Goal: Task Accomplishment & Management: Complete application form

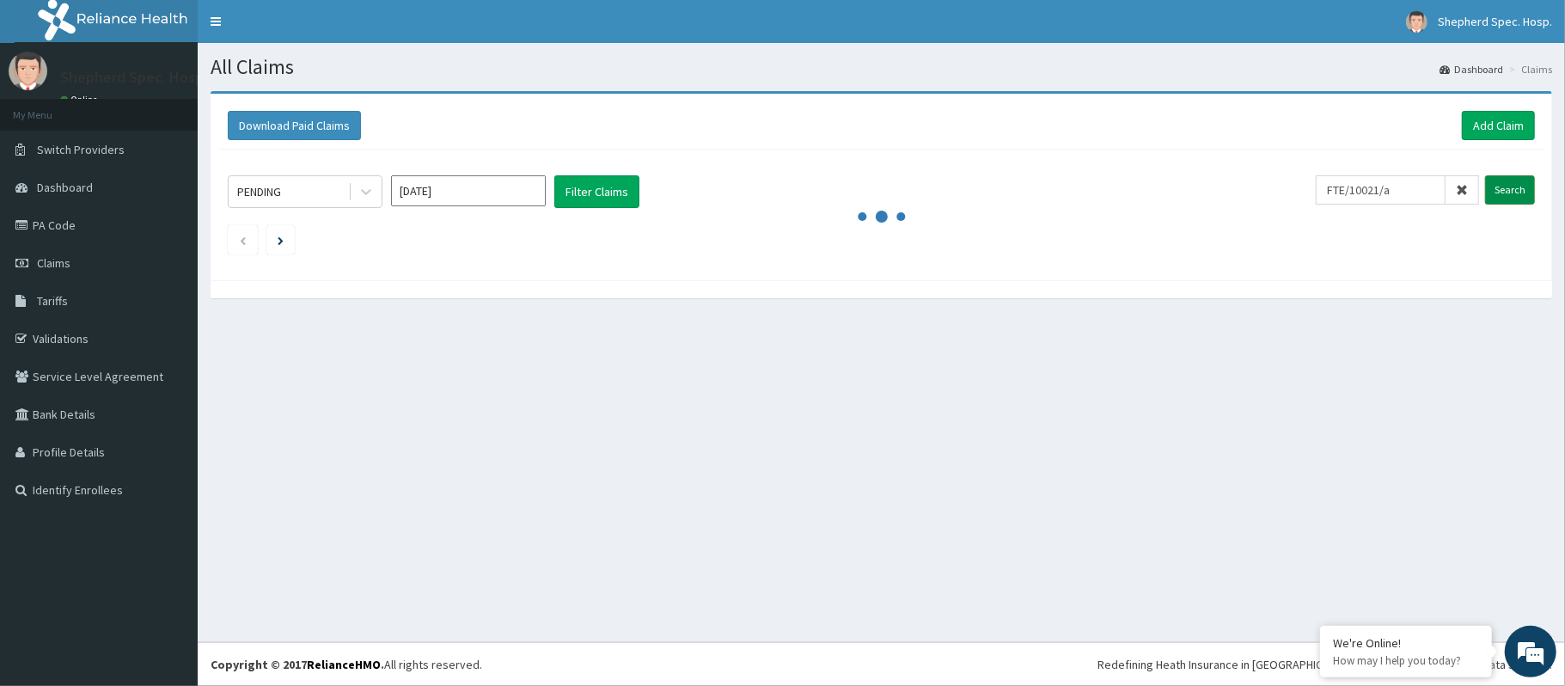
click at [1509, 193] on input "Search" at bounding box center [1510, 189] width 50 height 29
click at [1392, 191] on input "FTE/10021/a" at bounding box center [1381, 189] width 130 height 29
type input "FTE/10021/A"
click at [1503, 200] on input "Search" at bounding box center [1510, 189] width 50 height 29
drag, startPoint x: 1417, startPoint y: 193, endPoint x: 1336, endPoint y: 193, distance: 80.8
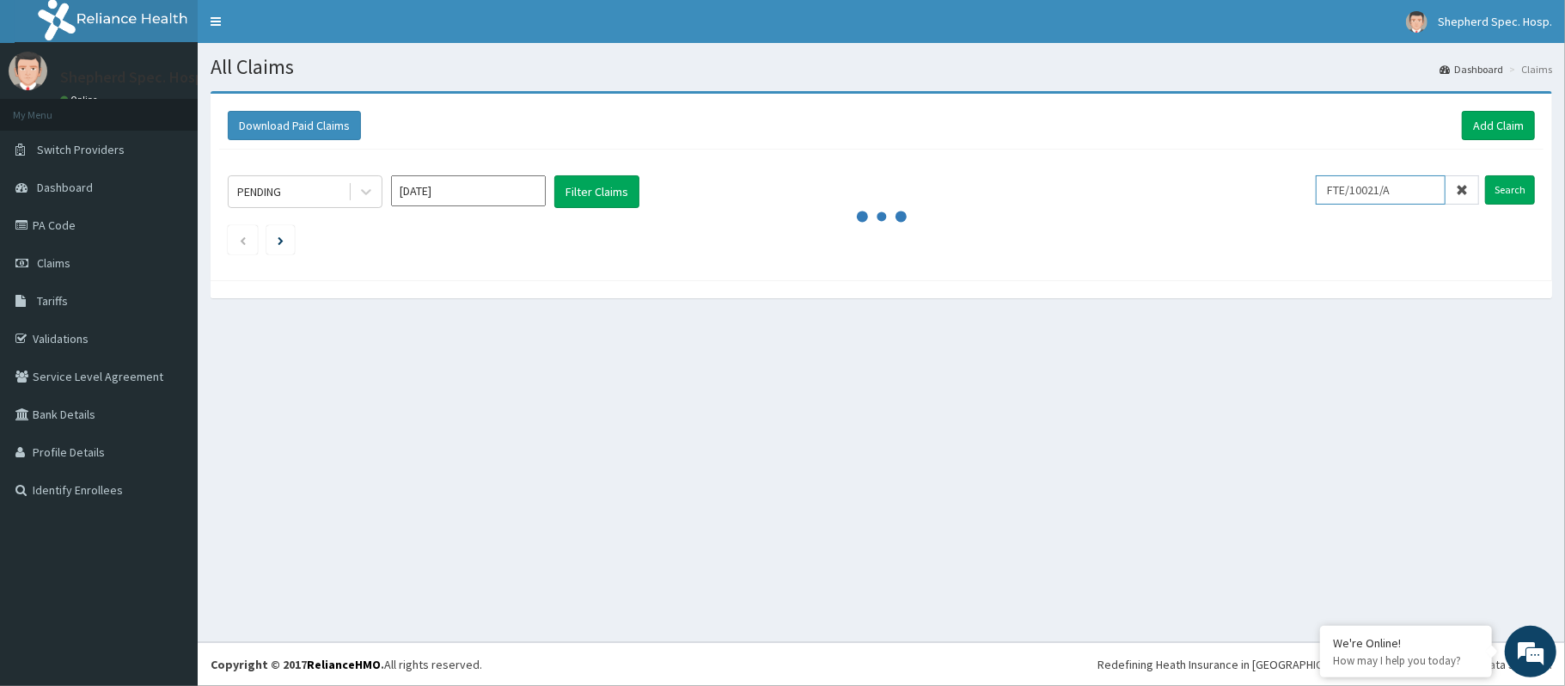
click at [1336, 193] on input "FTE/10021/A" at bounding box center [1381, 189] width 130 height 29
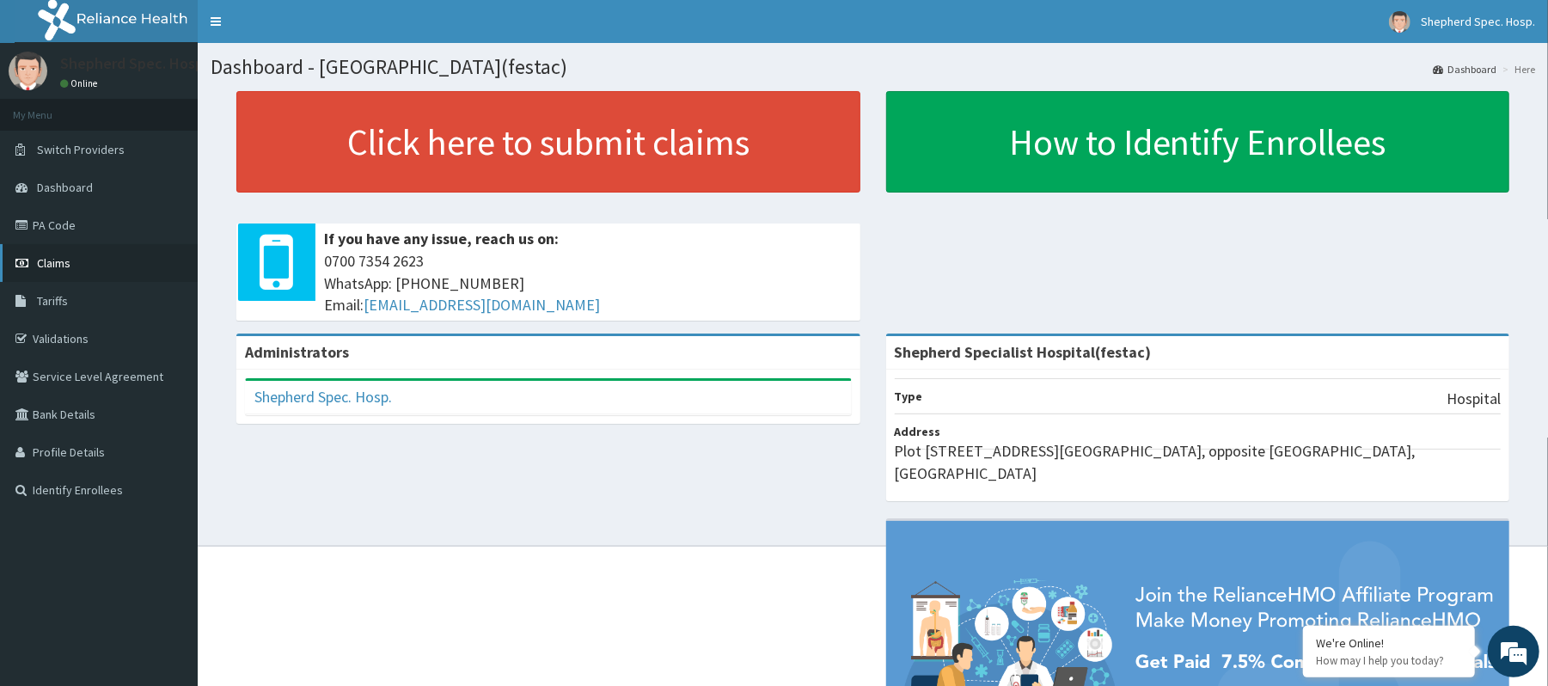
click at [77, 261] on link "Claims" at bounding box center [99, 263] width 198 height 38
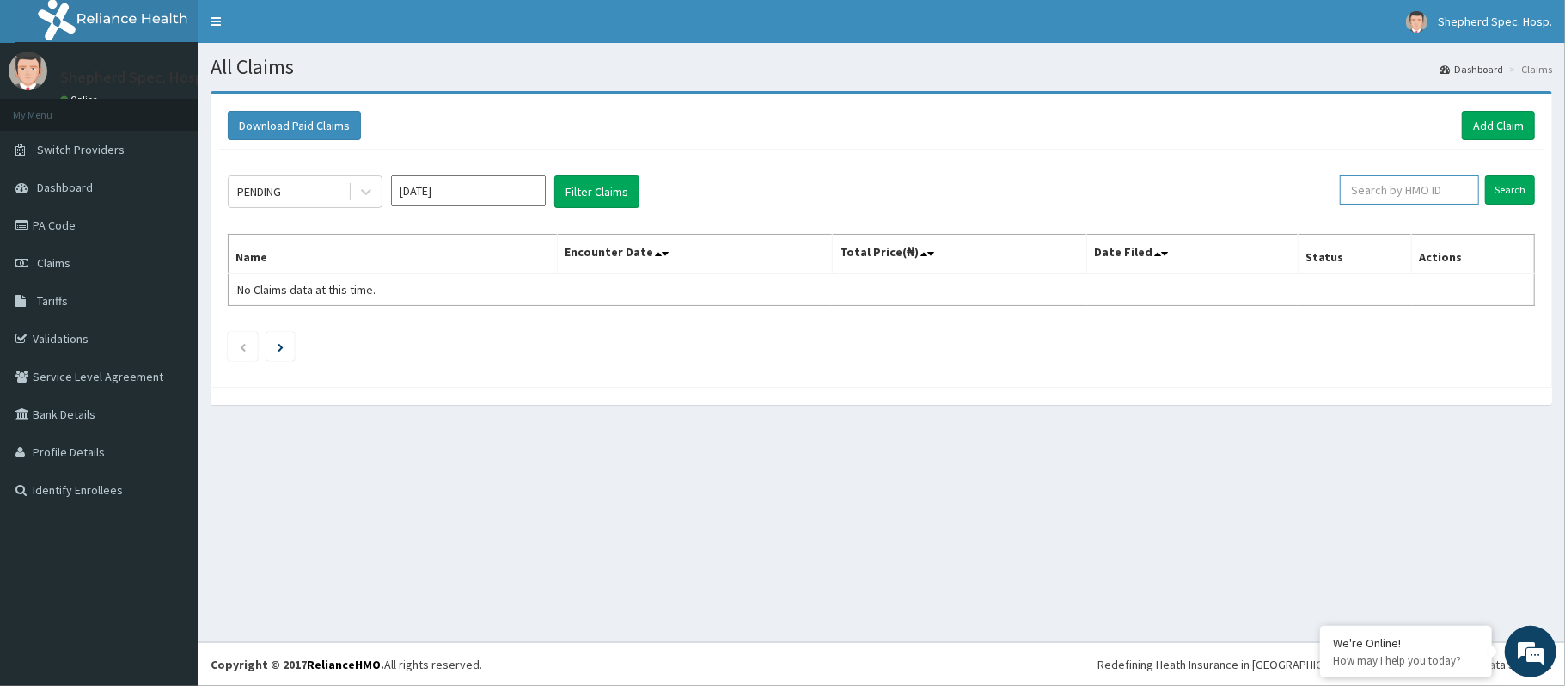
paste input "FTE/10021/A"
click at [1489, 201] on input "Search" at bounding box center [1510, 189] width 50 height 29
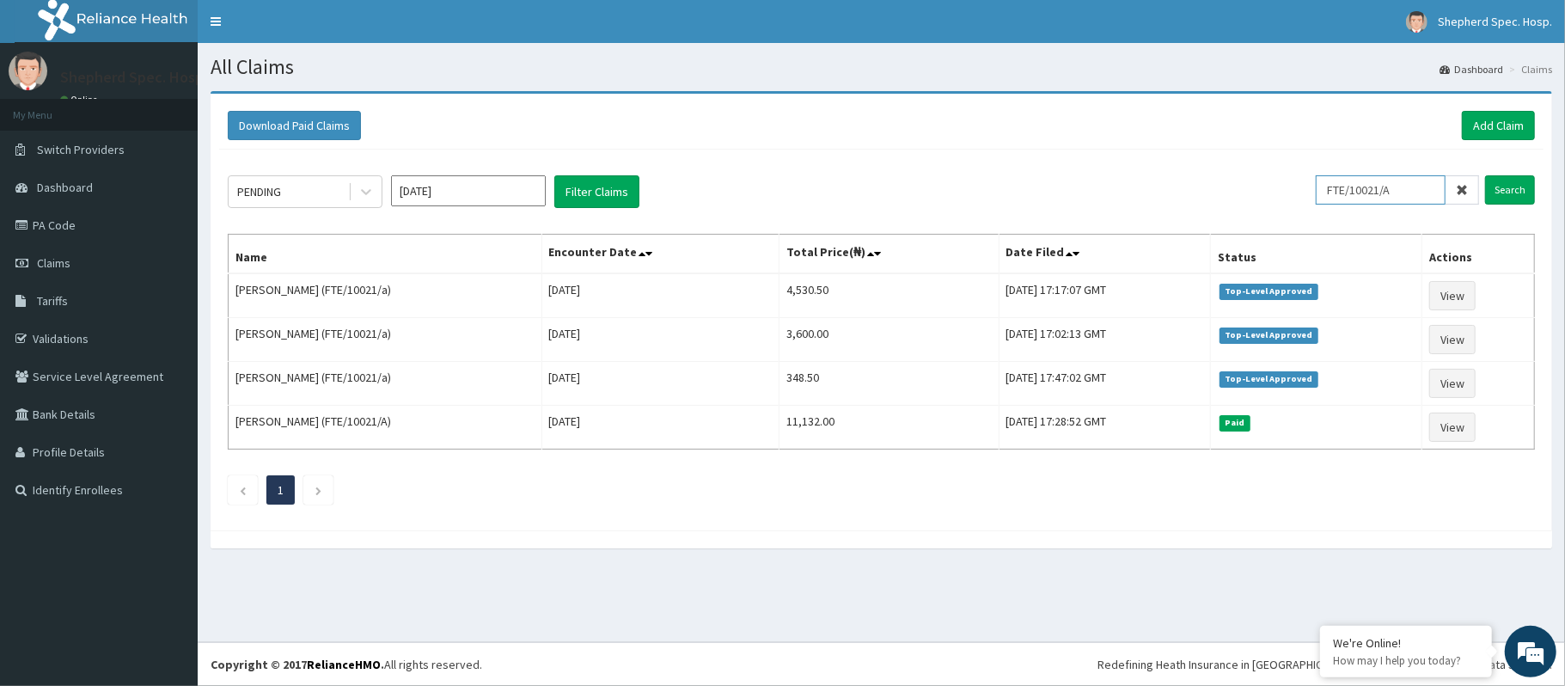
click at [1394, 186] on input "FTE/10021/A" at bounding box center [1381, 189] width 130 height 29
click at [1511, 184] on input "Search" at bounding box center [1510, 189] width 50 height 29
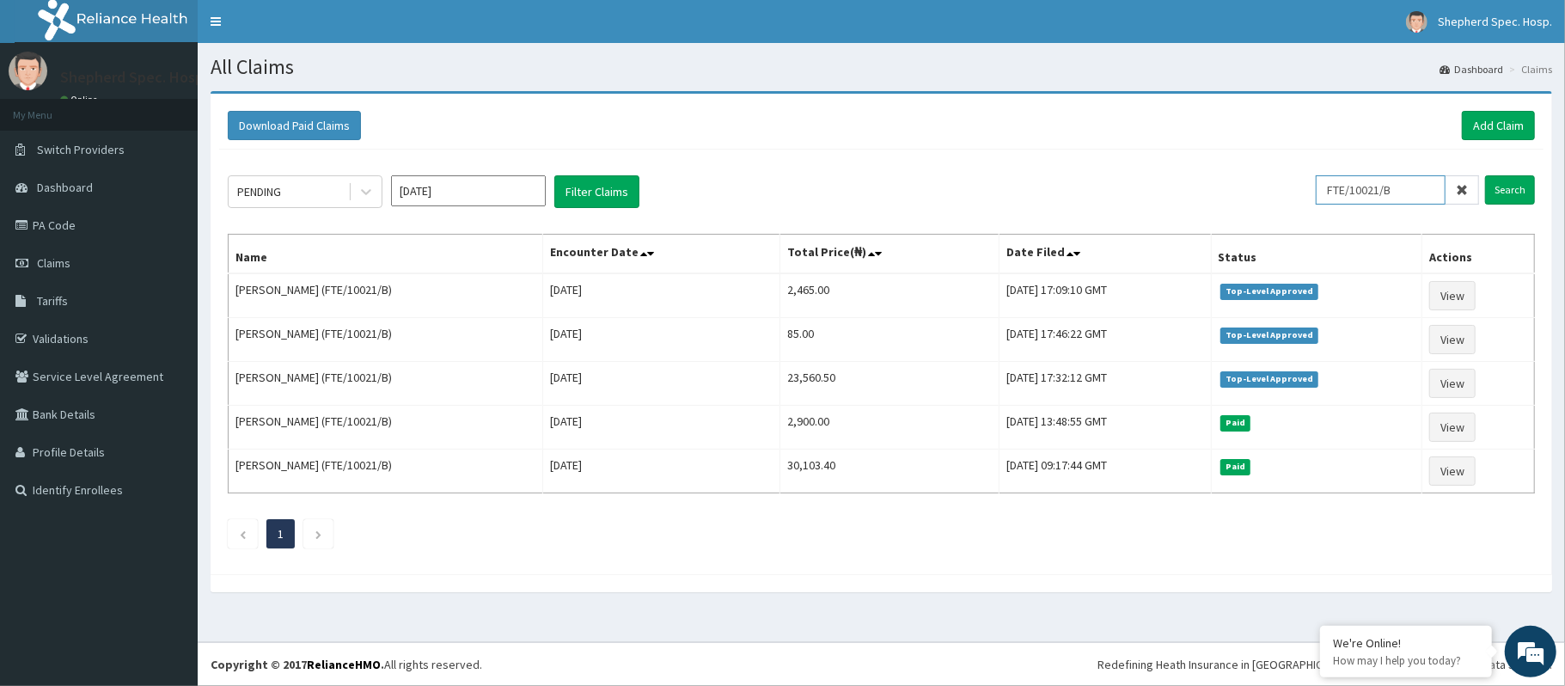
drag, startPoint x: 1420, startPoint y: 181, endPoint x: 1294, endPoint y: 179, distance: 126.4
click at [1294, 179] on div "PENDING Aug 2025 Filter Claims FTE/10021/B Search" at bounding box center [881, 191] width 1307 height 33
click at [1521, 189] on input "Search" at bounding box center [1510, 189] width 50 height 29
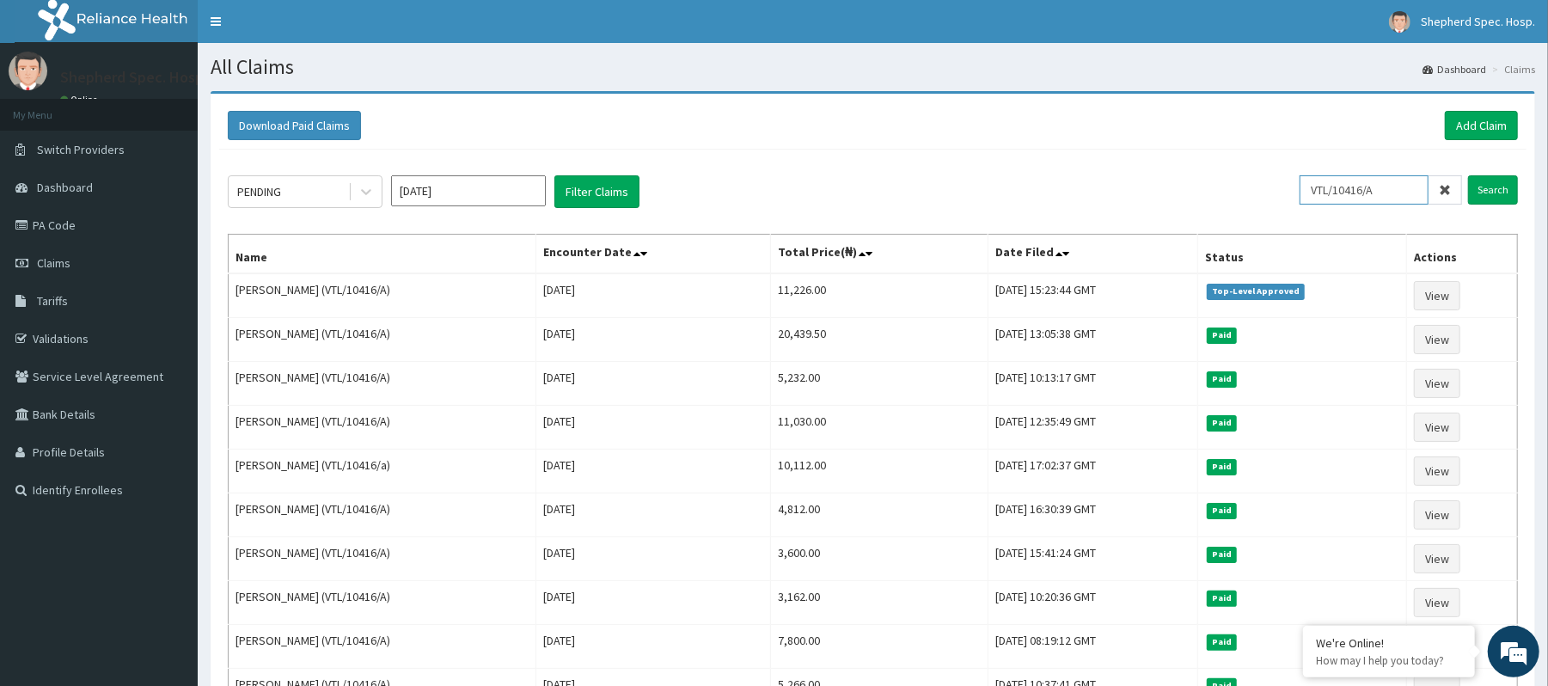
drag, startPoint x: 1415, startPoint y: 198, endPoint x: 1272, endPoint y: 198, distance: 142.7
click at [1272, 198] on div "PENDING Aug 2025 Filter Claims VTL/10416/A Search" at bounding box center [873, 191] width 1290 height 33
paste input "SLT/10053"
type input "SLT/10053/A"
click at [1500, 186] on input "Search" at bounding box center [1493, 189] width 50 height 29
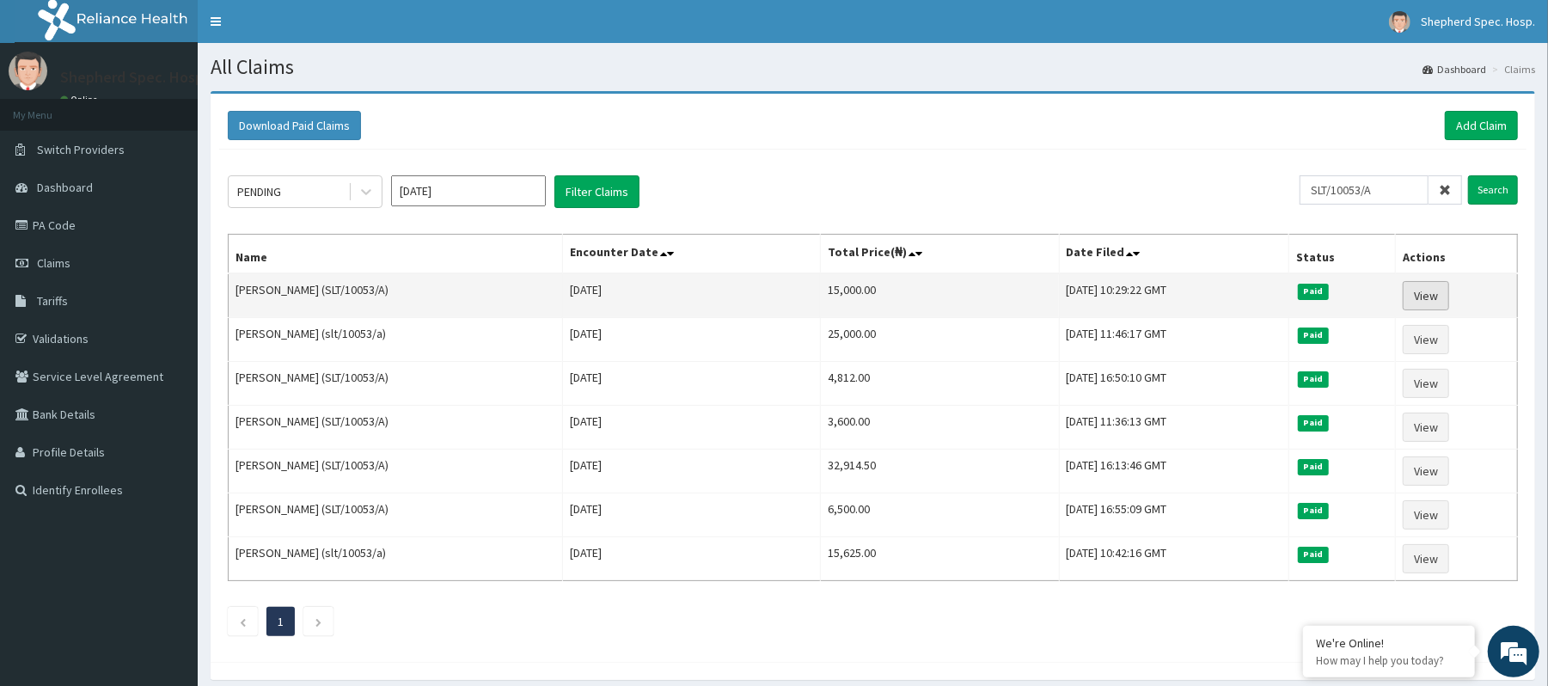
click at [1435, 297] on link "View" at bounding box center [1426, 295] width 46 height 29
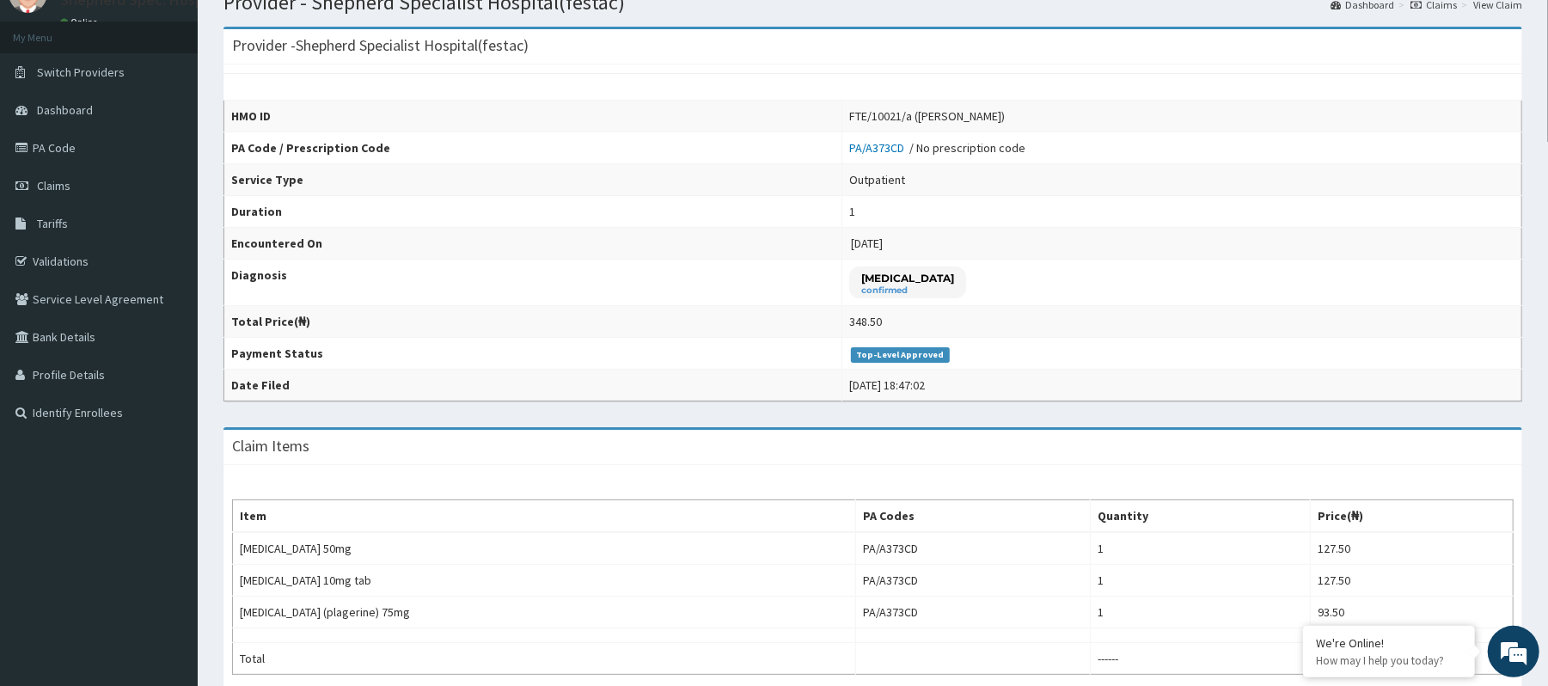
scroll to position [114, 0]
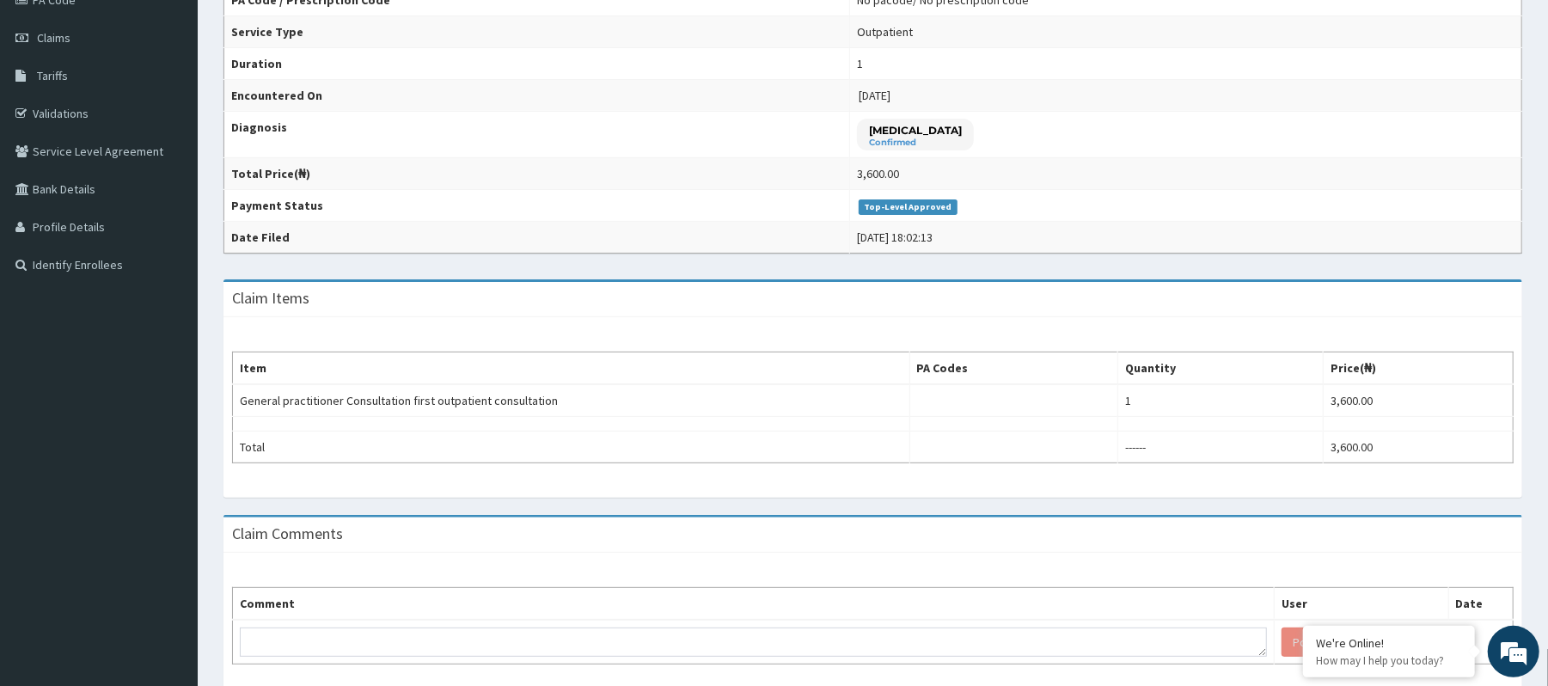
scroll to position [229, 0]
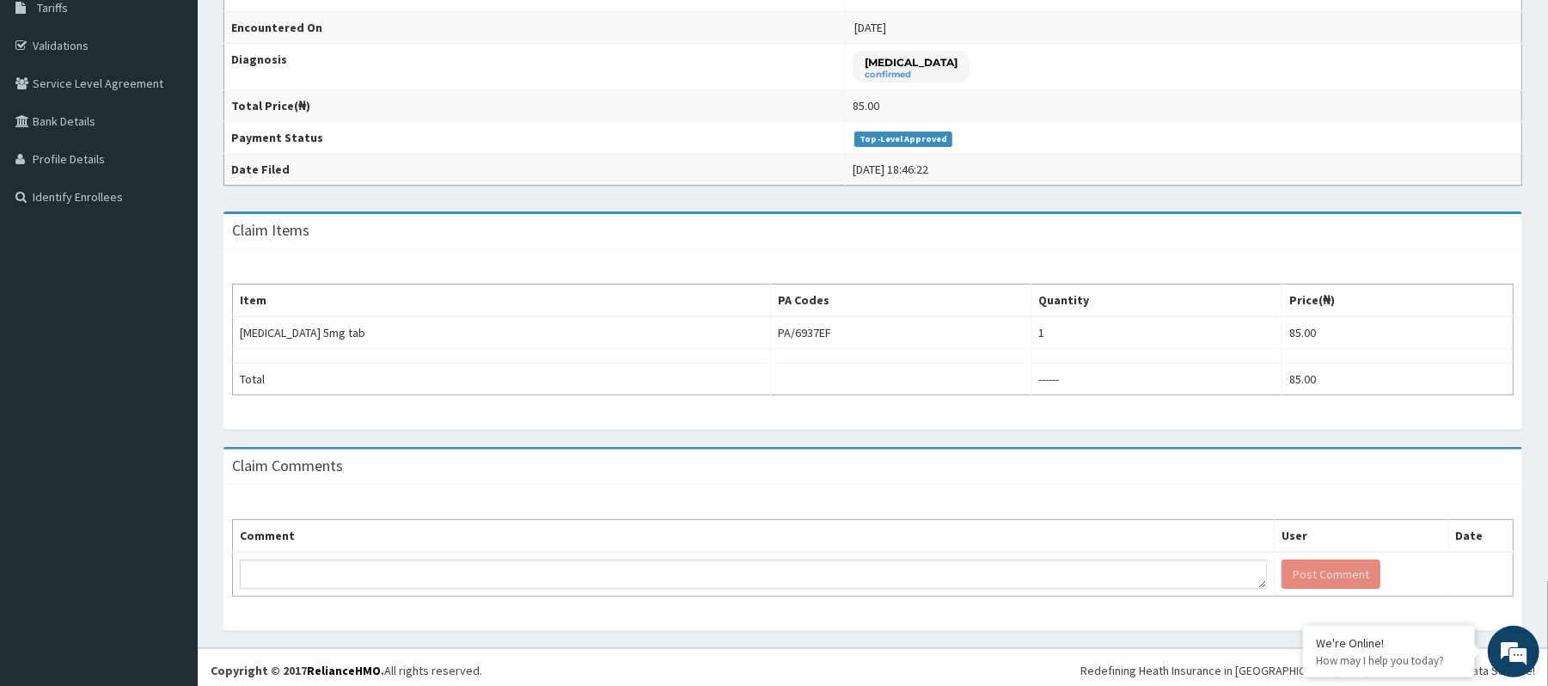
scroll to position [303, 0]
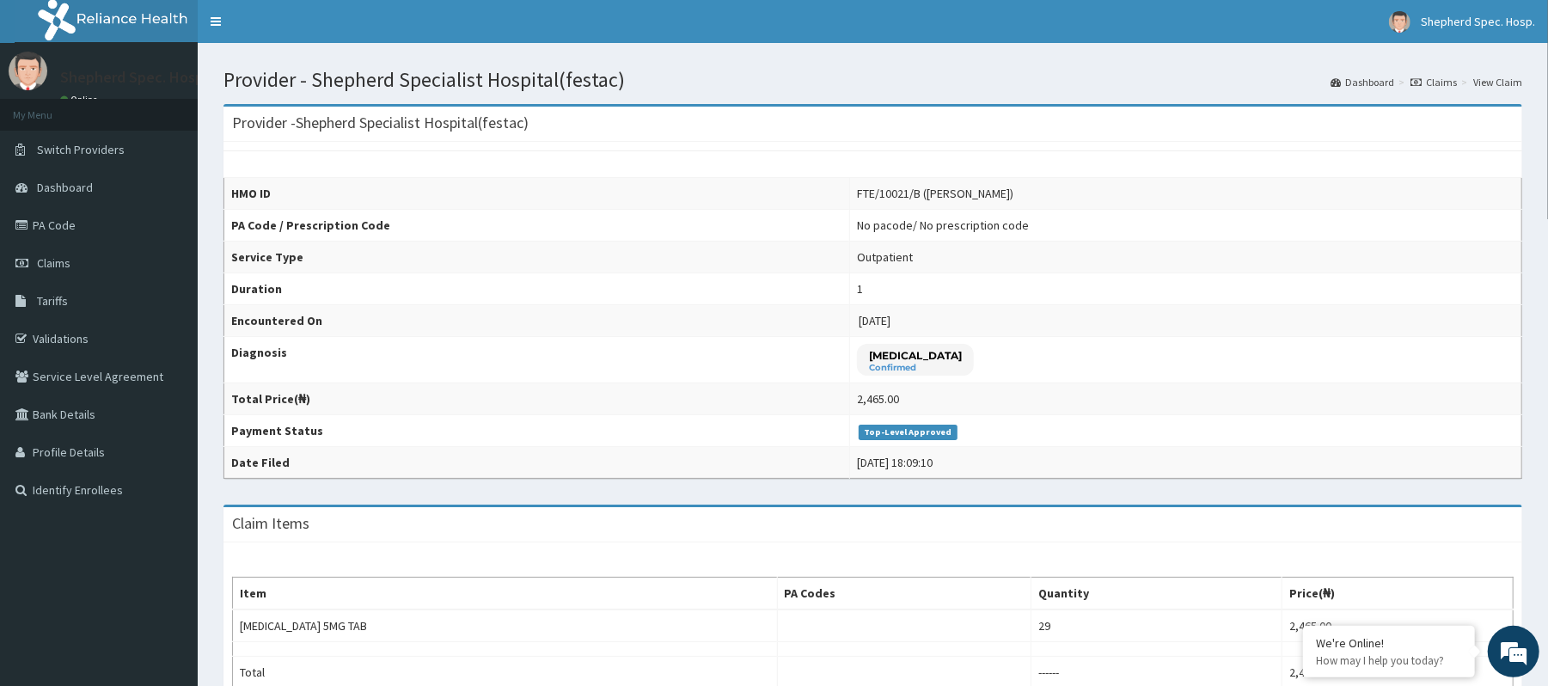
scroll to position [114, 0]
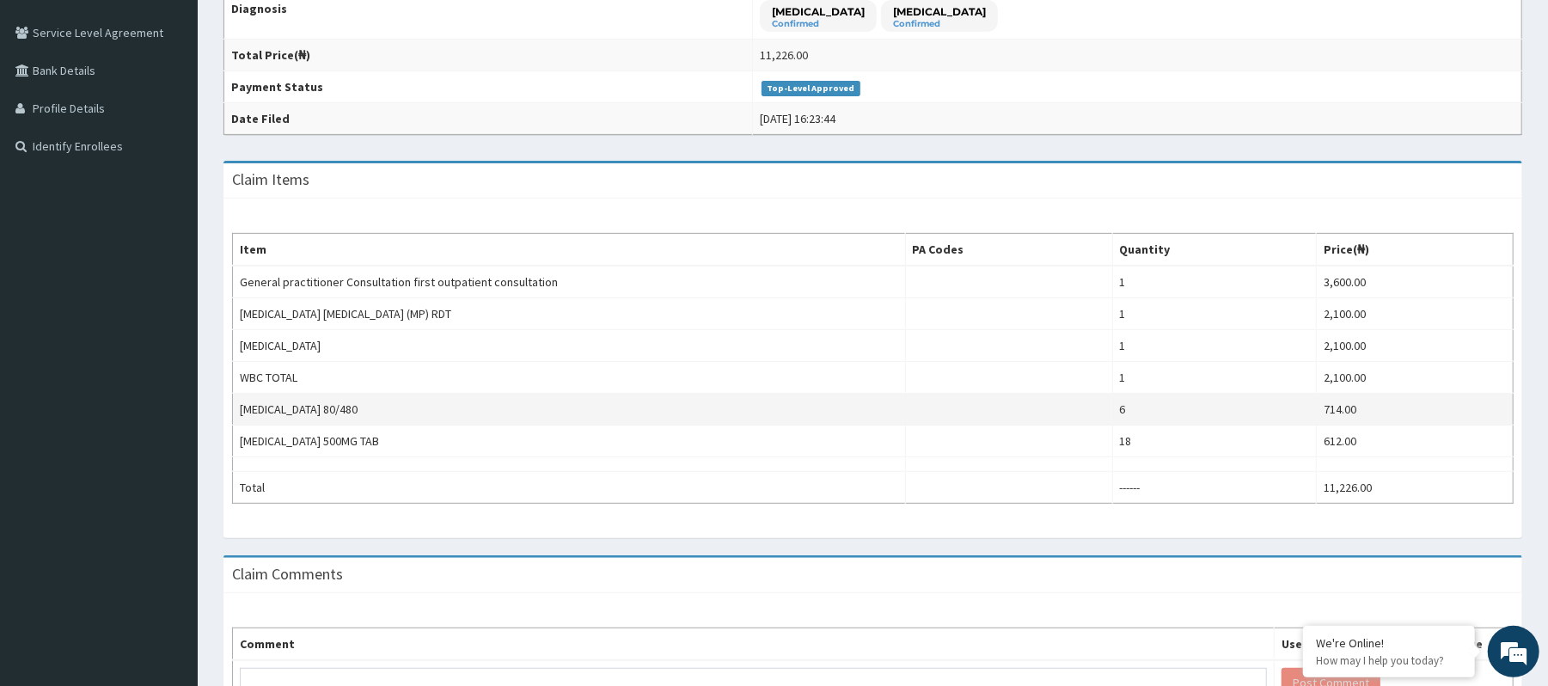
click at [960, 420] on td at bounding box center [1008, 410] width 207 height 32
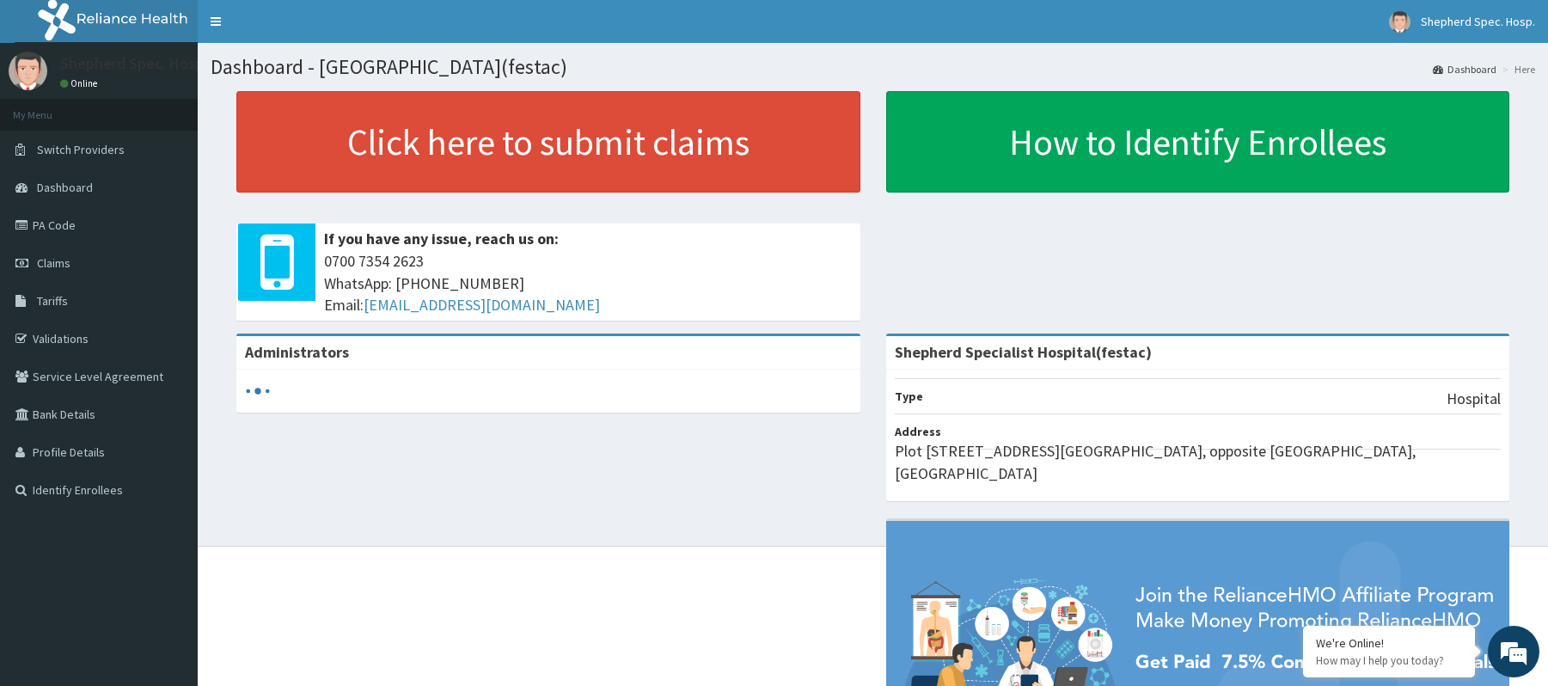
click at [35, 221] on link "PA Code" at bounding box center [99, 225] width 198 height 38
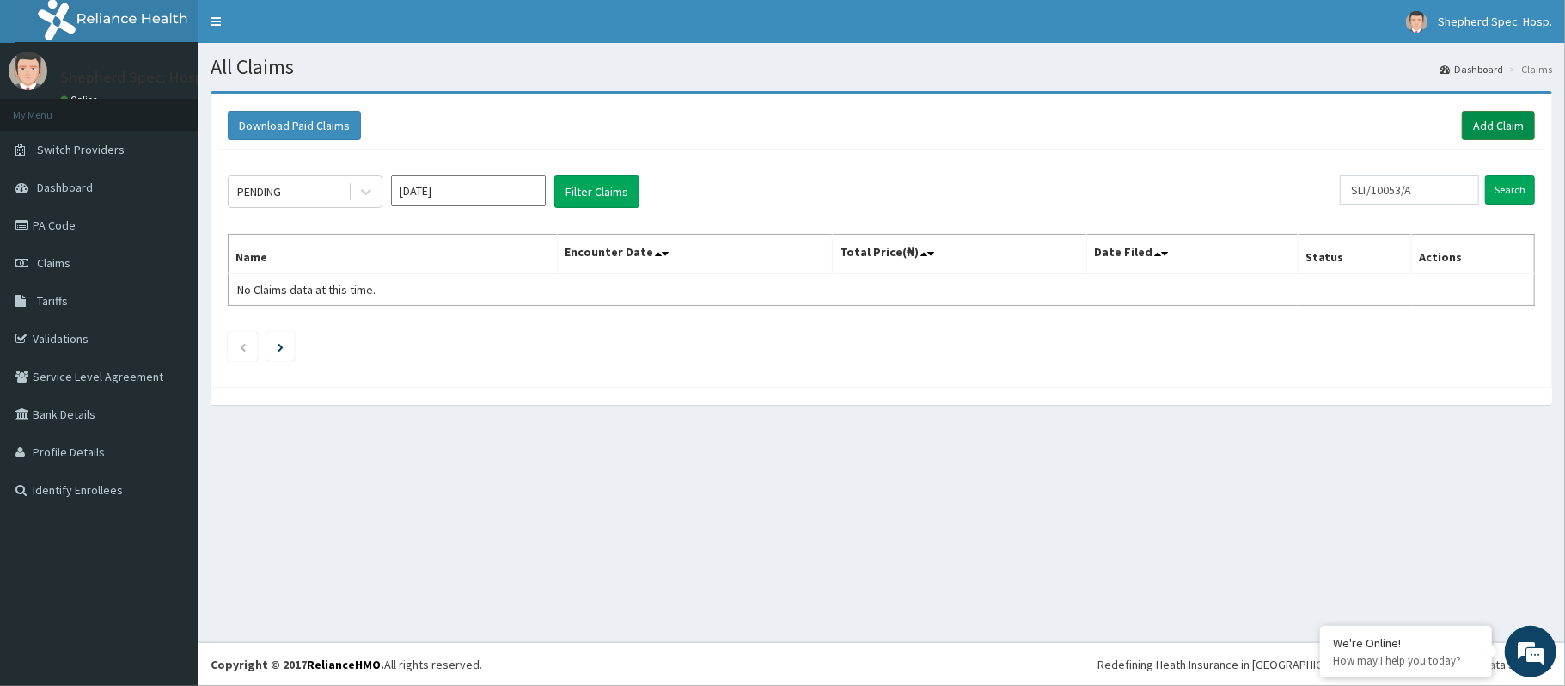
click at [1514, 125] on link "Add Claim" at bounding box center [1498, 125] width 73 height 29
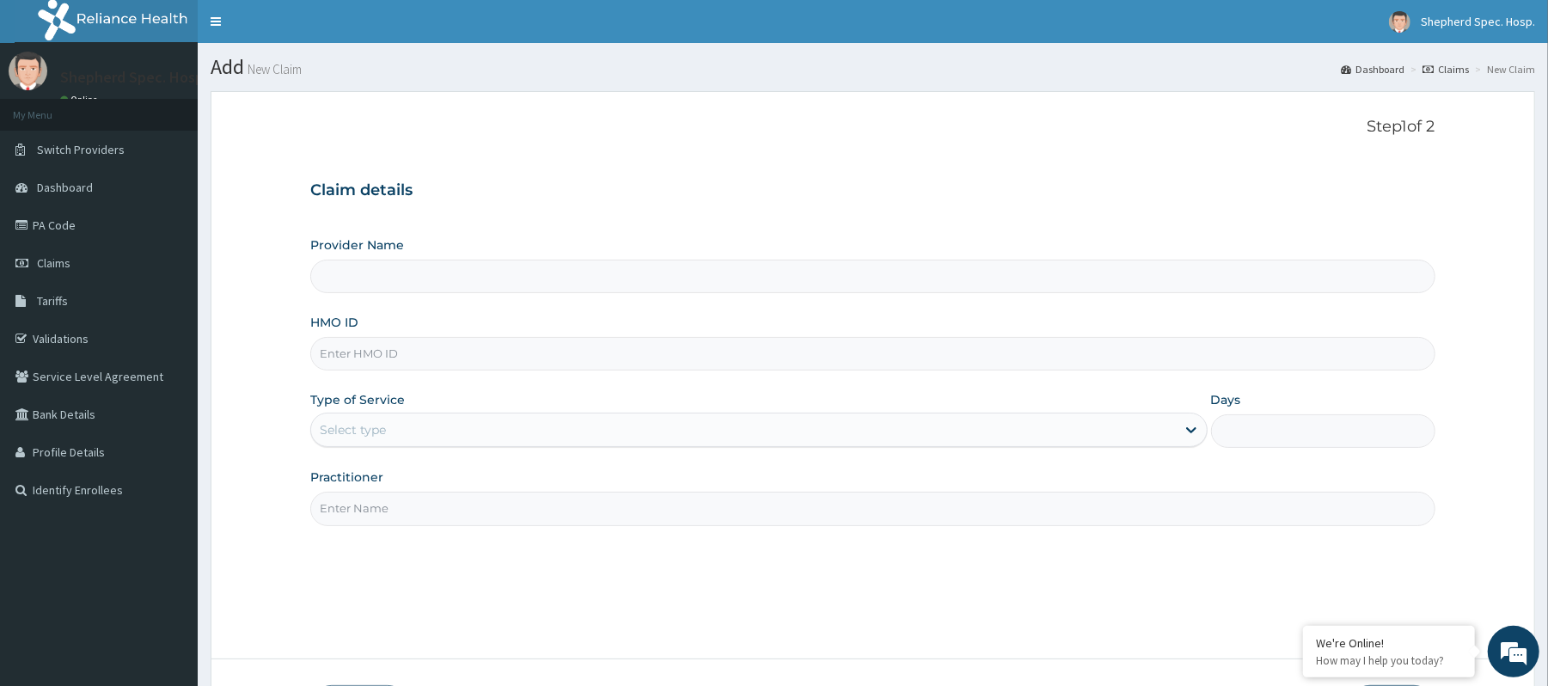
type input "Shepherd Specialist Hospital(festac)"
click at [1193, 434] on icon at bounding box center [1191, 429] width 17 height 17
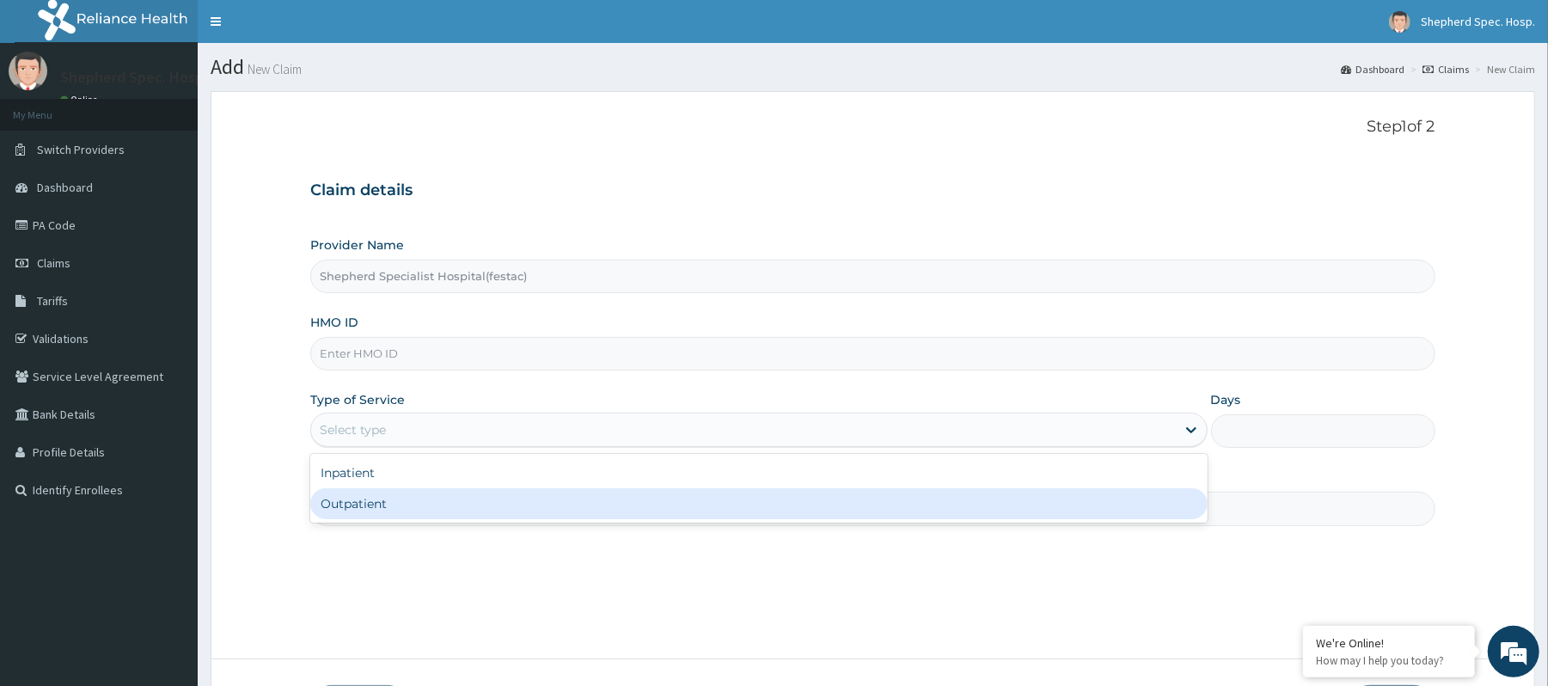
click at [943, 499] on div "Outpatient" at bounding box center [758, 503] width 896 height 31
type input "1"
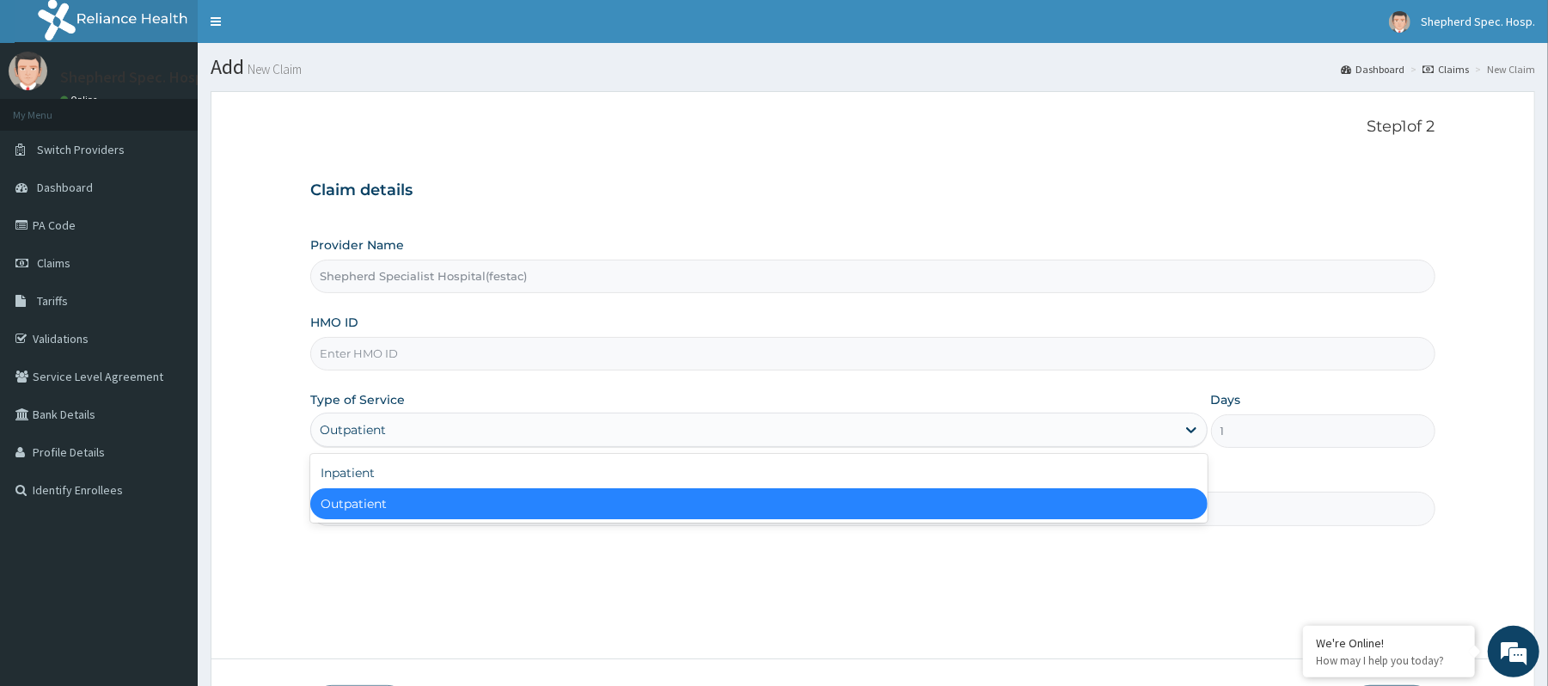
click at [1184, 505] on div "Outpatient" at bounding box center [758, 503] width 896 height 31
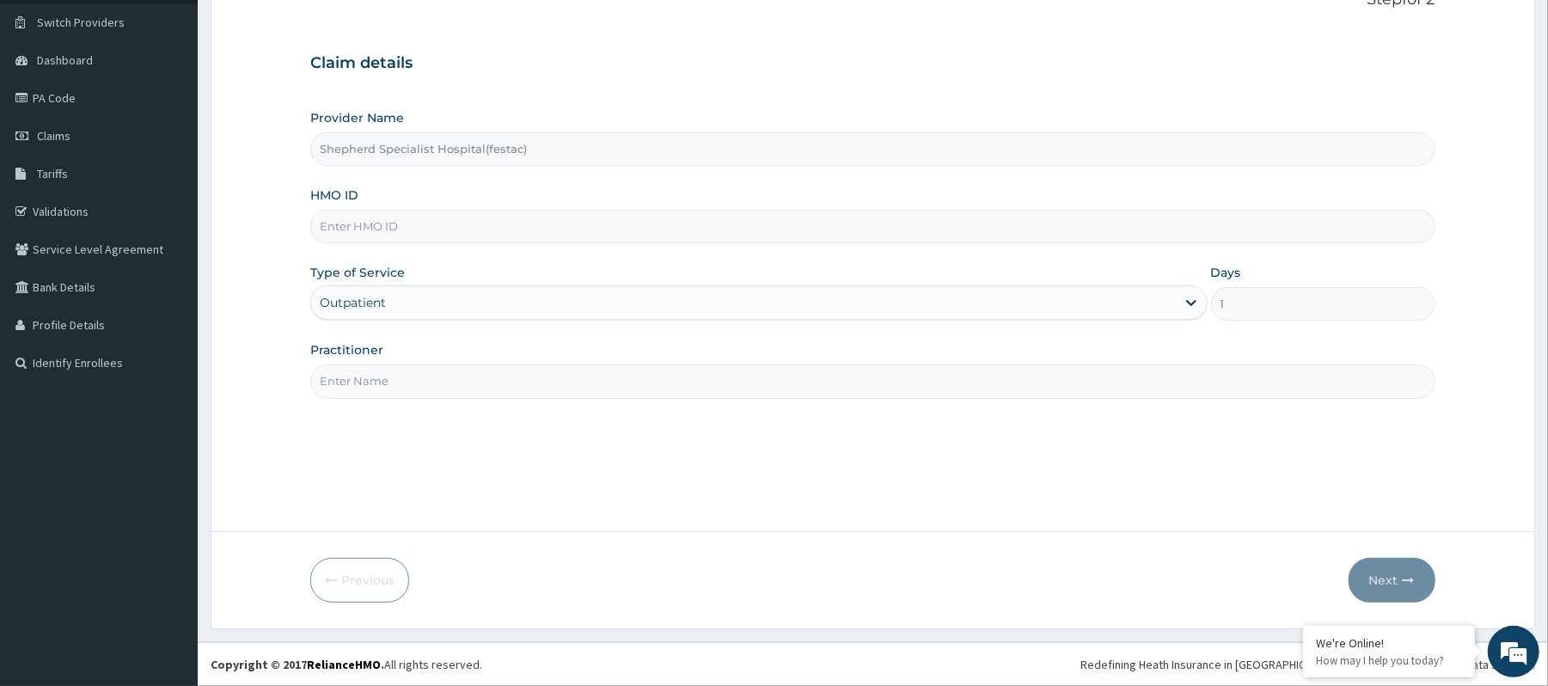
scroll to position [128, 0]
click at [1300, 395] on input "Practitioner" at bounding box center [872, 381] width 1124 height 34
click at [323, 379] on input "CHRIS" at bounding box center [872, 381] width 1124 height 34
type input "DR CHRIS"
click at [504, 199] on div "HMO ID" at bounding box center [872, 215] width 1124 height 57
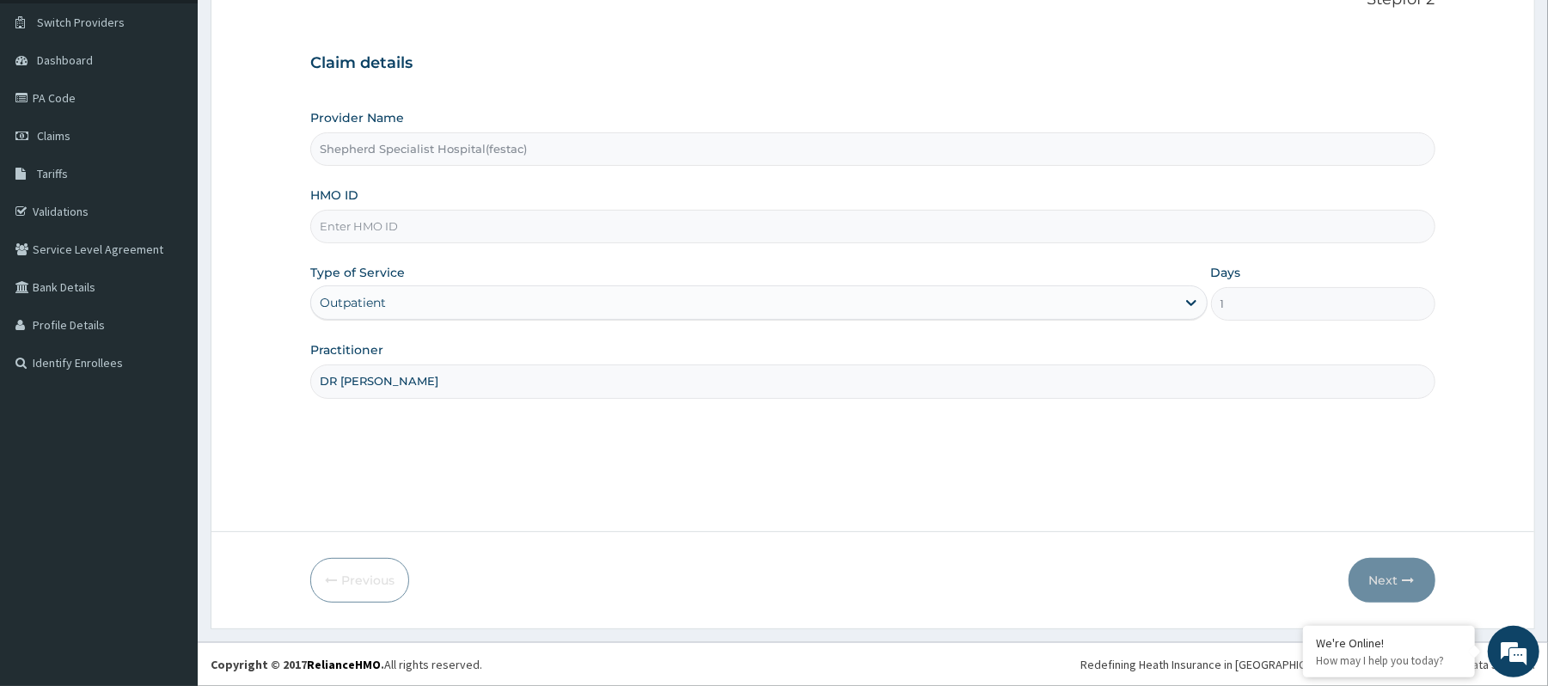
click at [505, 227] on input "HMO ID" at bounding box center [872, 227] width 1124 height 34
paste input "SLT/10053/A"
type input "SLT/10053/A"
click at [1066, 478] on div "Step 1 of 2 Claim details Provider Name Shepherd Specialist Hospital(festac) HM…" at bounding box center [872, 248] width 1124 height 515
click at [1386, 579] on button "Next" at bounding box center [1392, 580] width 87 height 45
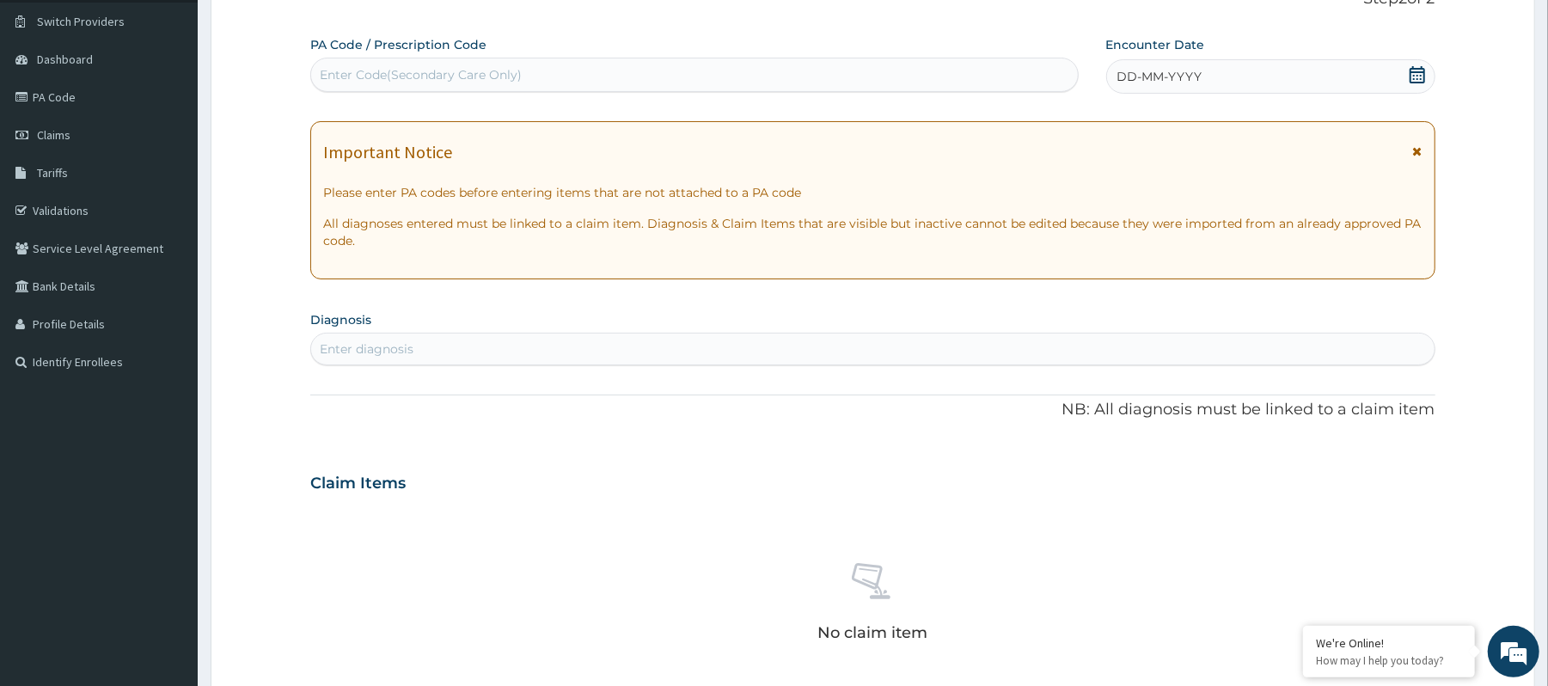
click at [1414, 83] on span at bounding box center [1417, 76] width 17 height 21
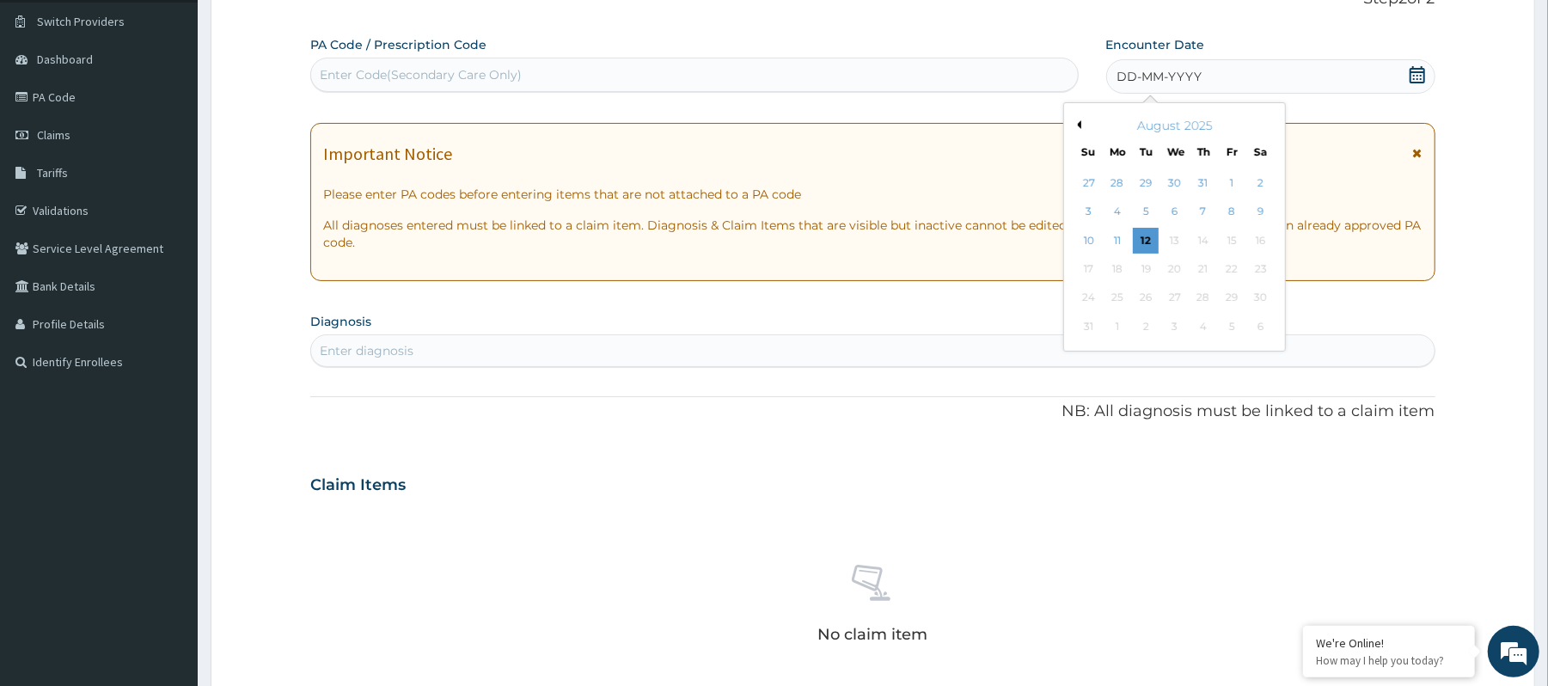
click at [1414, 83] on span at bounding box center [1417, 76] width 17 height 21
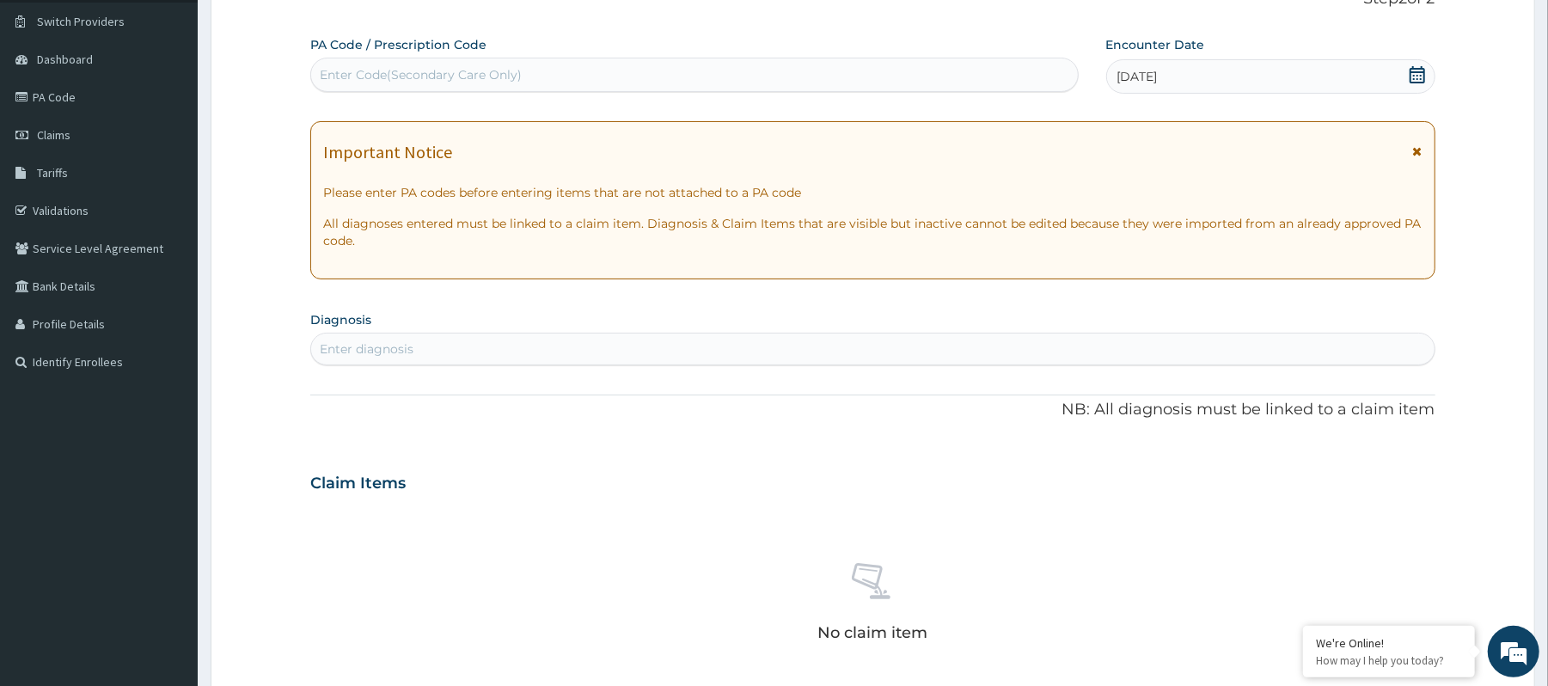
click at [1142, 325] on section "Diagnosis Enter diagnosis" at bounding box center [872, 336] width 1124 height 58
click at [1136, 337] on div "Enter diagnosis" at bounding box center [872, 349] width 1123 height 28
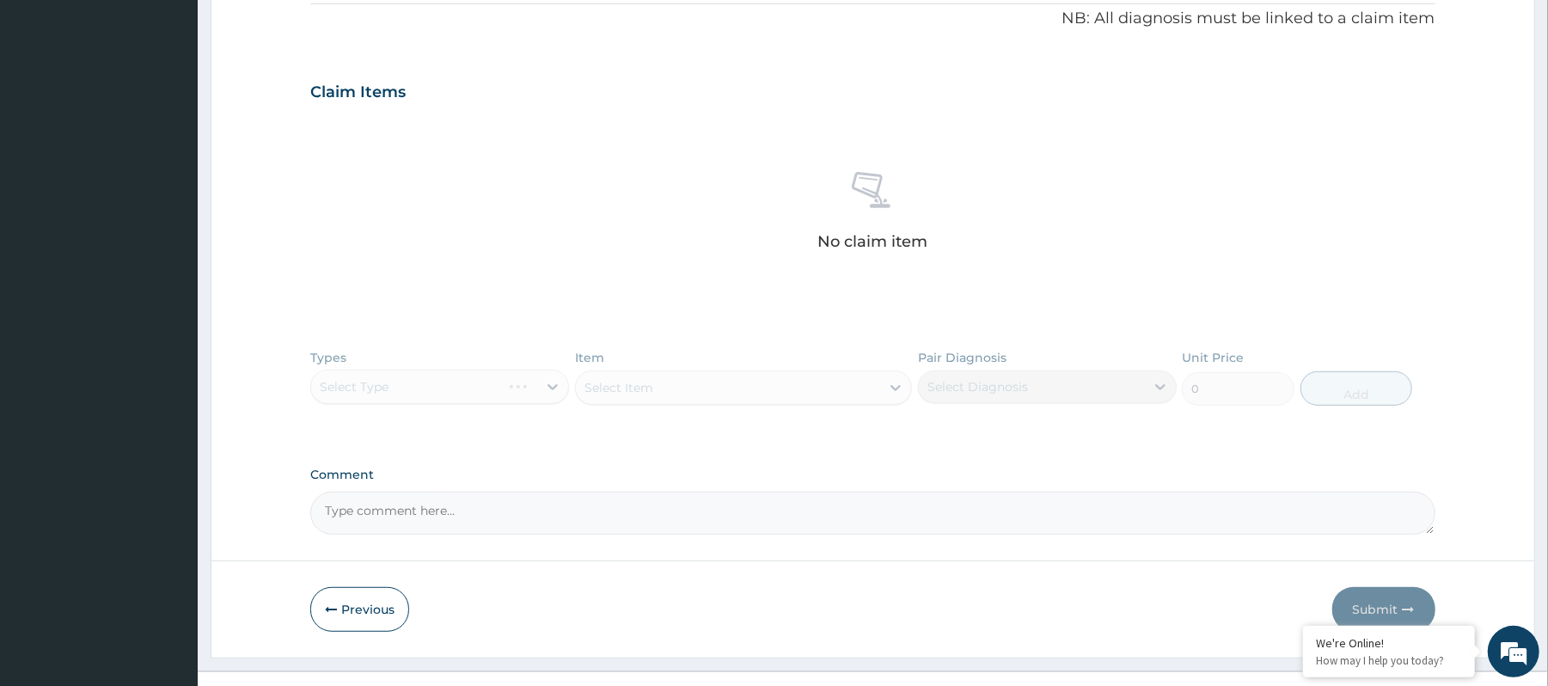
scroll to position [550, 0]
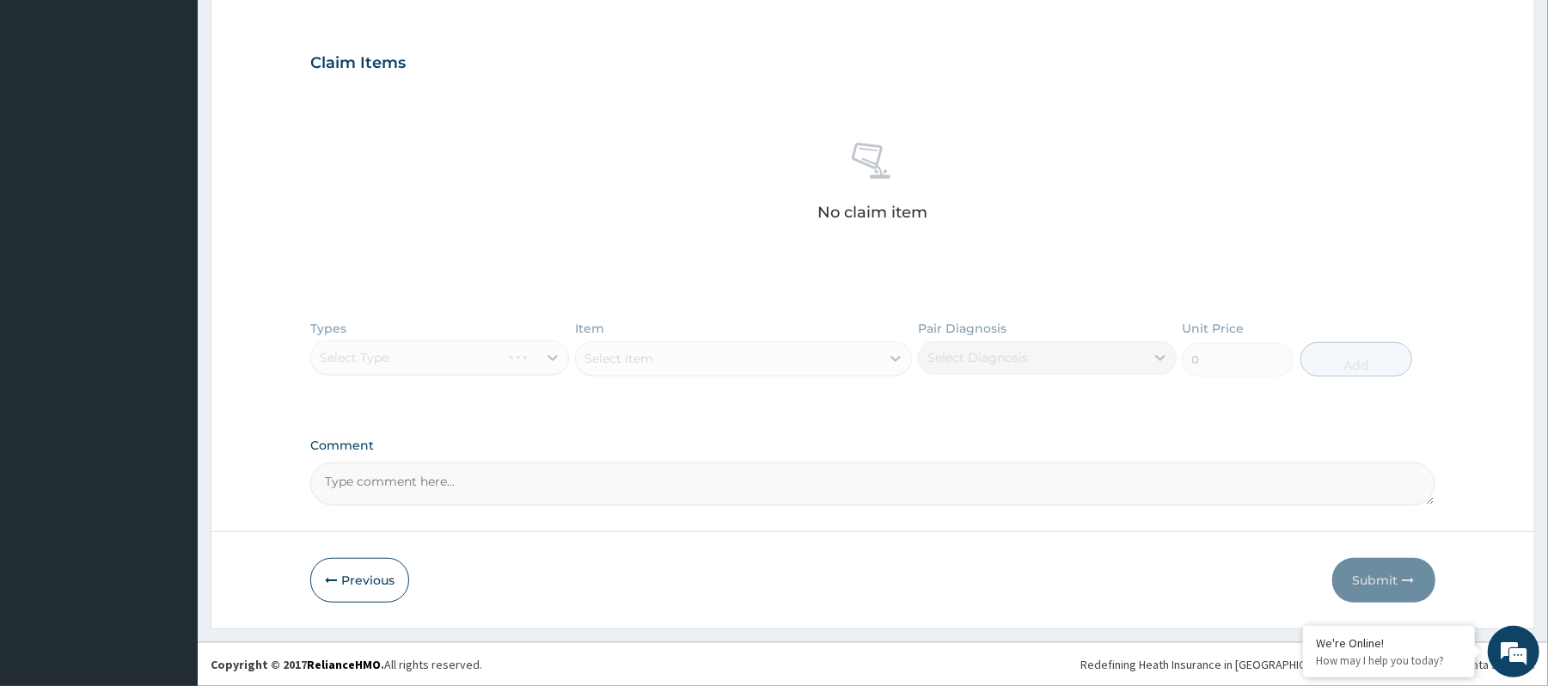
click at [538, 352] on div "Types Select Type Item Select Item Pair Diagnosis Select Diagnosis Unit Price 0…" at bounding box center [872, 361] width 1124 height 100
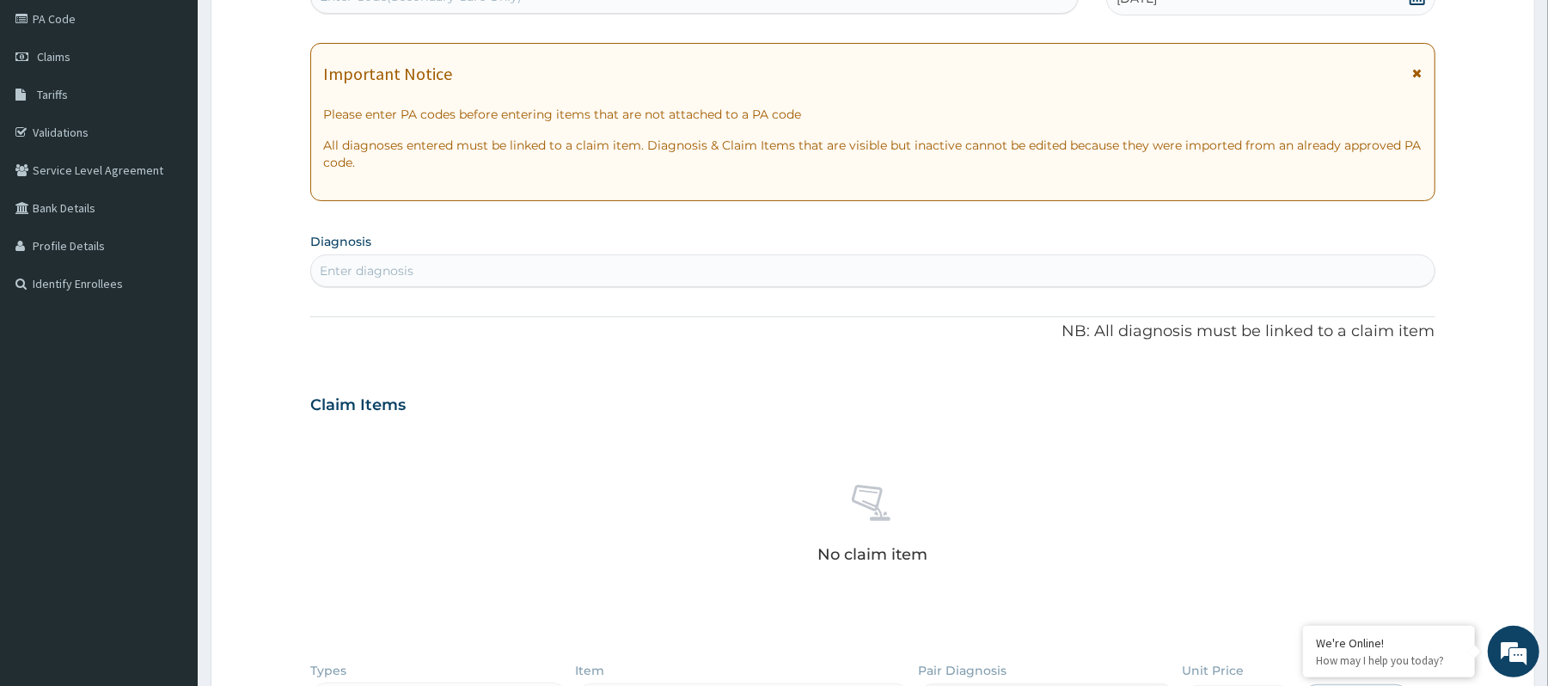
scroll to position [0, 0]
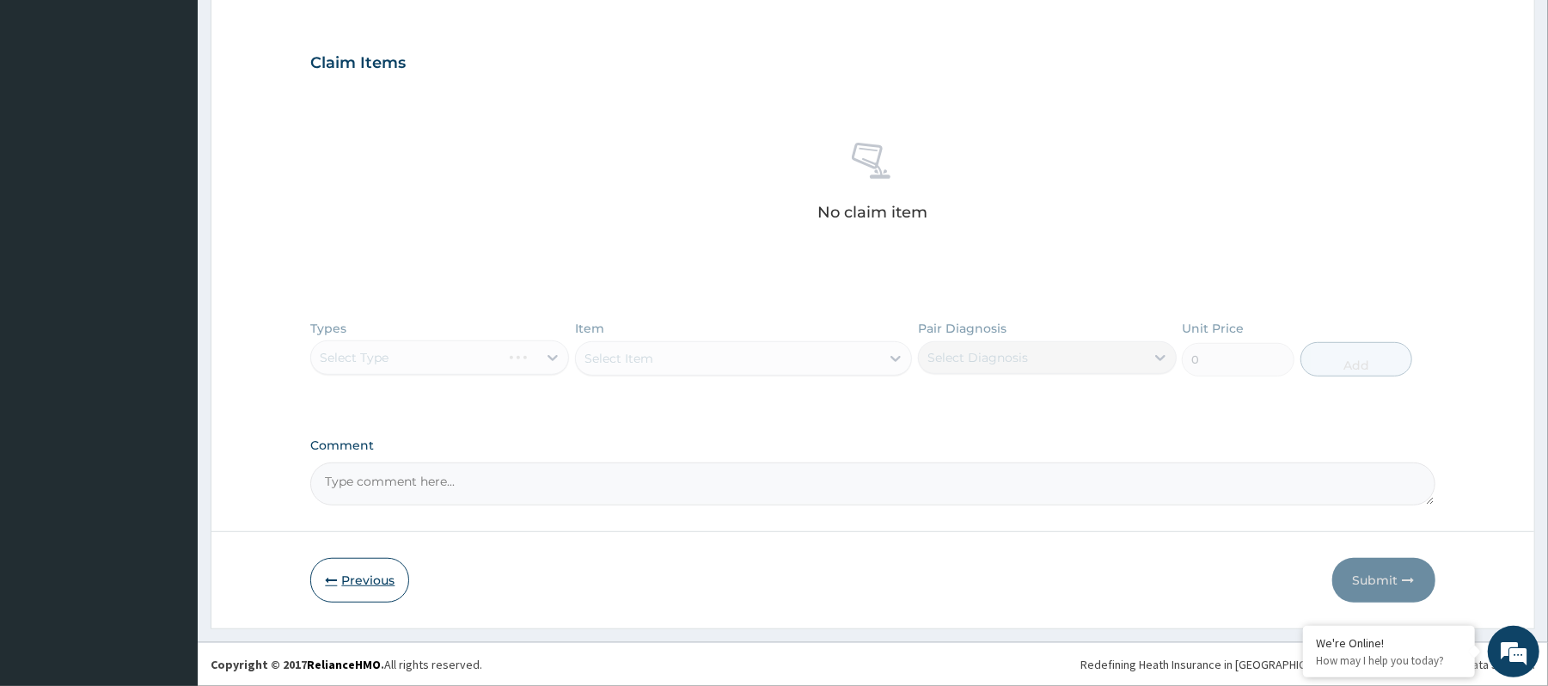
click at [364, 602] on button "Previous" at bounding box center [359, 580] width 99 height 45
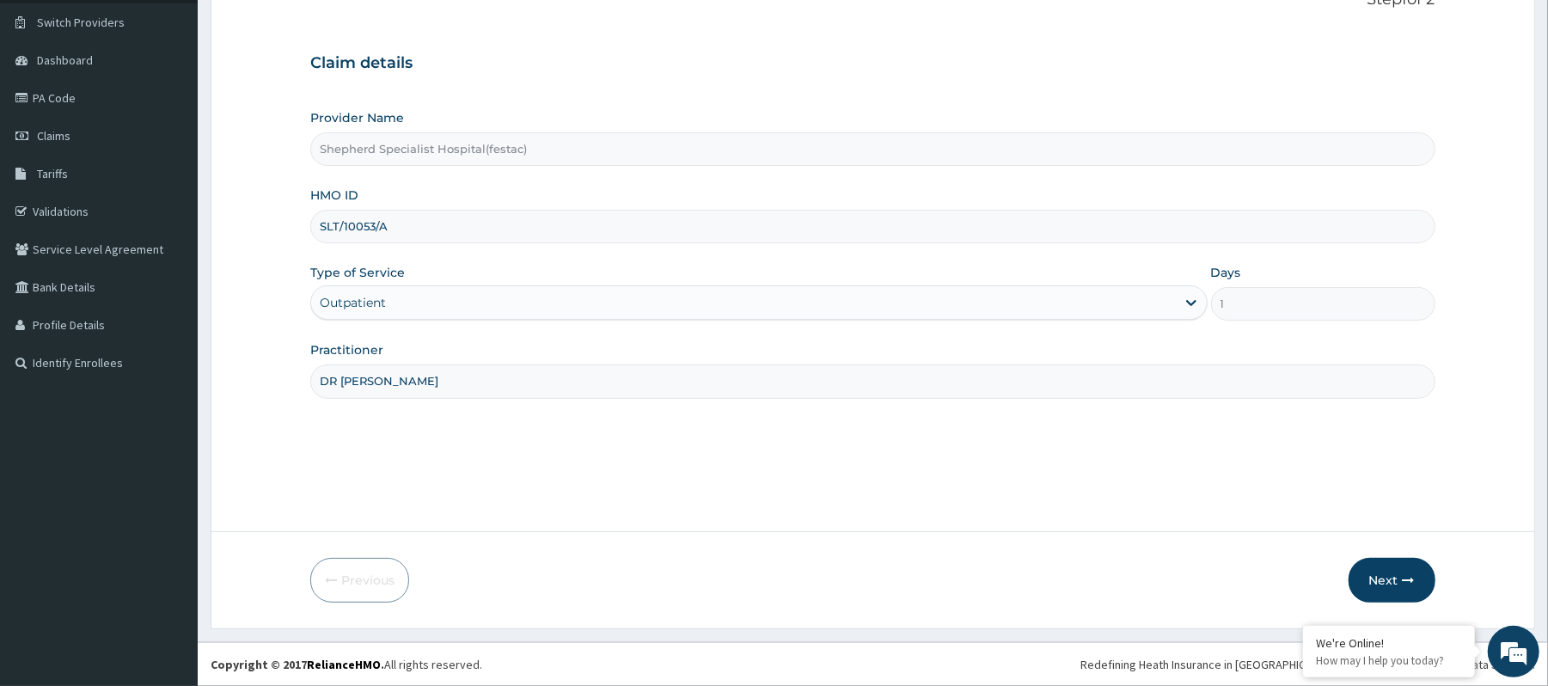
scroll to position [128, 0]
drag, startPoint x: 404, startPoint y: 235, endPoint x: 268, endPoint y: 221, distance: 136.5
click at [268, 221] on form "Step 1 of 2 Claim details Provider Name Shepherd Specialist Hospital(festac) HM…" at bounding box center [873, 296] width 1325 height 665
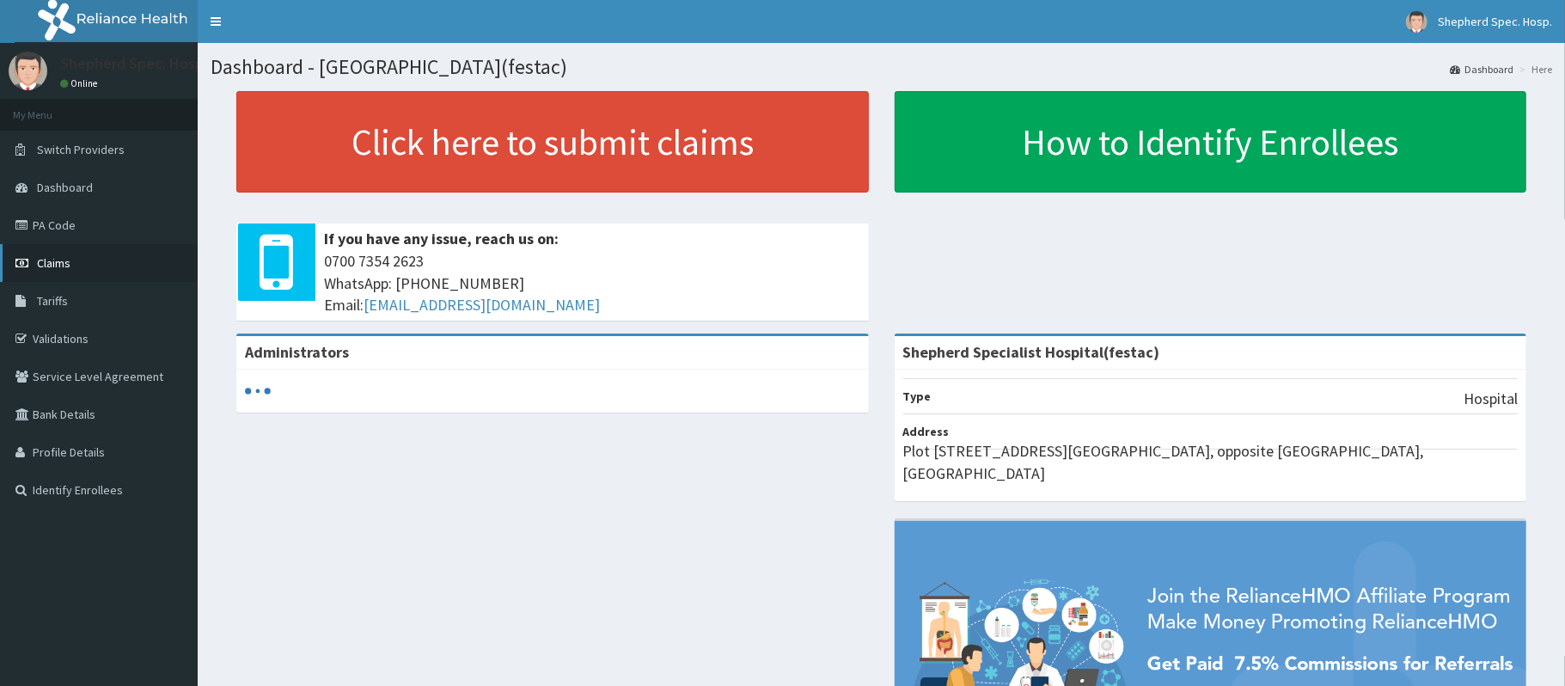
click at [26, 270] on link "Claims" at bounding box center [99, 263] width 198 height 38
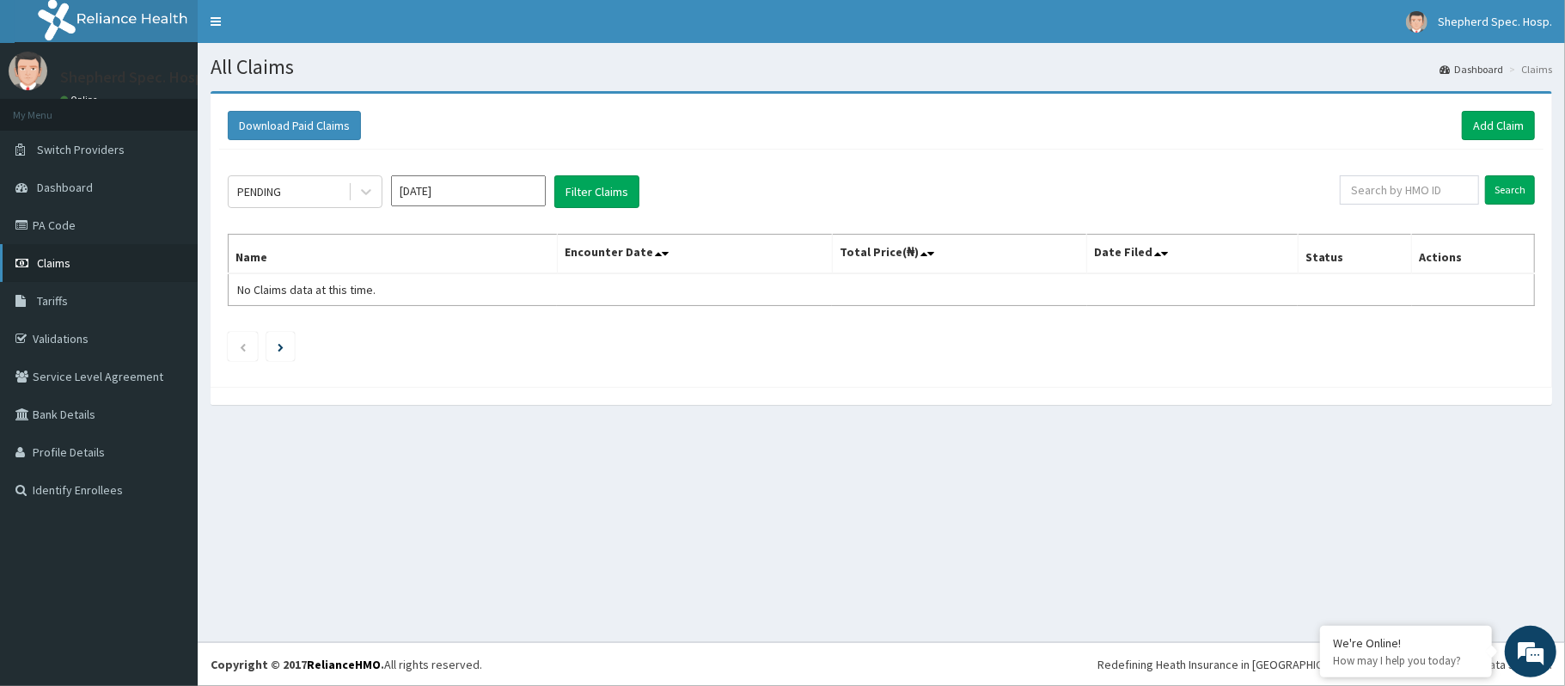
click at [42, 263] on span "Claims" at bounding box center [54, 262] width 34 height 15
click at [1510, 118] on link "Add Claim" at bounding box center [1498, 125] width 73 height 29
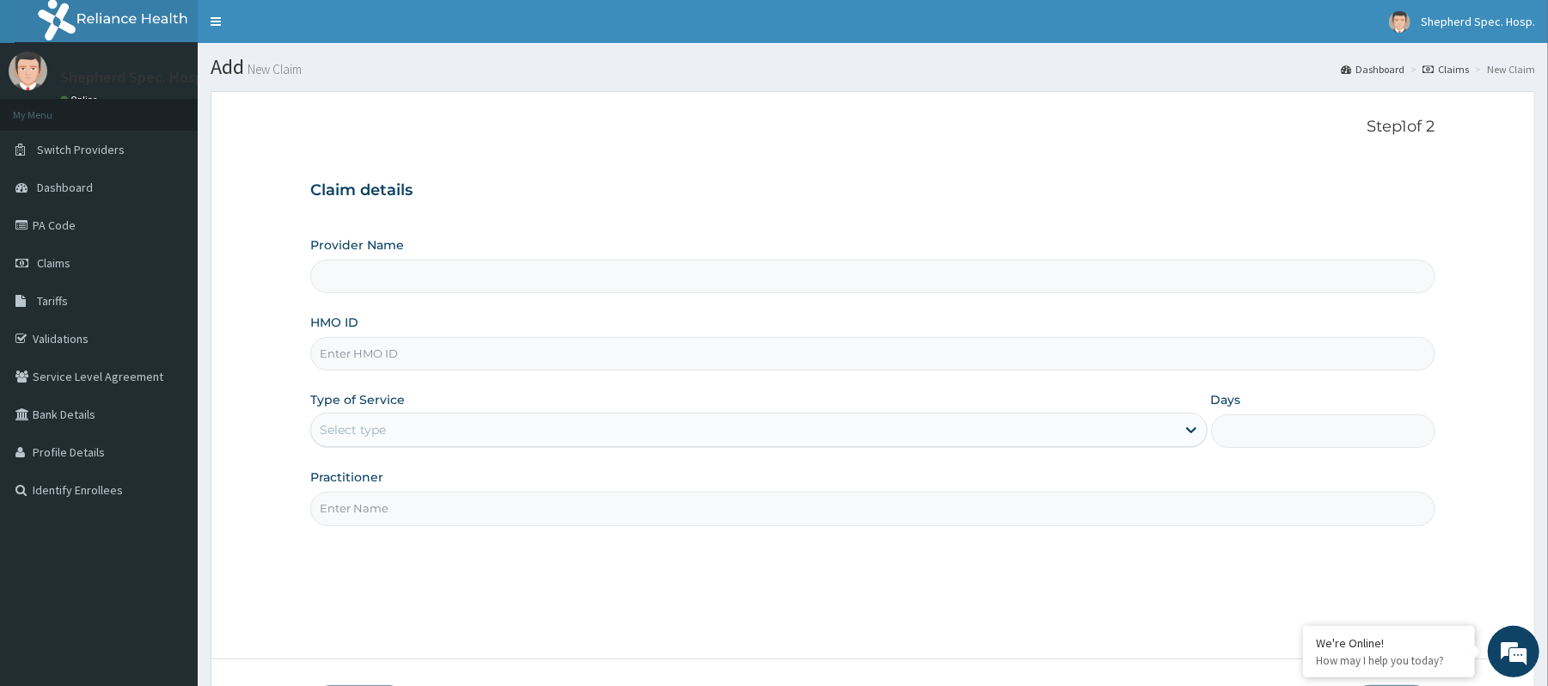
type input "Shepherd Specialist Hospital(festac)"
type input "SLT/10053/A"
click at [330, 421] on div "Select type" at bounding box center [743, 430] width 864 height 28
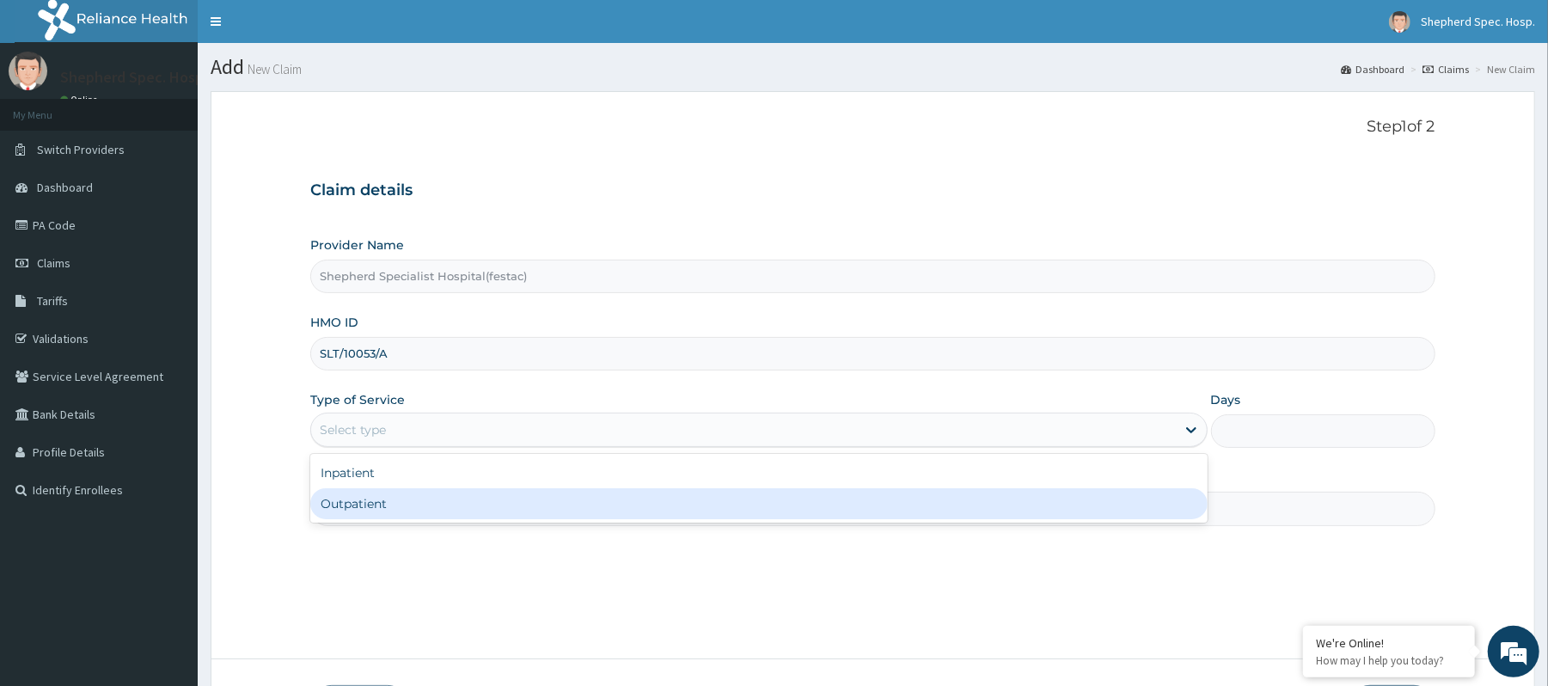
click at [351, 492] on div "Outpatient" at bounding box center [758, 503] width 896 height 31
type input "1"
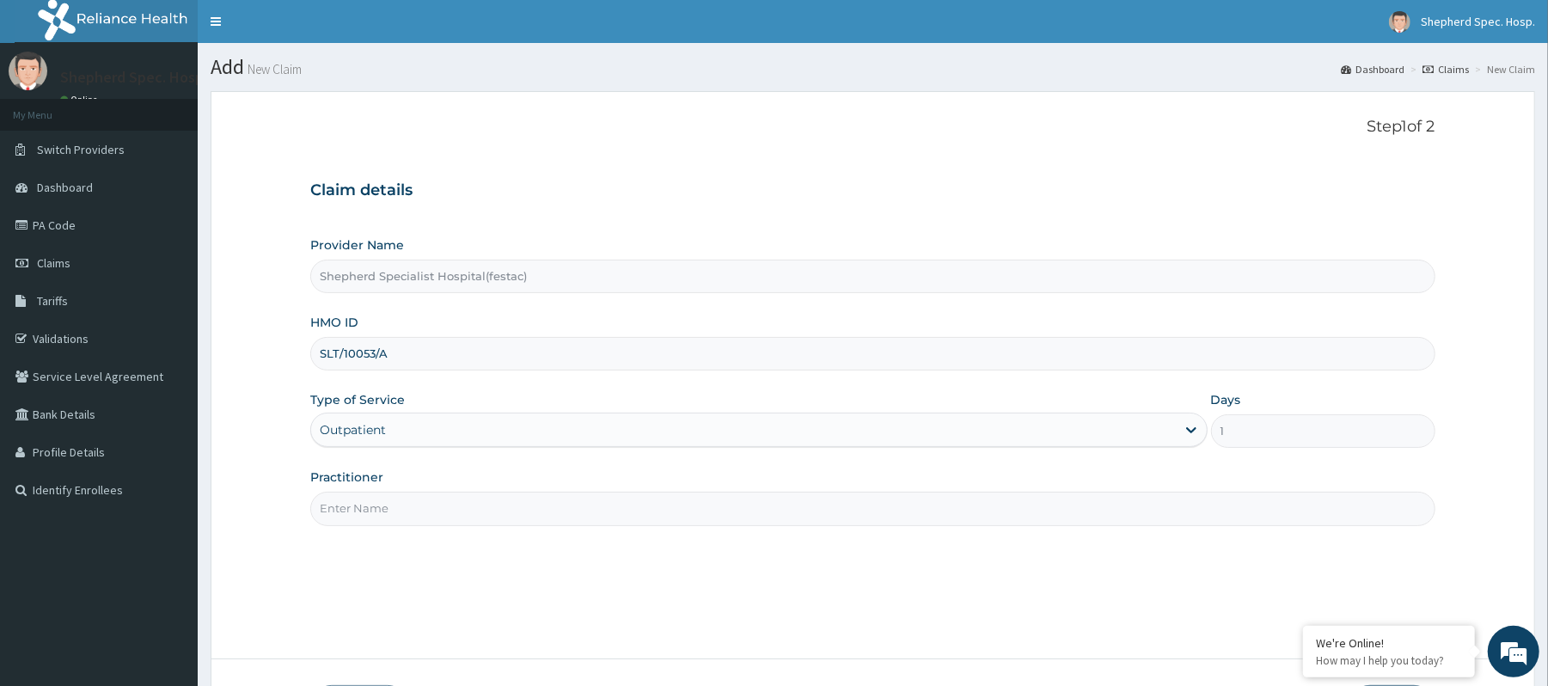
click at [392, 486] on div "Practitioner" at bounding box center [872, 496] width 1124 height 57
click at [382, 510] on input "Practitioner" at bounding box center [872, 509] width 1124 height 34
type input "DR CHRIS"
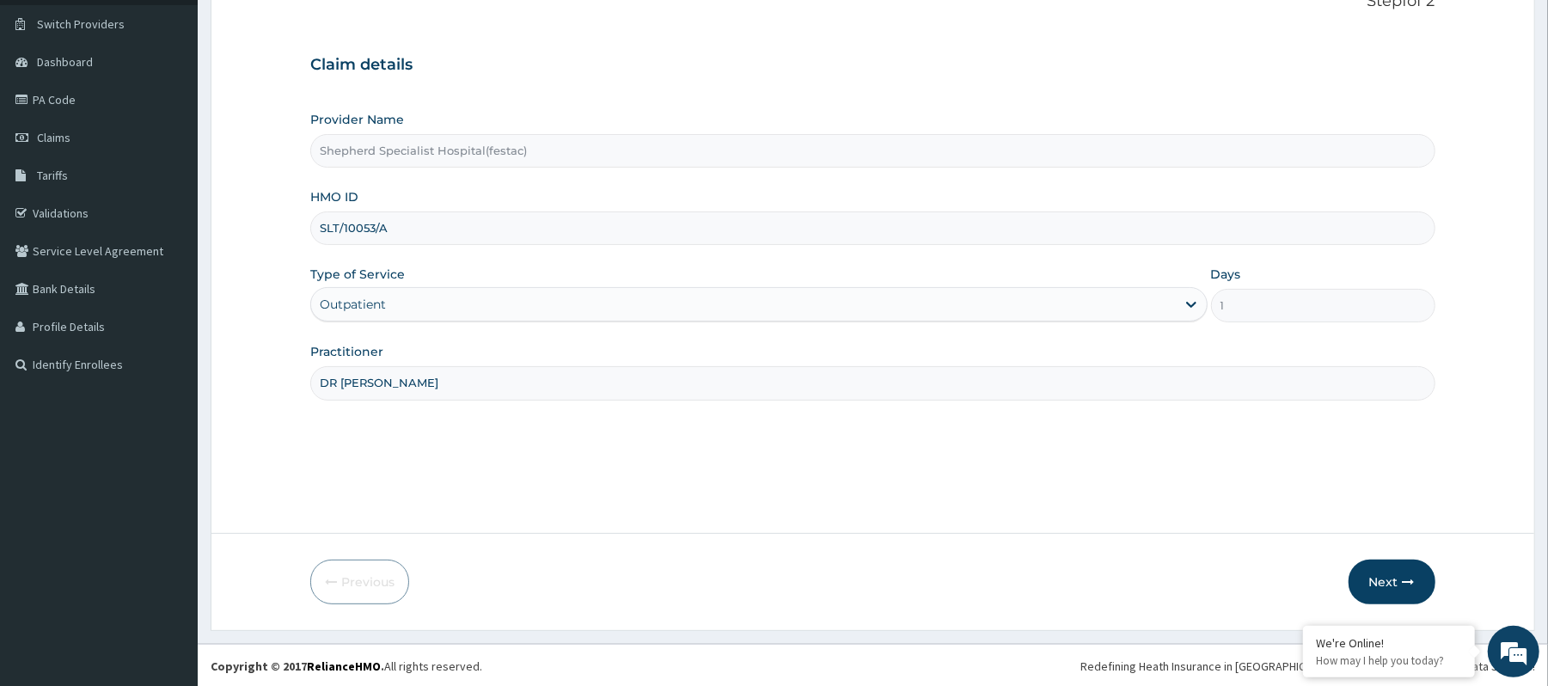
scroll to position [128, 0]
click at [1369, 574] on button "Next" at bounding box center [1392, 580] width 87 height 45
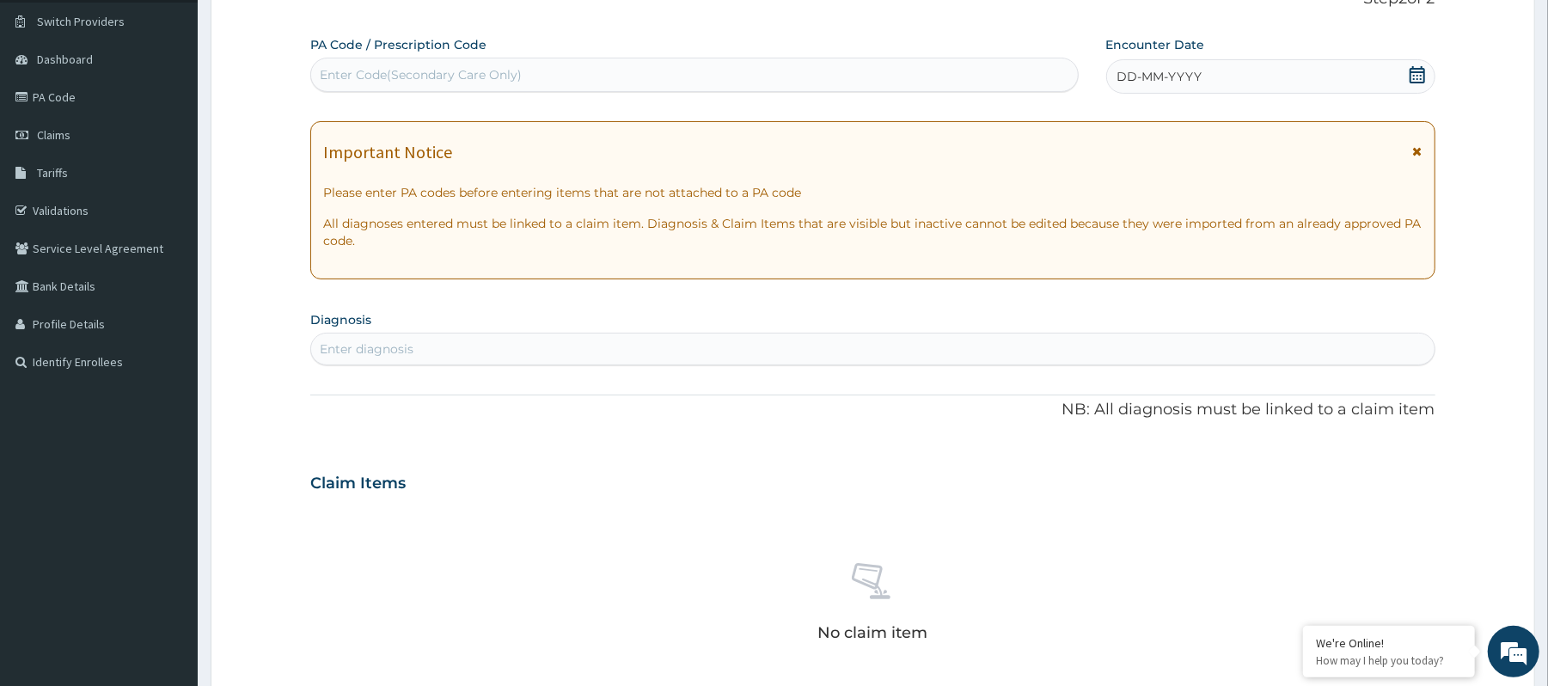
click at [1428, 74] on div "DD-MM-YYYY" at bounding box center [1270, 76] width 329 height 34
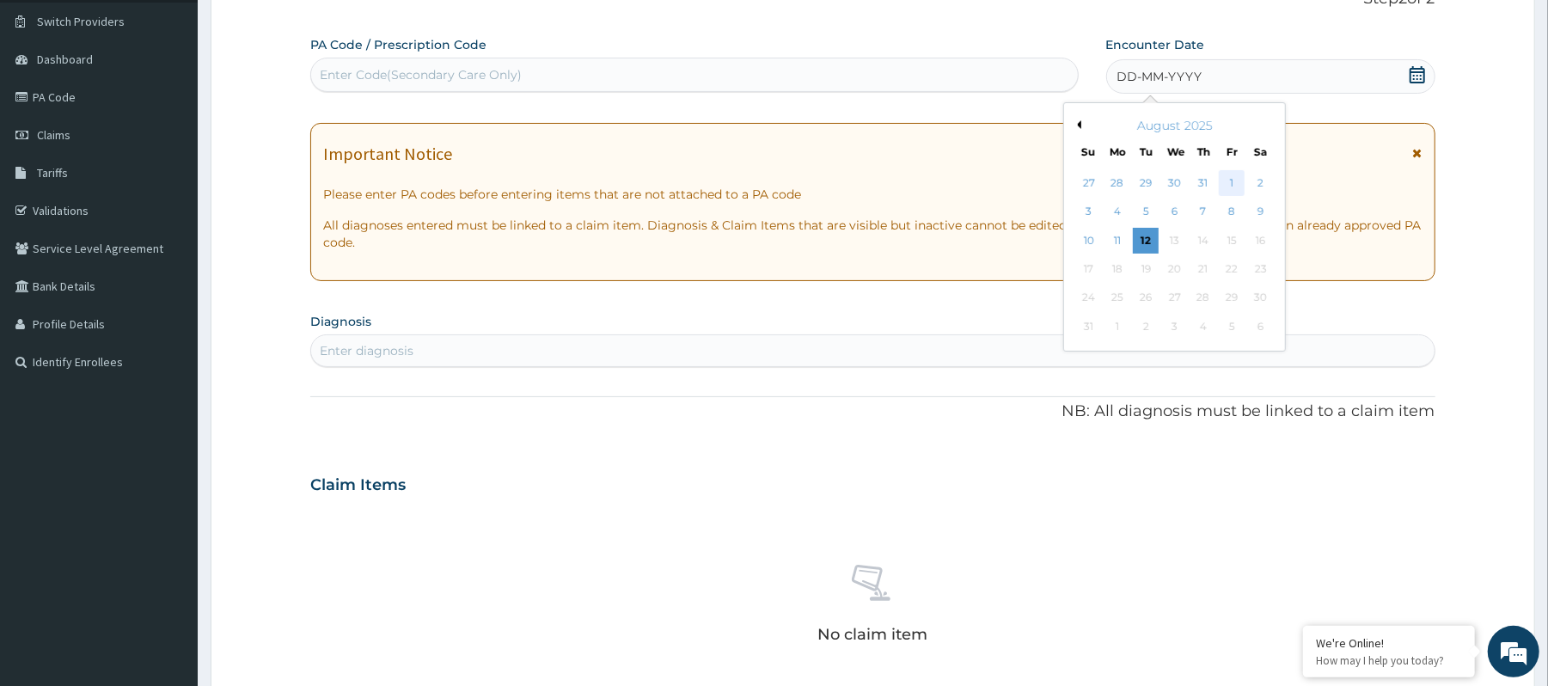
click at [1243, 177] on div "1" at bounding box center [1232, 183] width 26 height 26
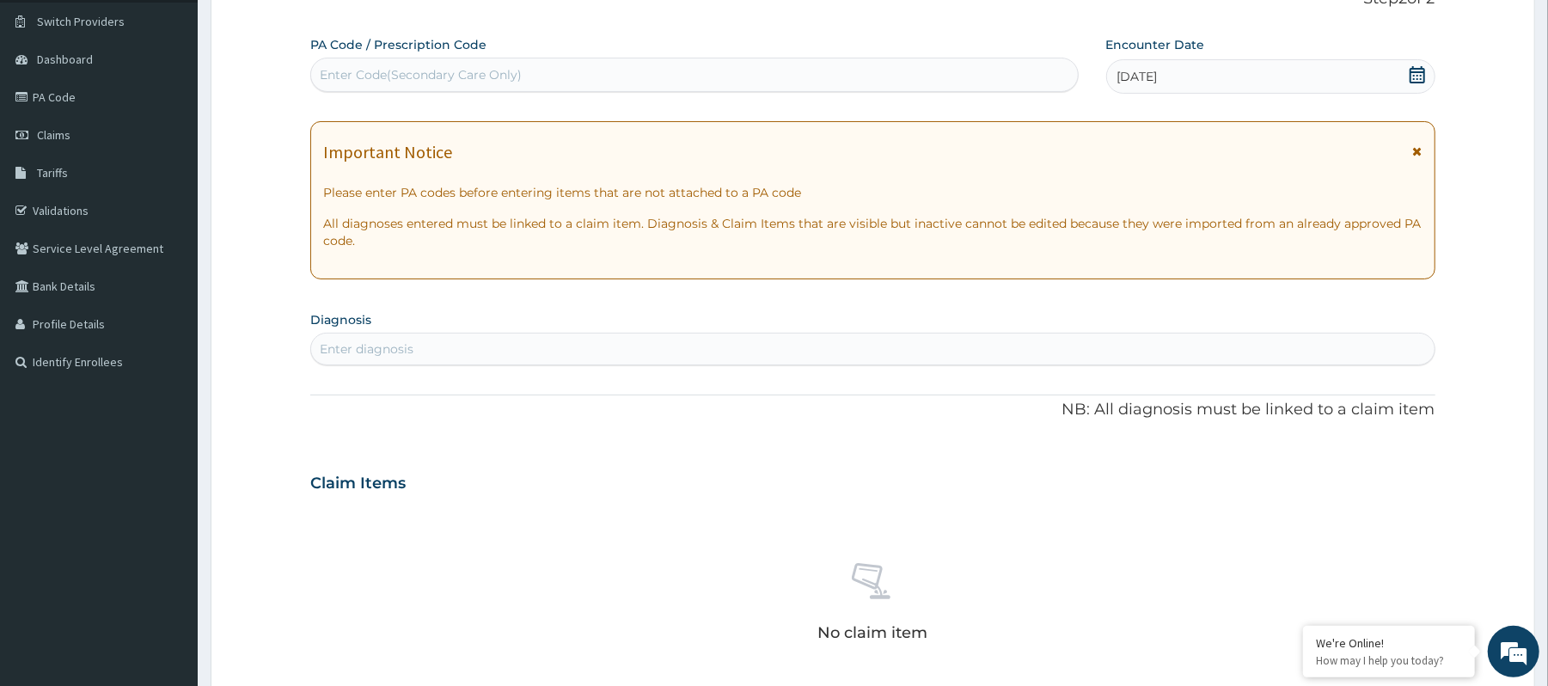
scroll to position [0, 0]
click at [964, 356] on div "Enter diagnosis" at bounding box center [872, 349] width 1123 height 28
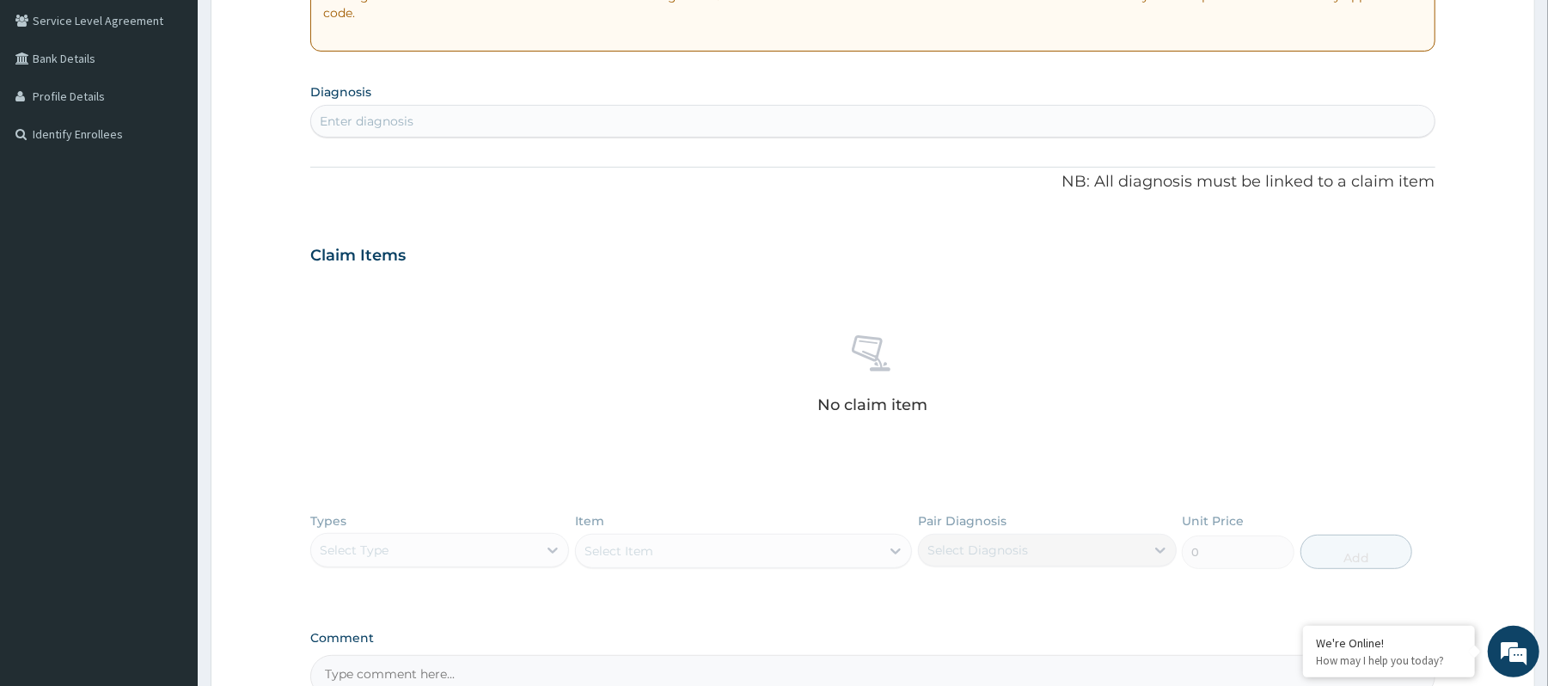
scroll to position [358, 0]
click at [502, 550] on div "Types Select Type Item Select Item Pair Diagnosis Select Diagnosis Unit Price 0…" at bounding box center [872, 552] width 1124 height 100
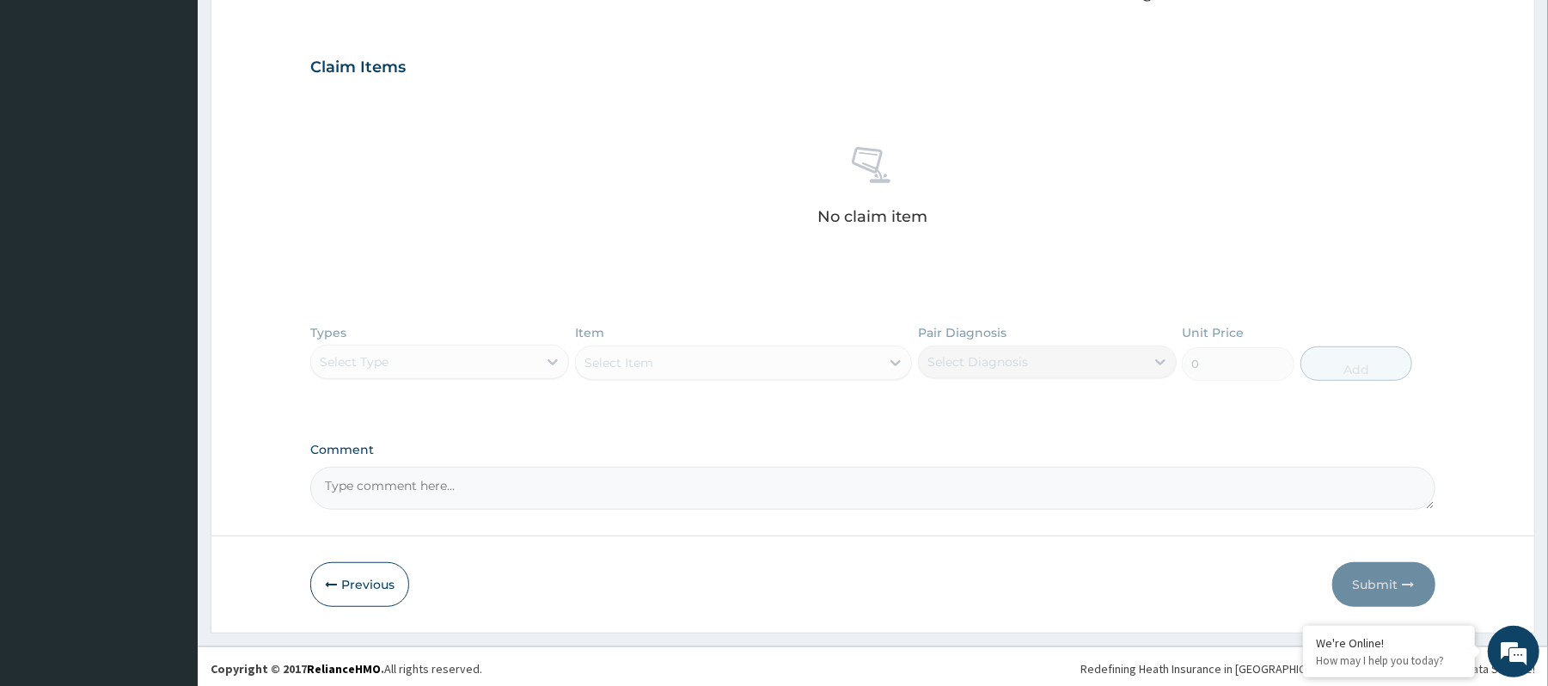
scroll to position [550, 0]
click at [538, 346] on div "Types Select Type Item Select Item Pair Diagnosis Select Diagnosis Unit Price 0…" at bounding box center [872, 361] width 1124 height 100
click at [548, 362] on div "Types Select Type Item Select Item Pair Diagnosis Select Diagnosis Unit Price 0…" at bounding box center [872, 361] width 1124 height 100
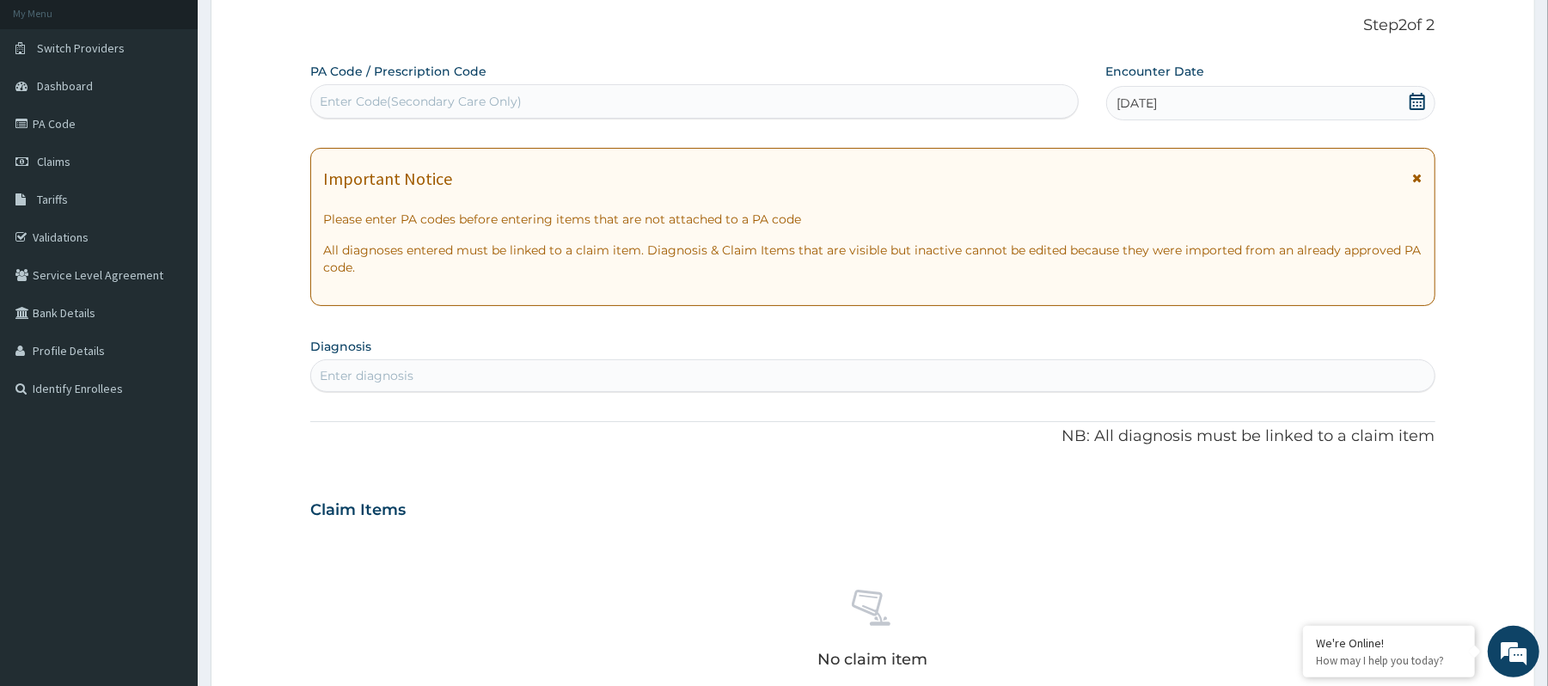
scroll to position [91, 0]
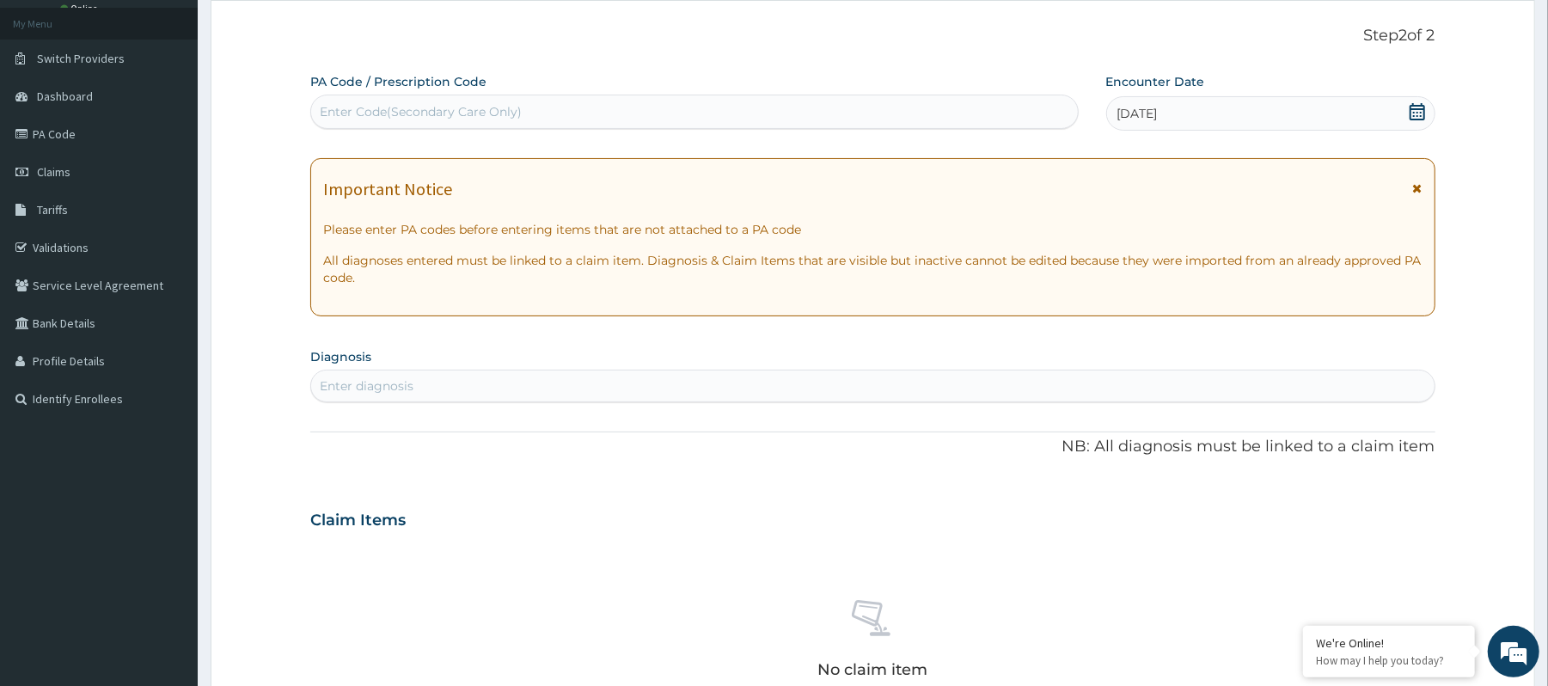
drag, startPoint x: 519, startPoint y: 352, endPoint x: 516, endPoint y: 364, distance: 13.3
click at [519, 352] on section "Diagnosis Enter diagnosis" at bounding box center [872, 373] width 1124 height 58
click at [510, 380] on div "Enter diagnosis" at bounding box center [872, 386] width 1123 height 28
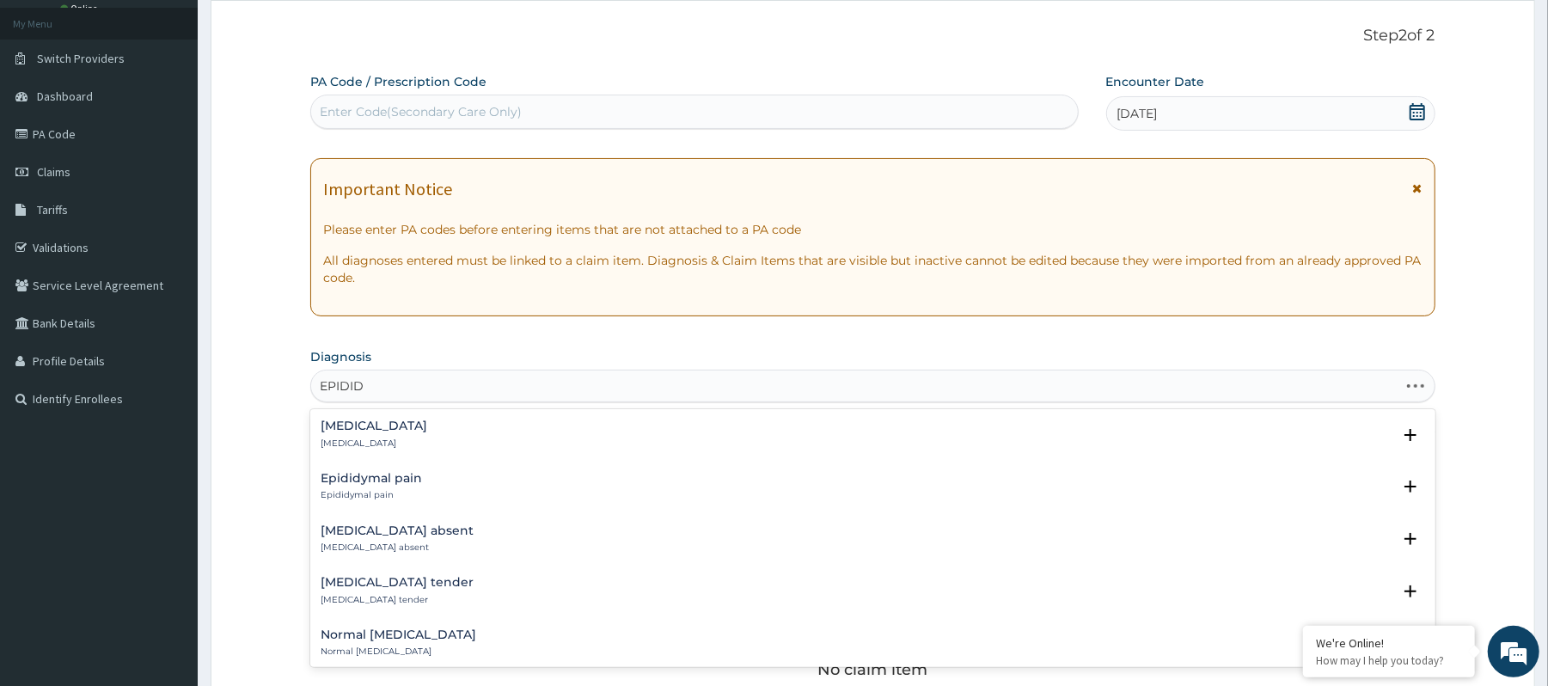
type input "EPIDIDY"
click at [465, 437] on div "Epididymitis Epididymitis" at bounding box center [873, 434] width 1104 height 30
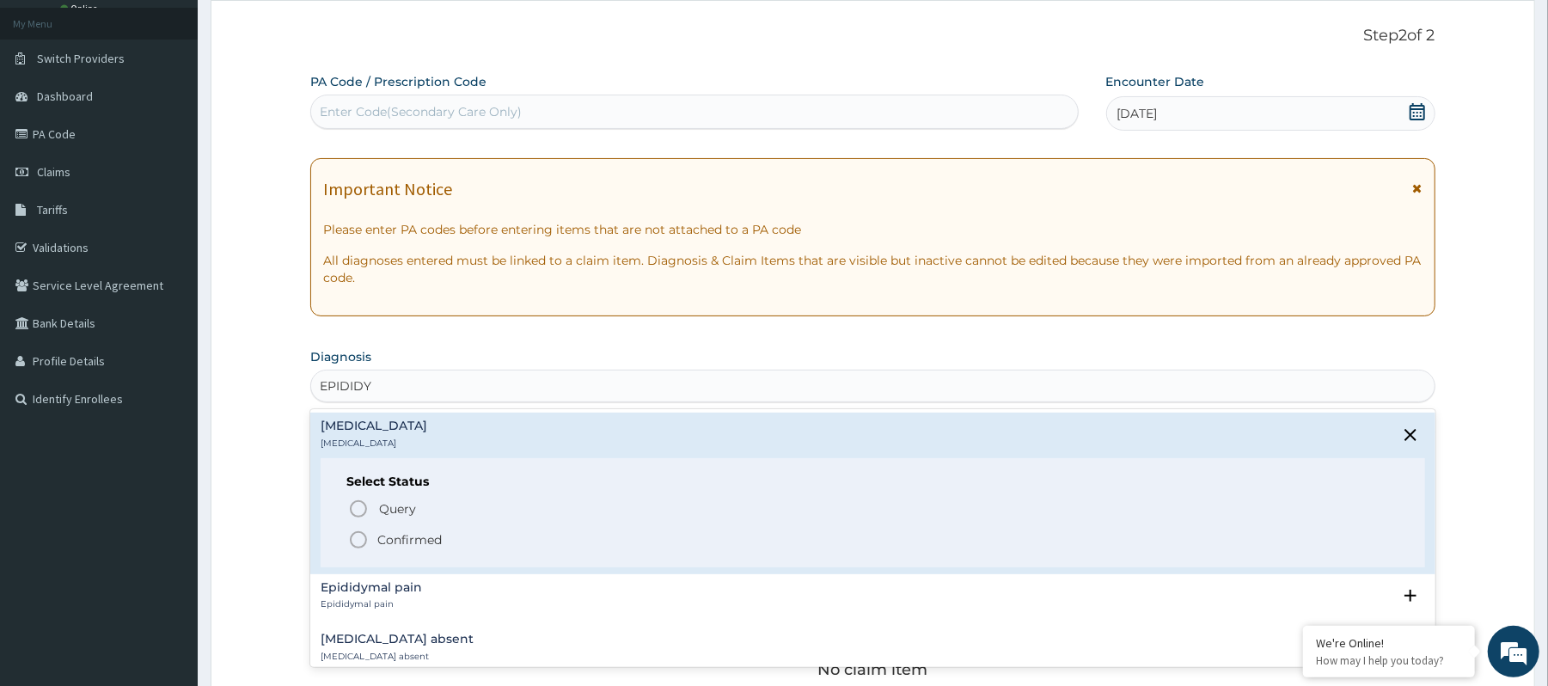
click at [426, 535] on p "Confirmed" at bounding box center [409, 539] width 64 height 17
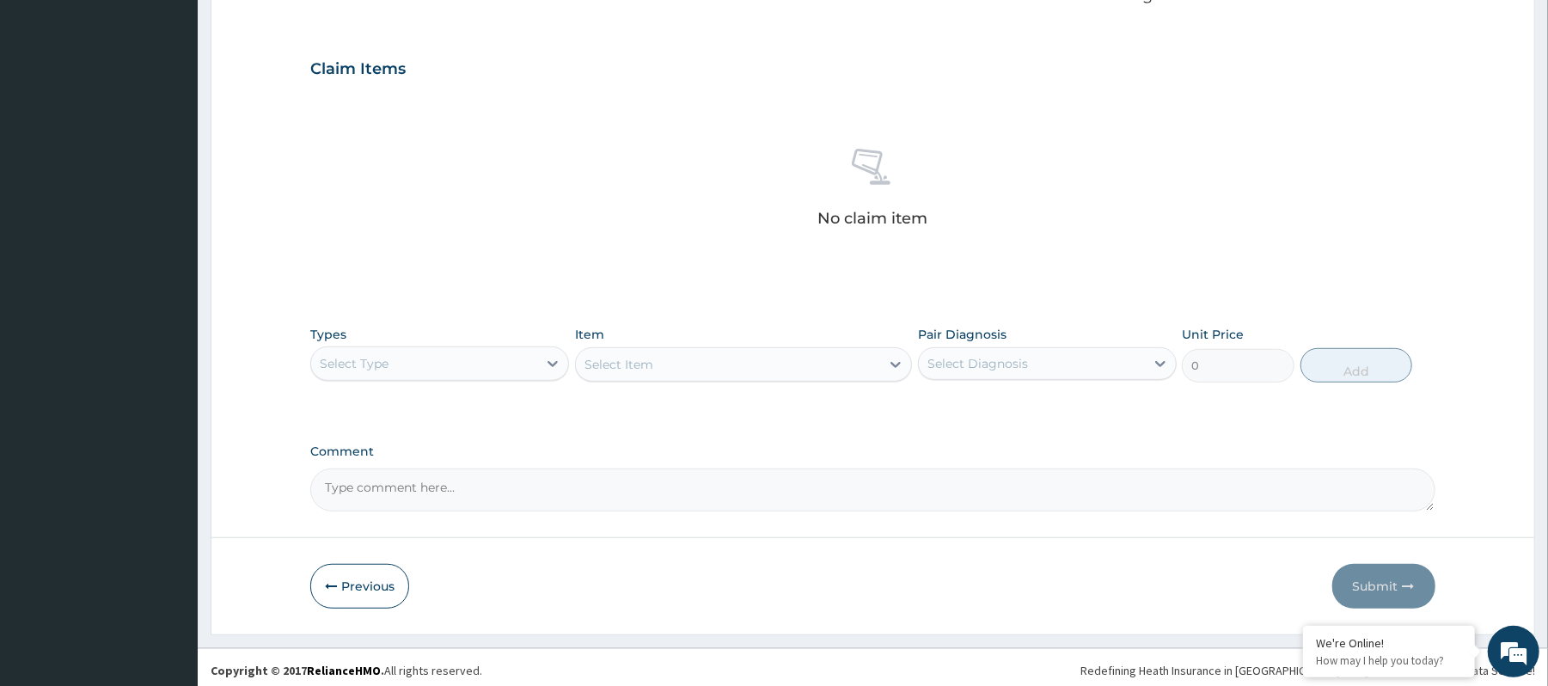
scroll to position [550, 0]
click at [537, 358] on div at bounding box center [552, 361] width 31 height 31
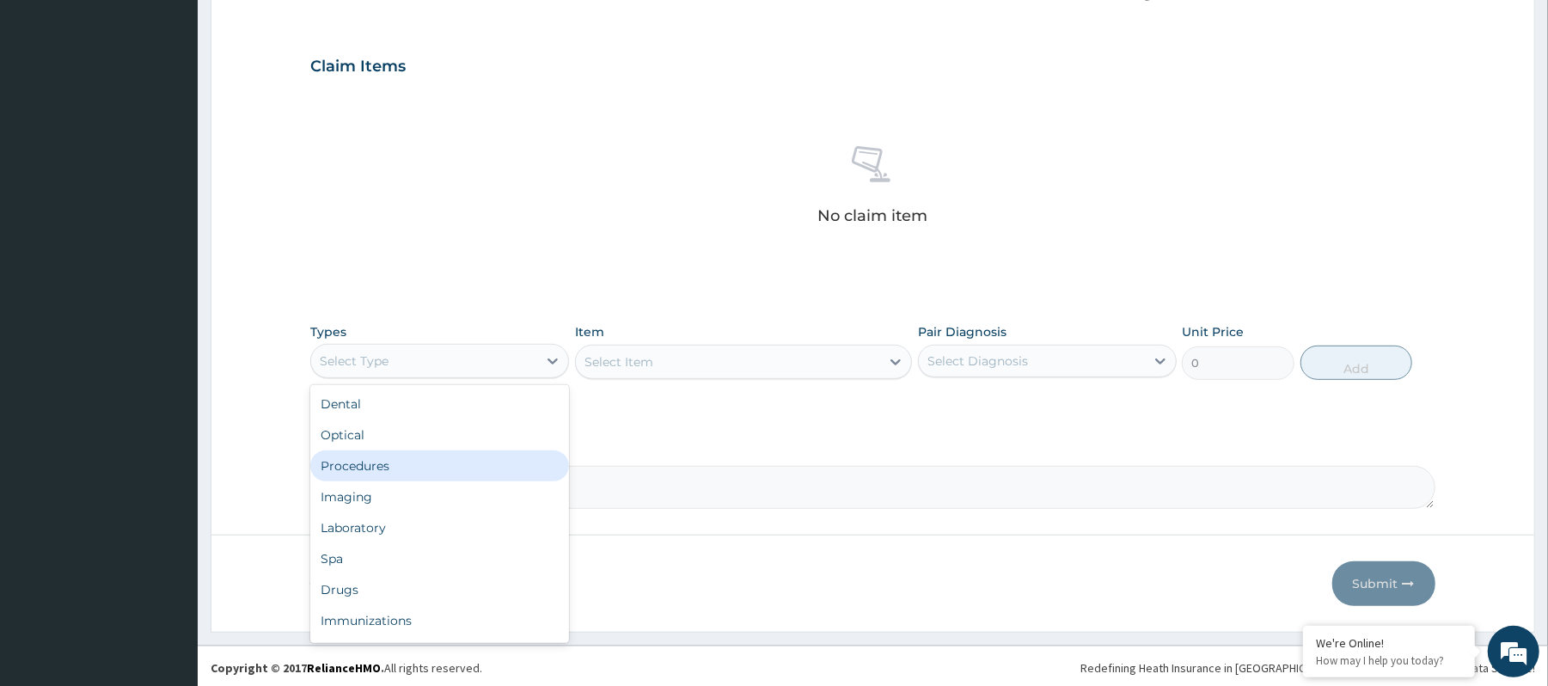
drag, startPoint x: 493, startPoint y: 482, endPoint x: 495, endPoint y: 461, distance: 21.6
click at [495, 461] on div "Dental Optical Procedures Imaging Laboratory Spa Drugs Immunizations Others Gym" at bounding box center [439, 514] width 259 height 258
click at [495, 461] on div "Procedures" at bounding box center [439, 465] width 259 height 31
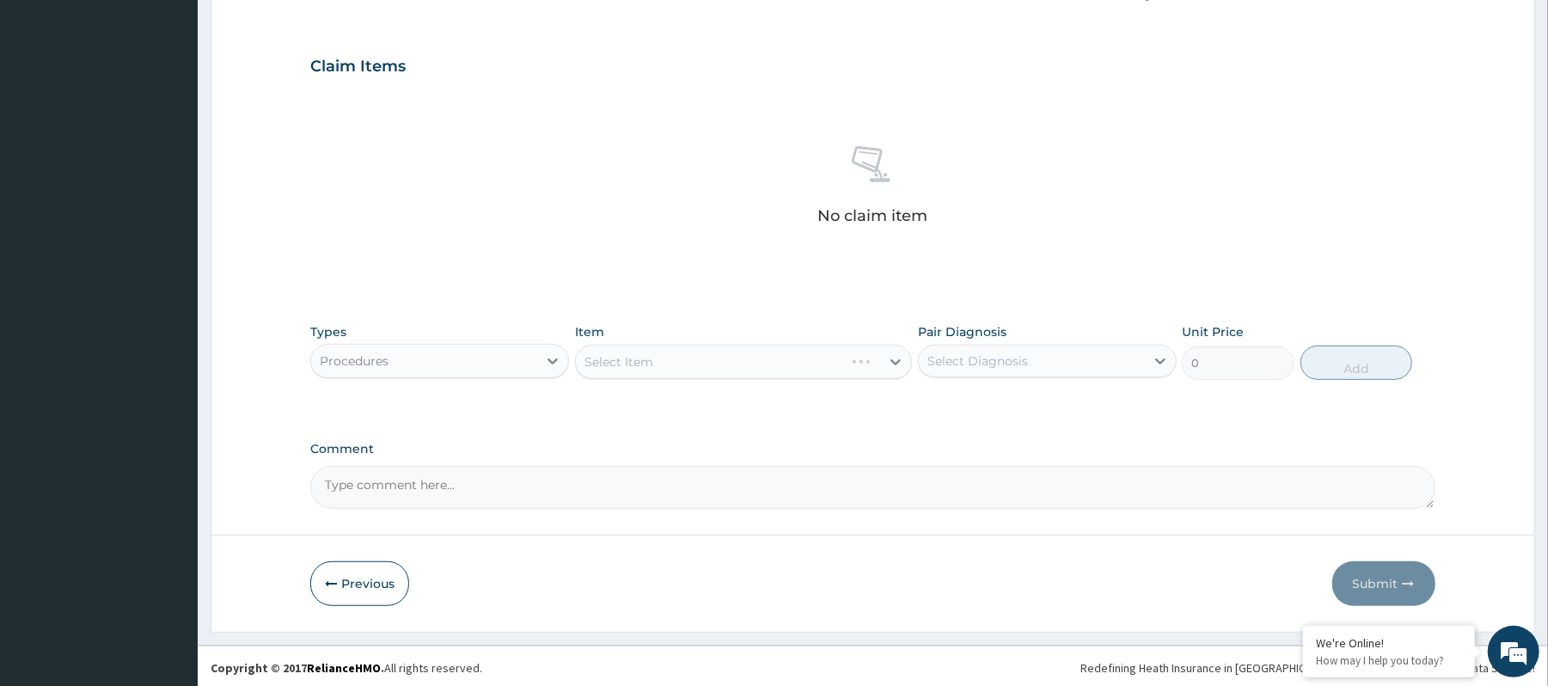
click at [695, 351] on div "Select Item" at bounding box center [743, 362] width 337 height 34
click at [700, 372] on div "Select Item" at bounding box center [743, 362] width 337 height 34
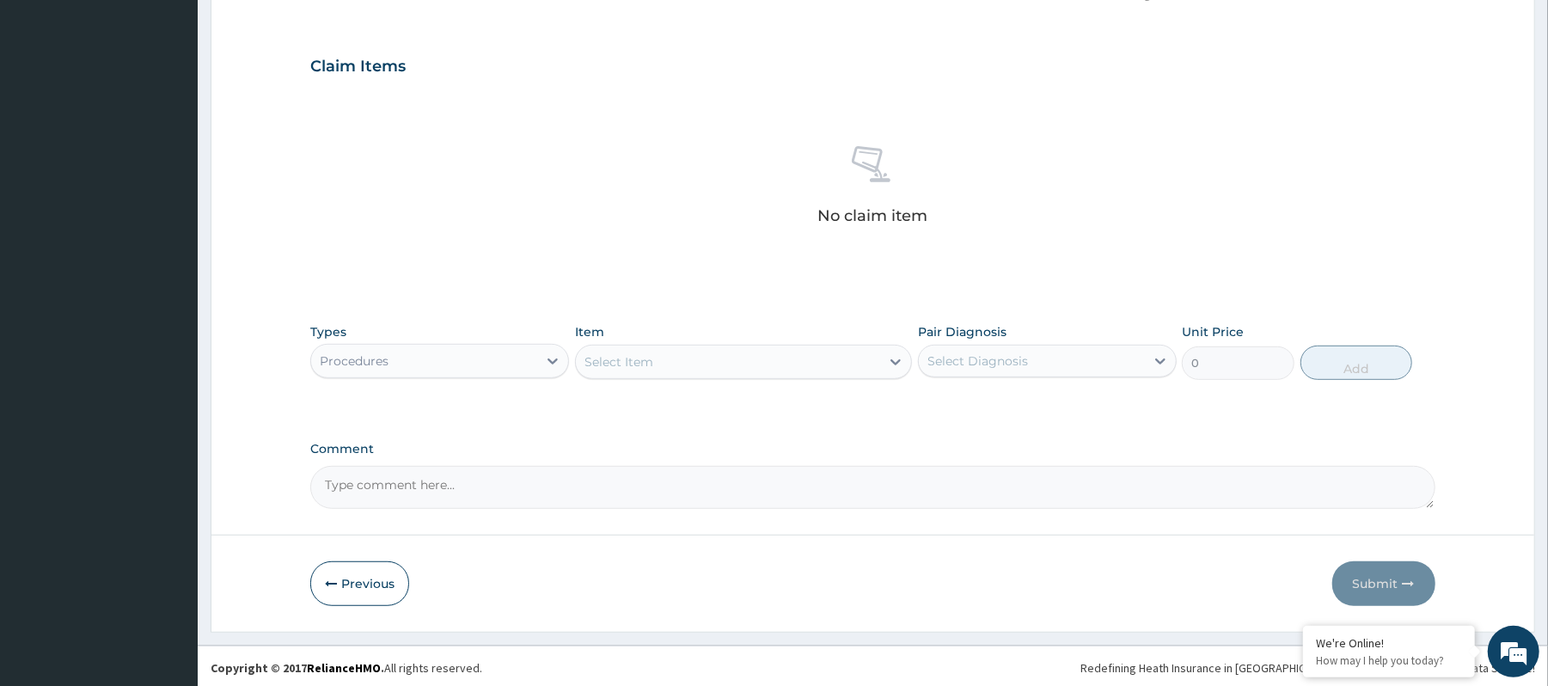
click at [753, 364] on div "Select Item" at bounding box center [728, 362] width 304 height 28
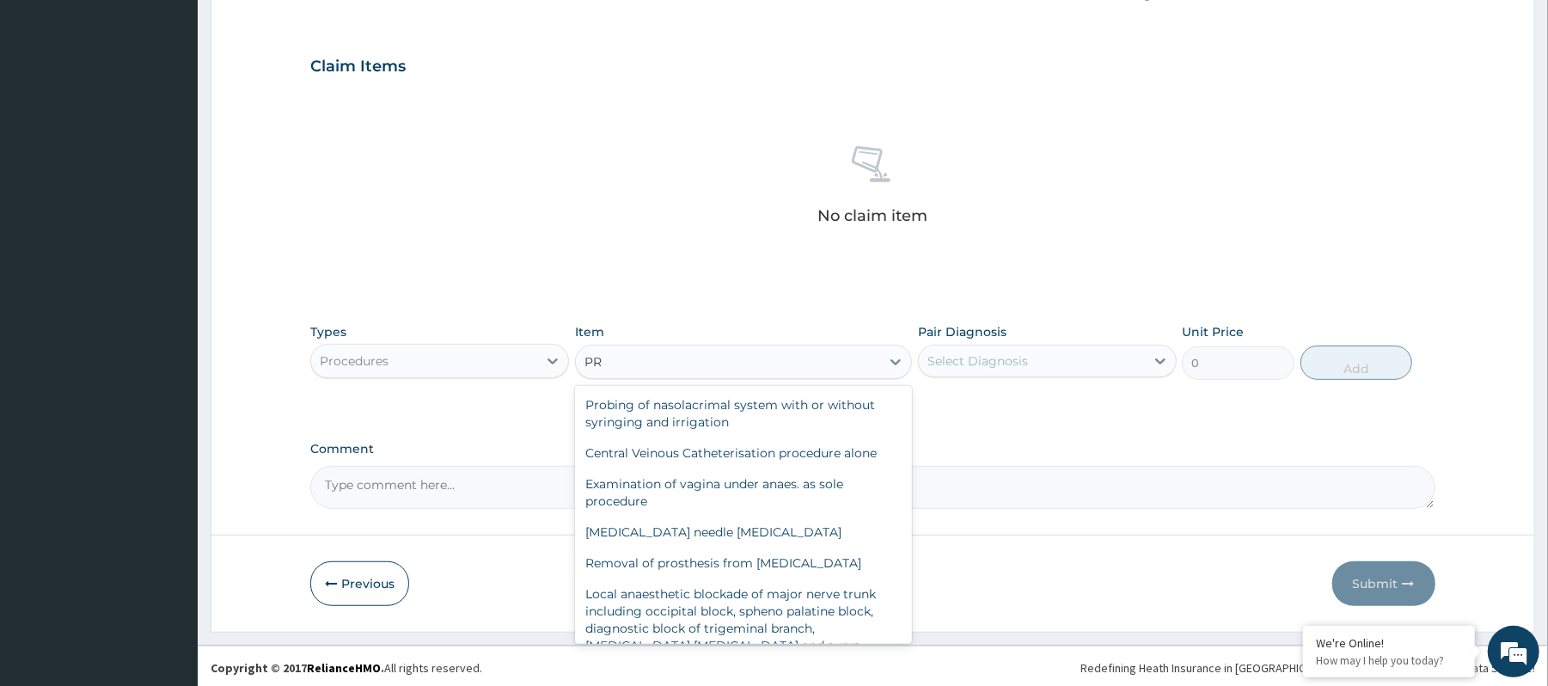
type input "P"
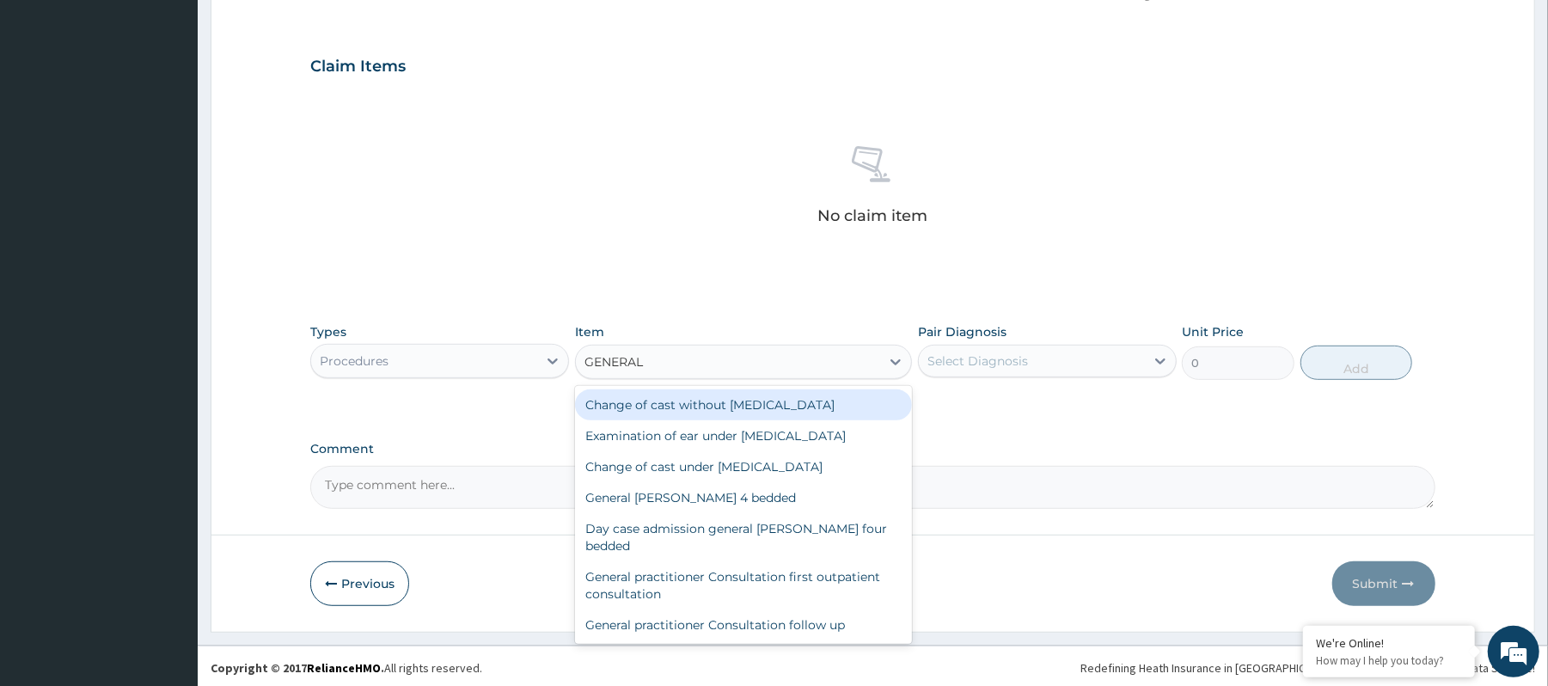
type input "GENERAL P"
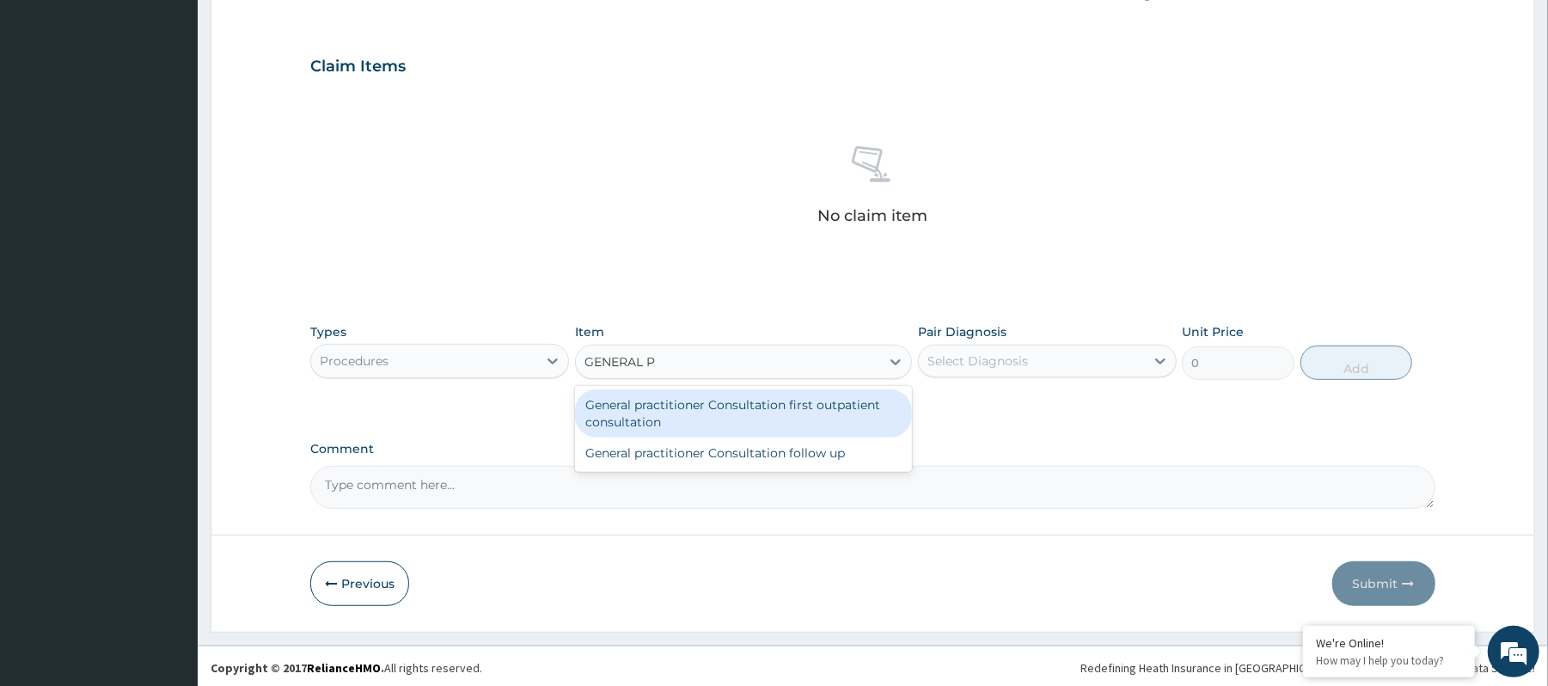
drag, startPoint x: 741, startPoint y: 438, endPoint x: 744, endPoint y: 420, distance: 18.4
click at [744, 420] on div "General practitioner Consultation first outpatient consultation General practit…" at bounding box center [743, 429] width 337 height 86
click at [744, 420] on div "General practitioner Consultation first outpatient consultation" at bounding box center [743, 413] width 337 height 48
type input "3600"
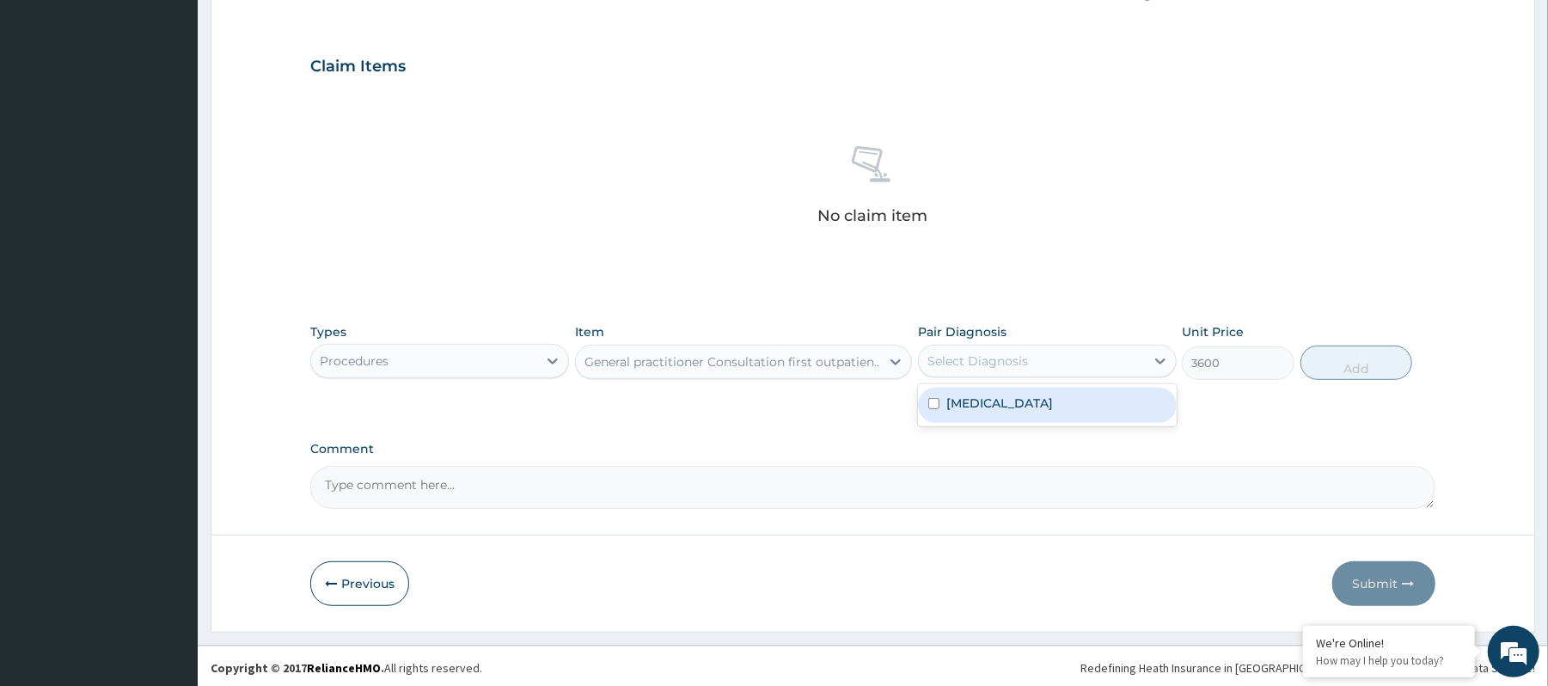
click at [954, 377] on div "Select Diagnosis" at bounding box center [1047, 361] width 259 height 33
click at [954, 407] on label "Epididymitis" at bounding box center [999, 403] width 107 height 17
checkbox input "true"
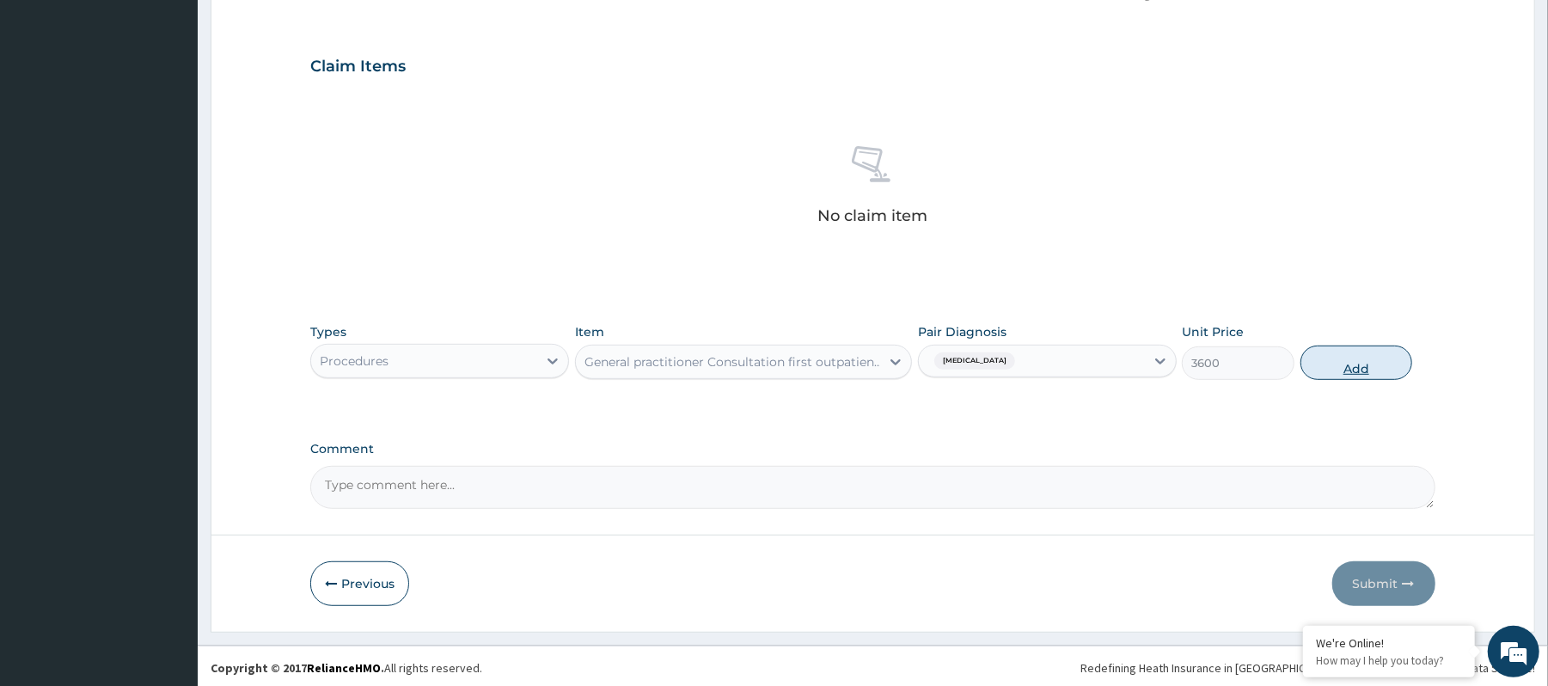
click at [1365, 365] on button "Add" at bounding box center [1356, 363] width 113 height 34
type input "0"
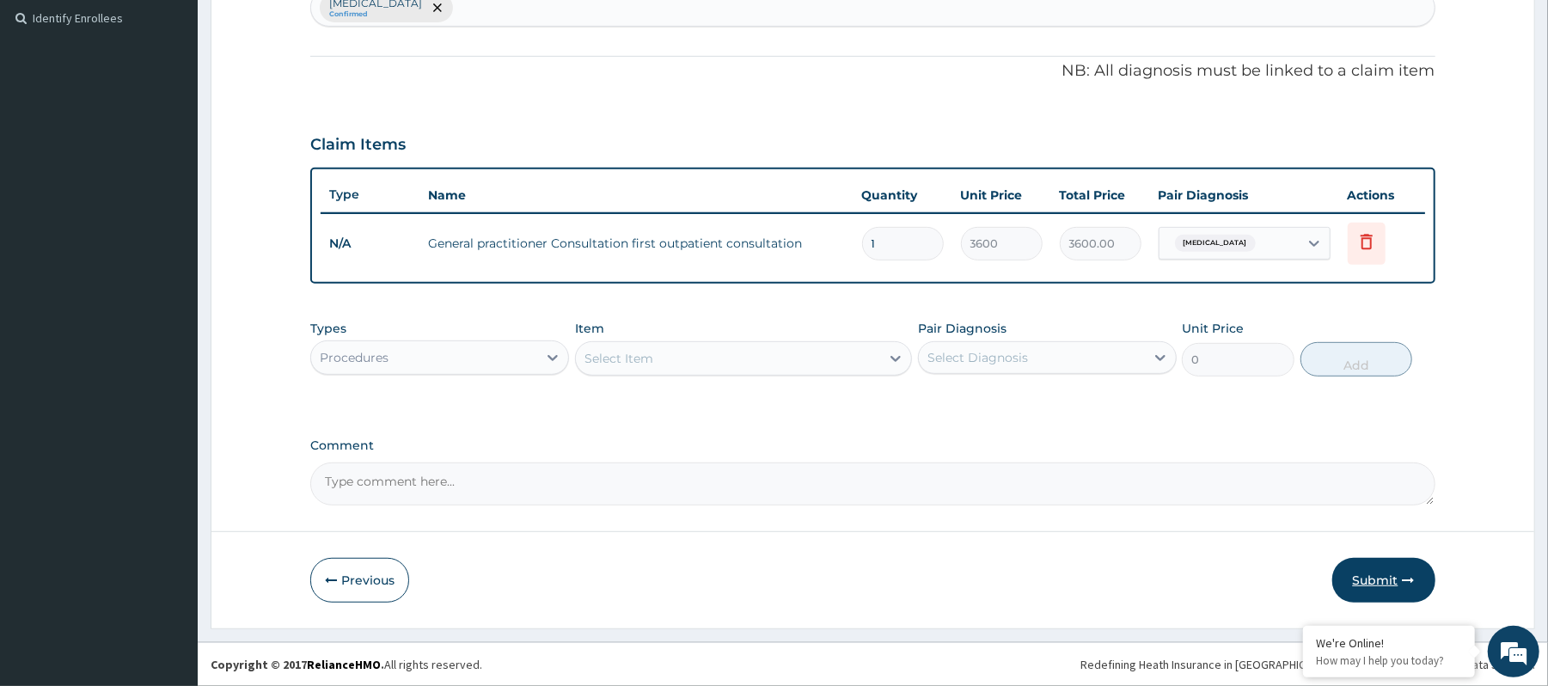
click at [1384, 569] on button "Submit" at bounding box center [1383, 580] width 103 height 45
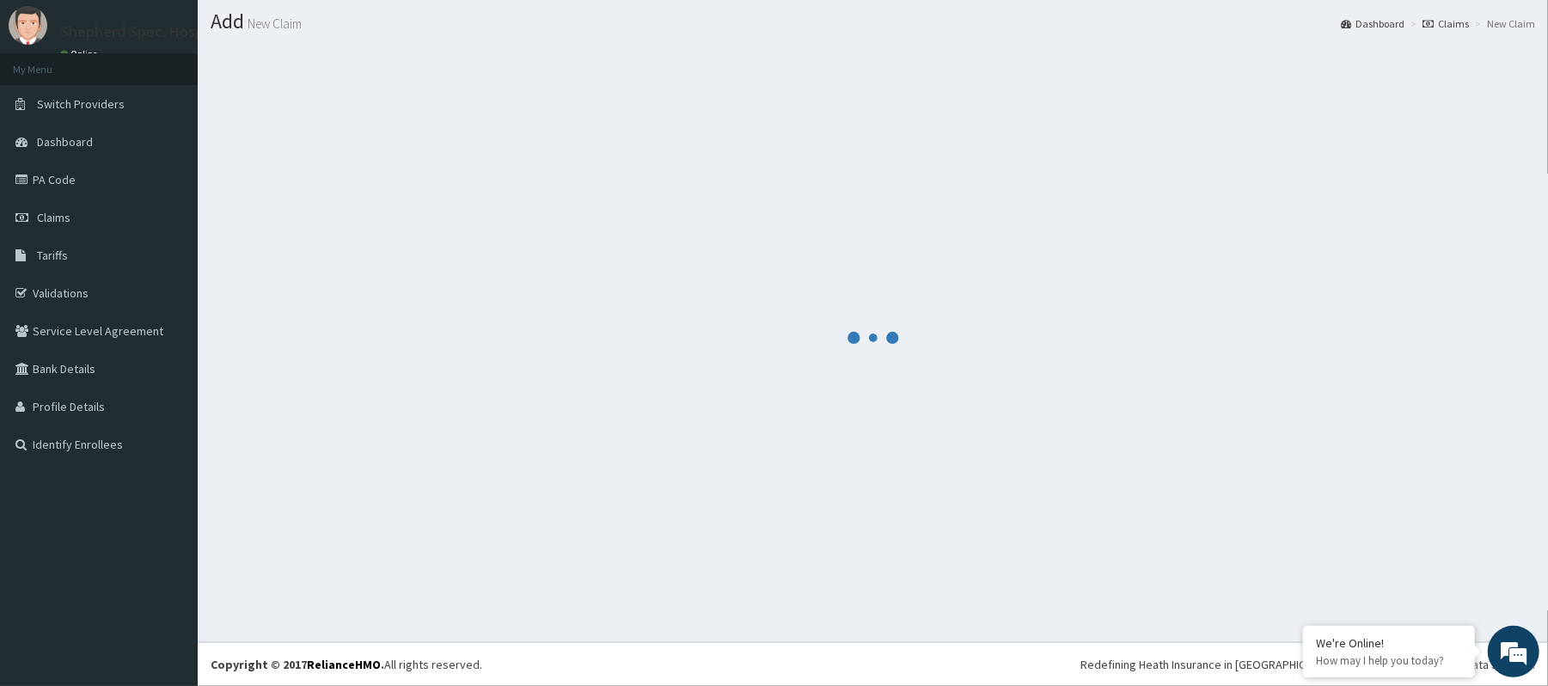
scroll to position [472, 0]
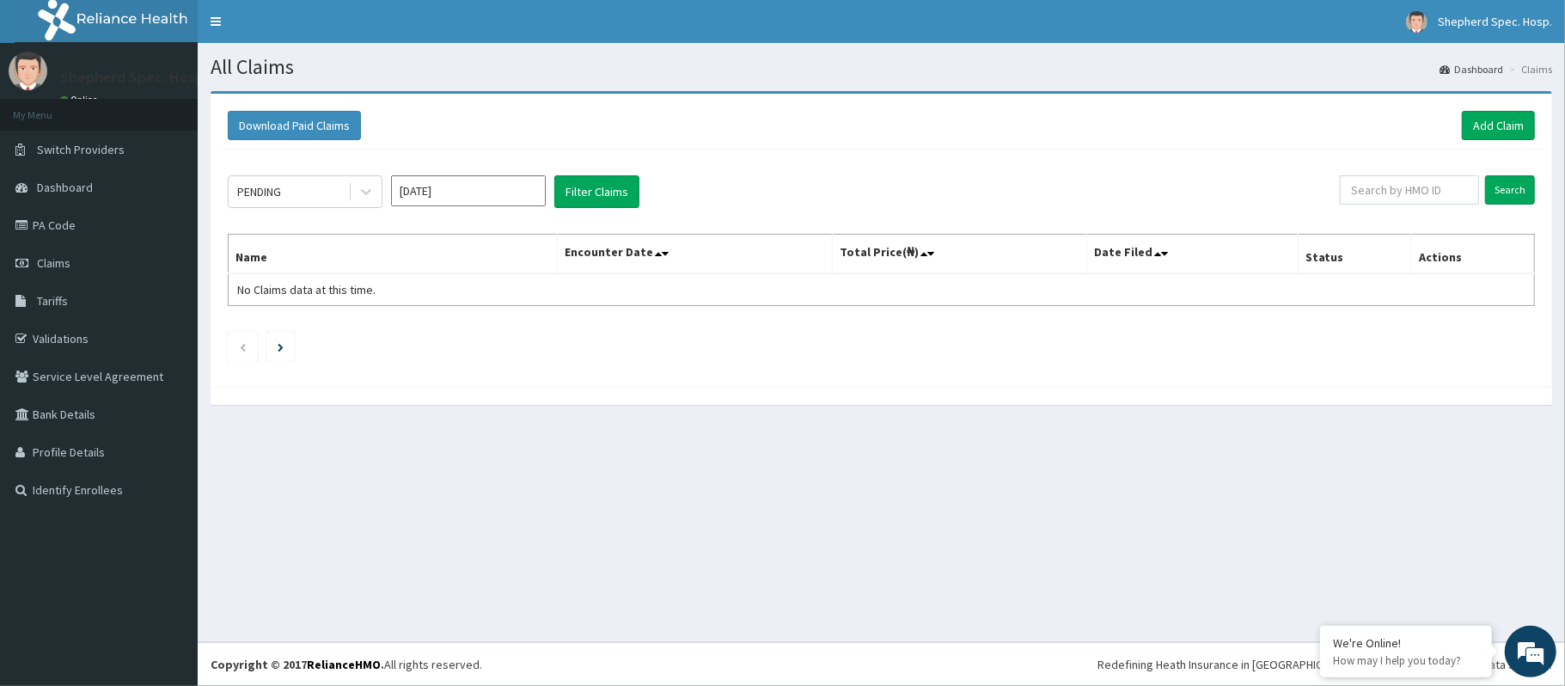
drag, startPoint x: 0, startPoint y: 0, endPoint x: 805, endPoint y: 430, distance: 912.1
click at [805, 427] on section "Download Paid Claims Add Claim × Note you can only download claims within a max…" at bounding box center [882, 256] width 1368 height 357
click at [1367, 203] on input "text" at bounding box center [1409, 189] width 139 height 29
click at [1353, 197] on input "text" at bounding box center [1409, 189] width 139 height 29
click at [1392, 199] on input "text" at bounding box center [1409, 189] width 139 height 29
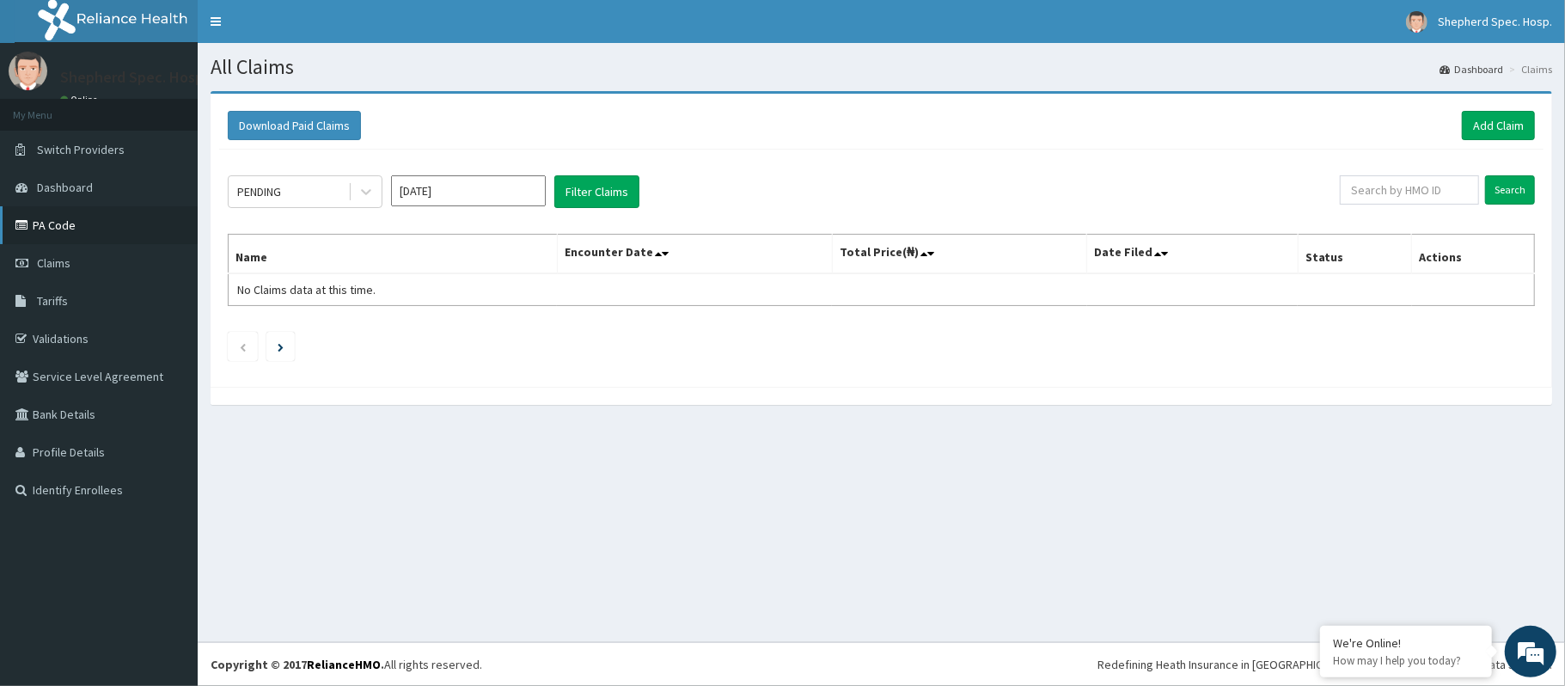
click at [42, 231] on link "PA Code" at bounding box center [99, 225] width 198 height 38
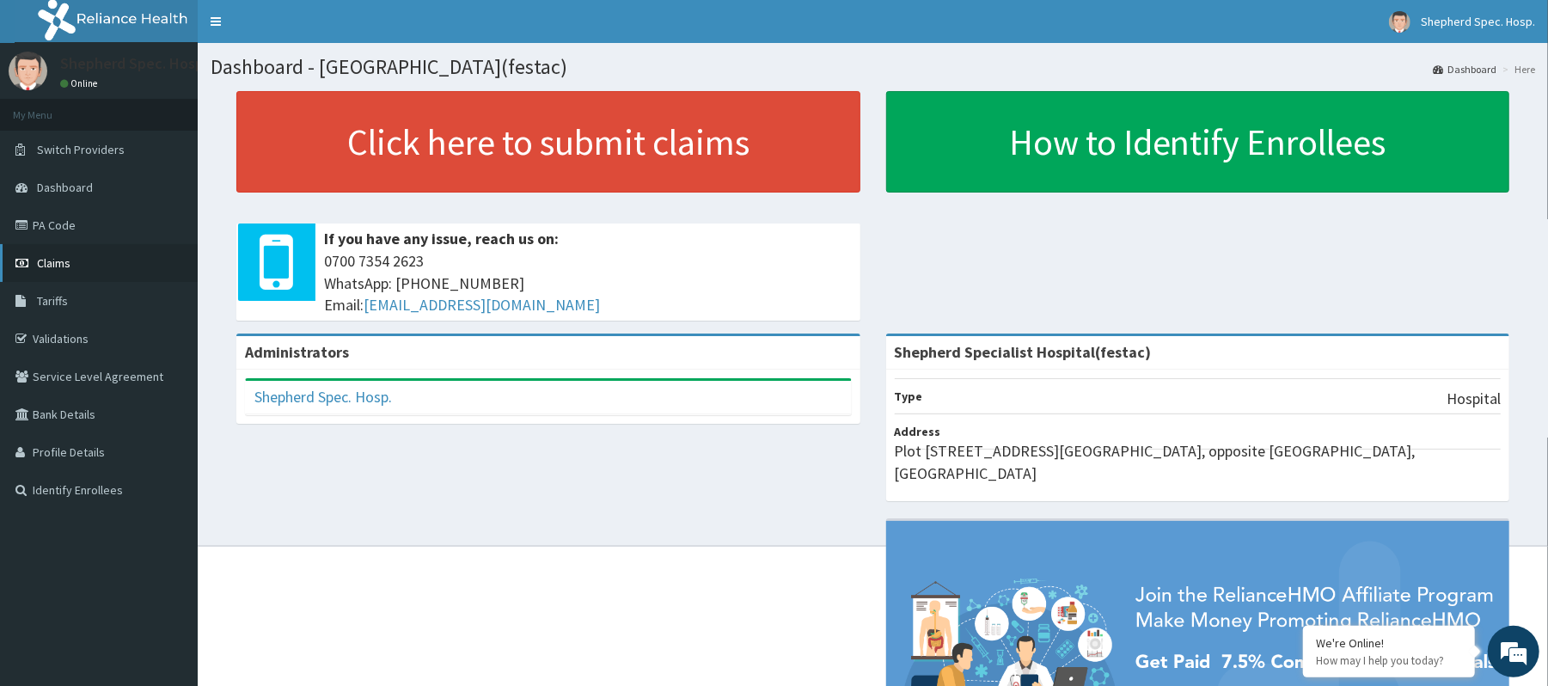
click at [87, 262] on link "Claims" at bounding box center [99, 263] width 198 height 38
click at [70, 265] on link "Claims" at bounding box center [99, 263] width 198 height 38
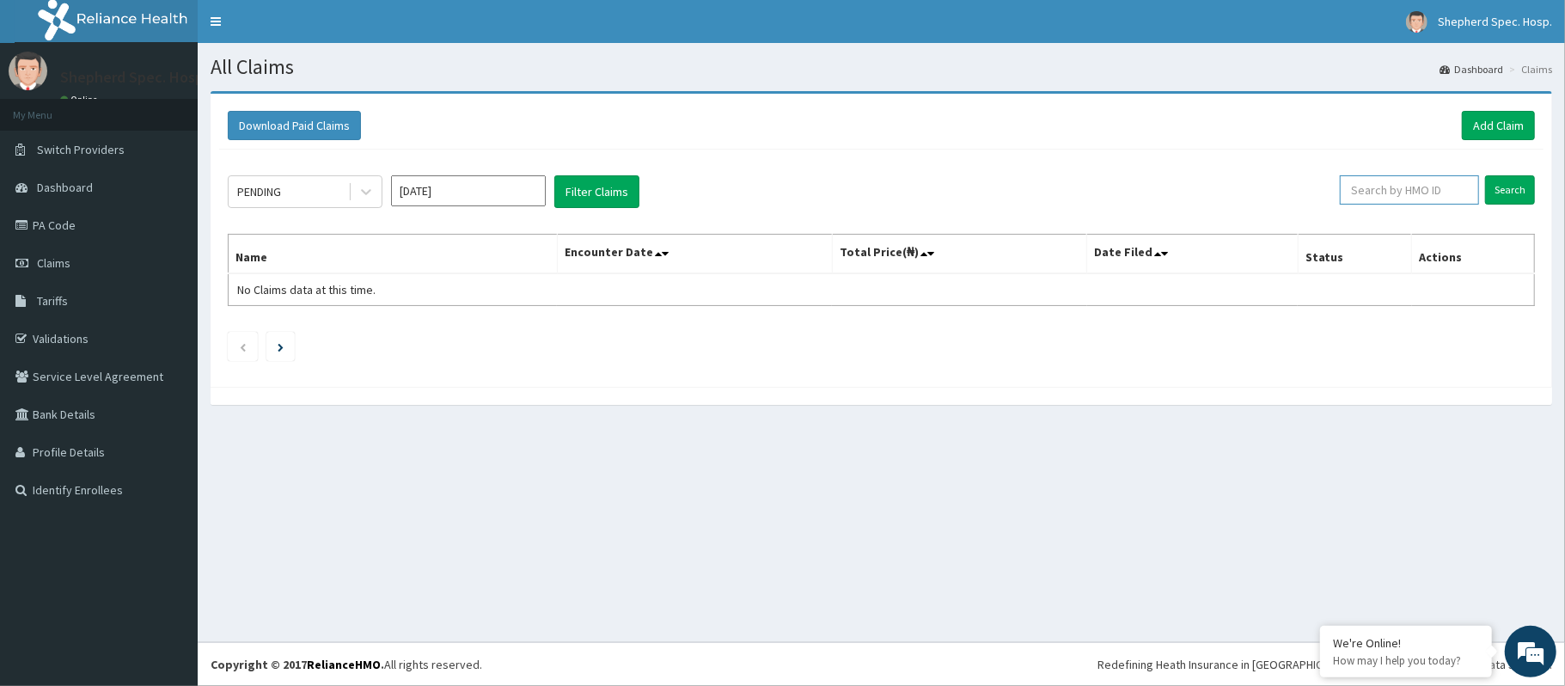
paste input "TVT/10025/A"
click at [1527, 193] on input "Search" at bounding box center [1510, 189] width 50 height 29
drag, startPoint x: 1414, startPoint y: 196, endPoint x: 1197, endPoint y: 162, distance: 219.2
click at [1203, 162] on div "PENDING Aug 2025 Filter Claims TVT/10025/A Search Name Encounter Date Total Pri…" at bounding box center [881, 270] width 1325 height 241
click at [1524, 194] on input "Search" at bounding box center [1510, 189] width 50 height 29
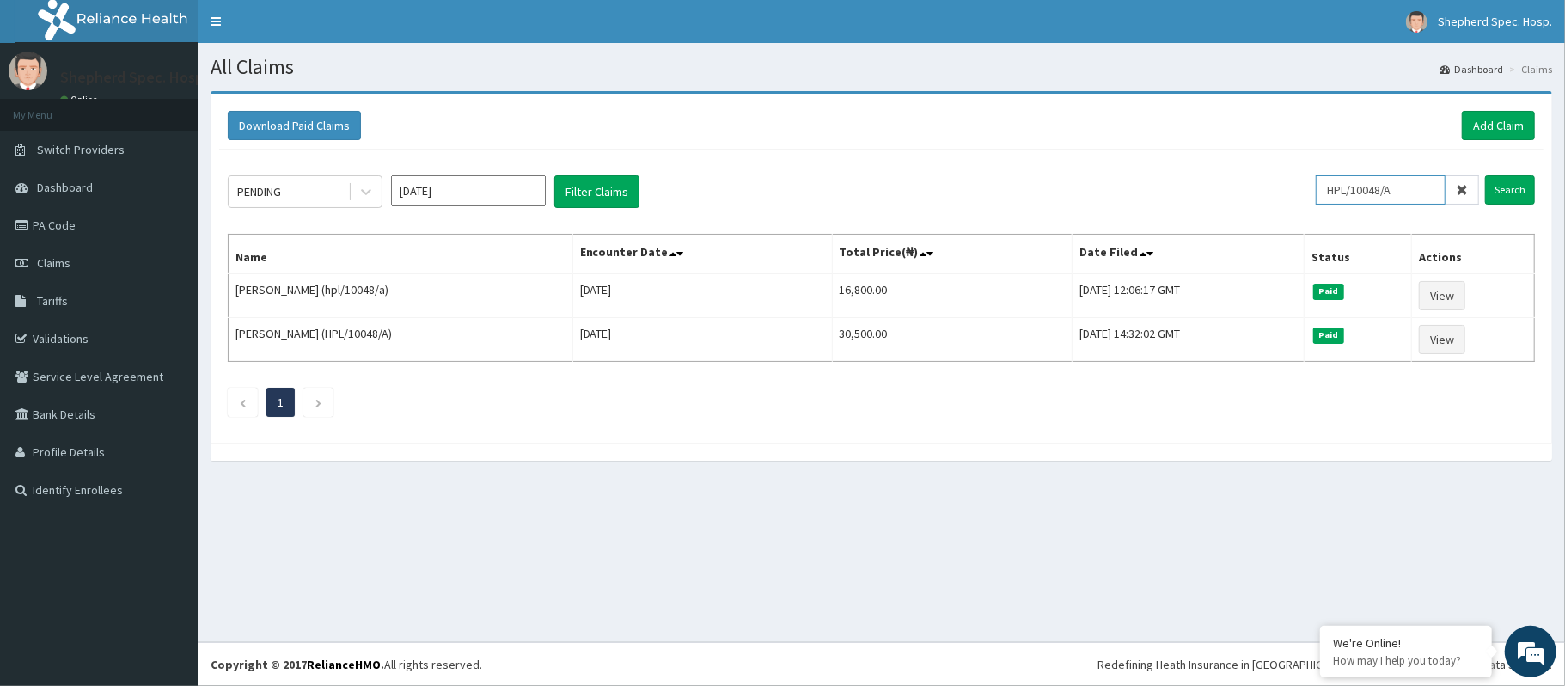
drag, startPoint x: 1404, startPoint y: 193, endPoint x: 1245, endPoint y: 175, distance: 159.2
click at [1245, 175] on div "PENDING Aug 2025 Filter Claims HPL/10048/A Search" at bounding box center [881, 191] width 1307 height 33
paste input "FAB/106"
type input "FAB/10648/A"
click at [1510, 197] on input "Search" at bounding box center [1510, 189] width 50 height 29
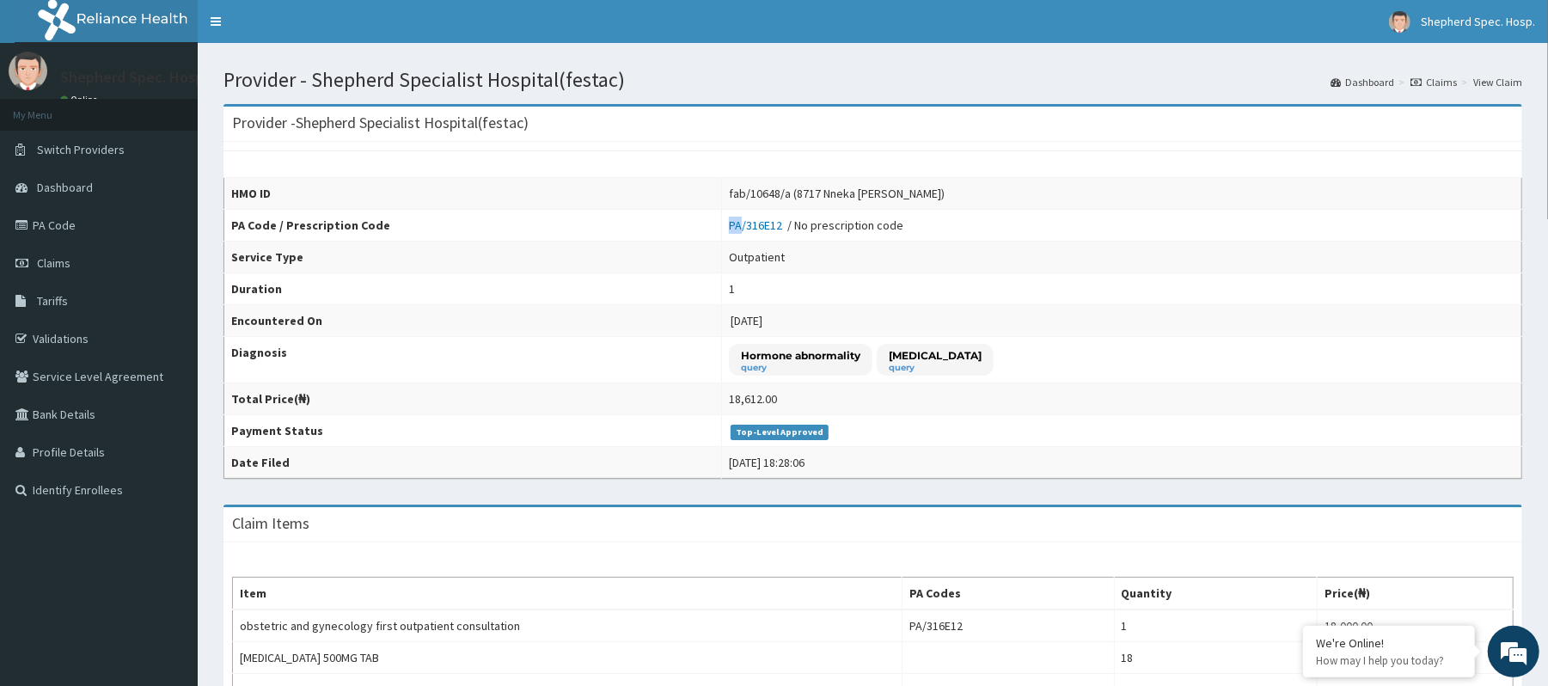
click at [1178, 128] on div "Provider - Shepherd Specialist Hospital(festac)" at bounding box center [872, 124] width 1299 height 35
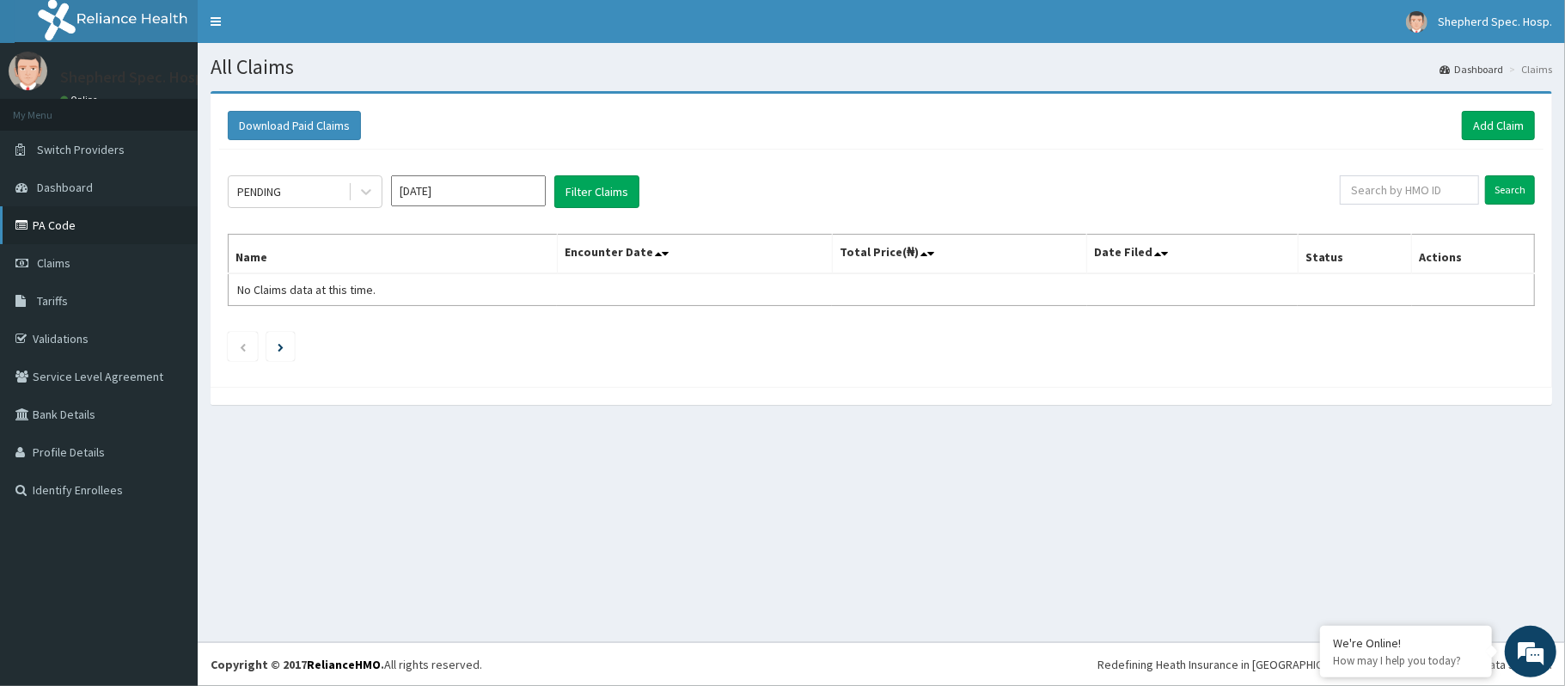
click at [87, 228] on link "PA Code" at bounding box center [99, 225] width 198 height 38
paste input "GMT/10491/A"
type input "GMT/10491/A"
click at [1506, 187] on input "Search" at bounding box center [1510, 189] width 50 height 29
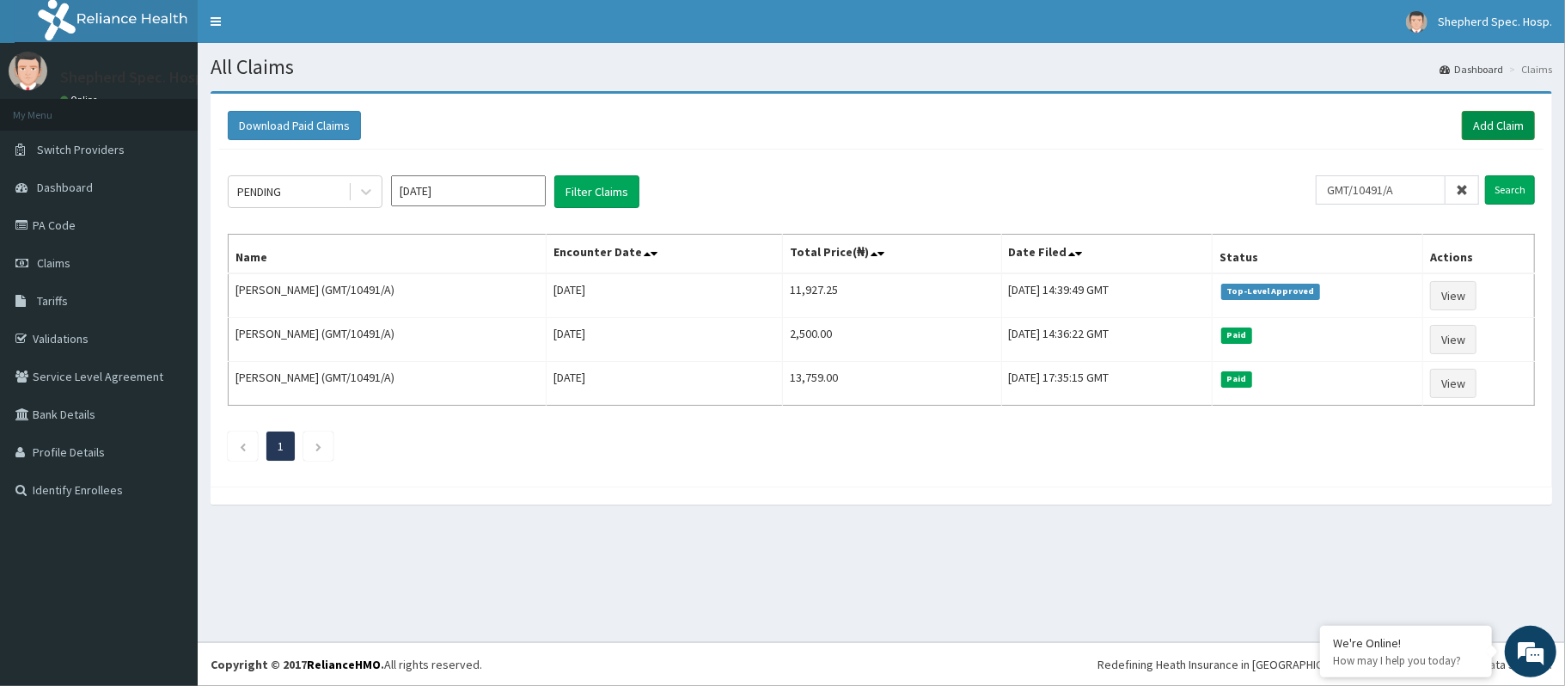
click at [1514, 136] on link "Add Claim" at bounding box center [1498, 125] width 73 height 29
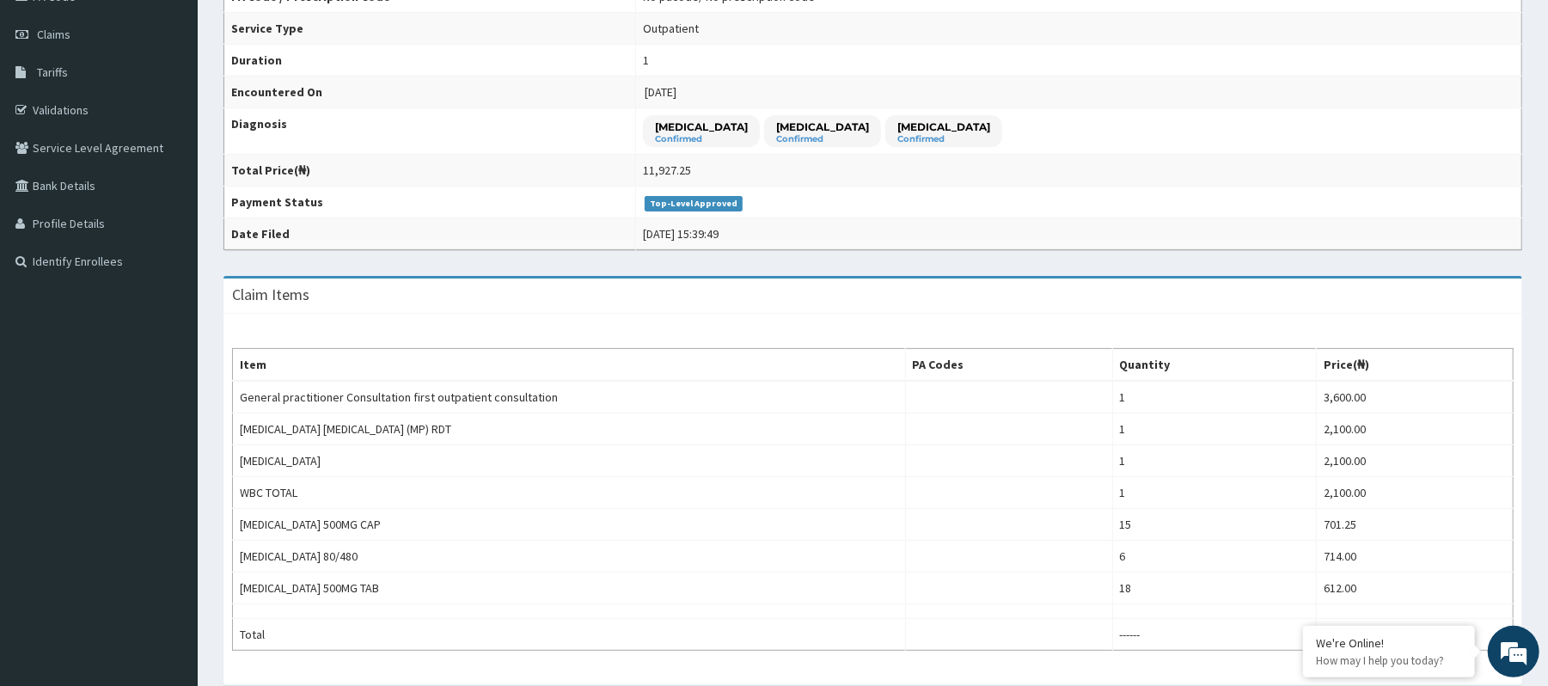
scroll to position [114, 0]
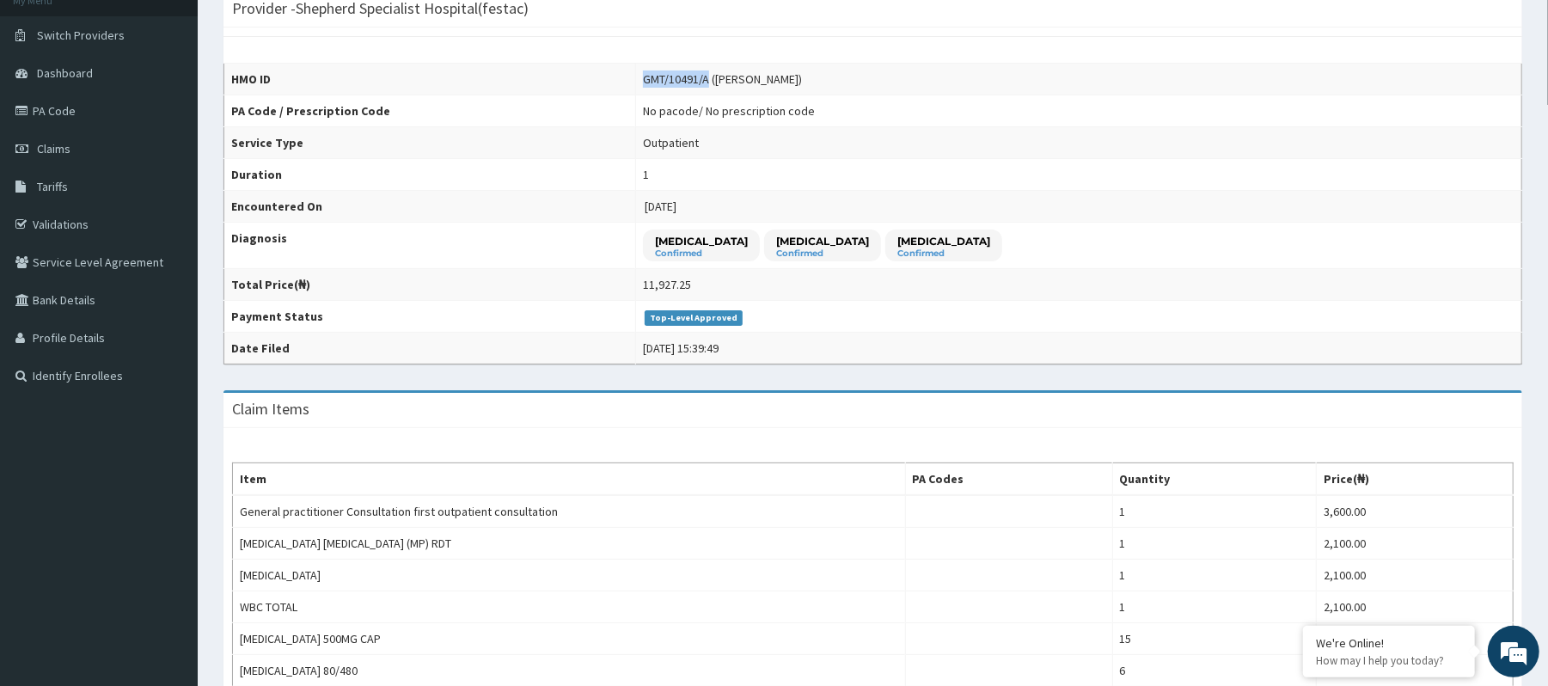
drag, startPoint x: 741, startPoint y: 77, endPoint x: 669, endPoint y: 74, distance: 72.3
click at [669, 74] on td "GMT/10491/A ([PERSON_NAME])" at bounding box center [1078, 80] width 886 height 32
copy div "GMT/10491/A"
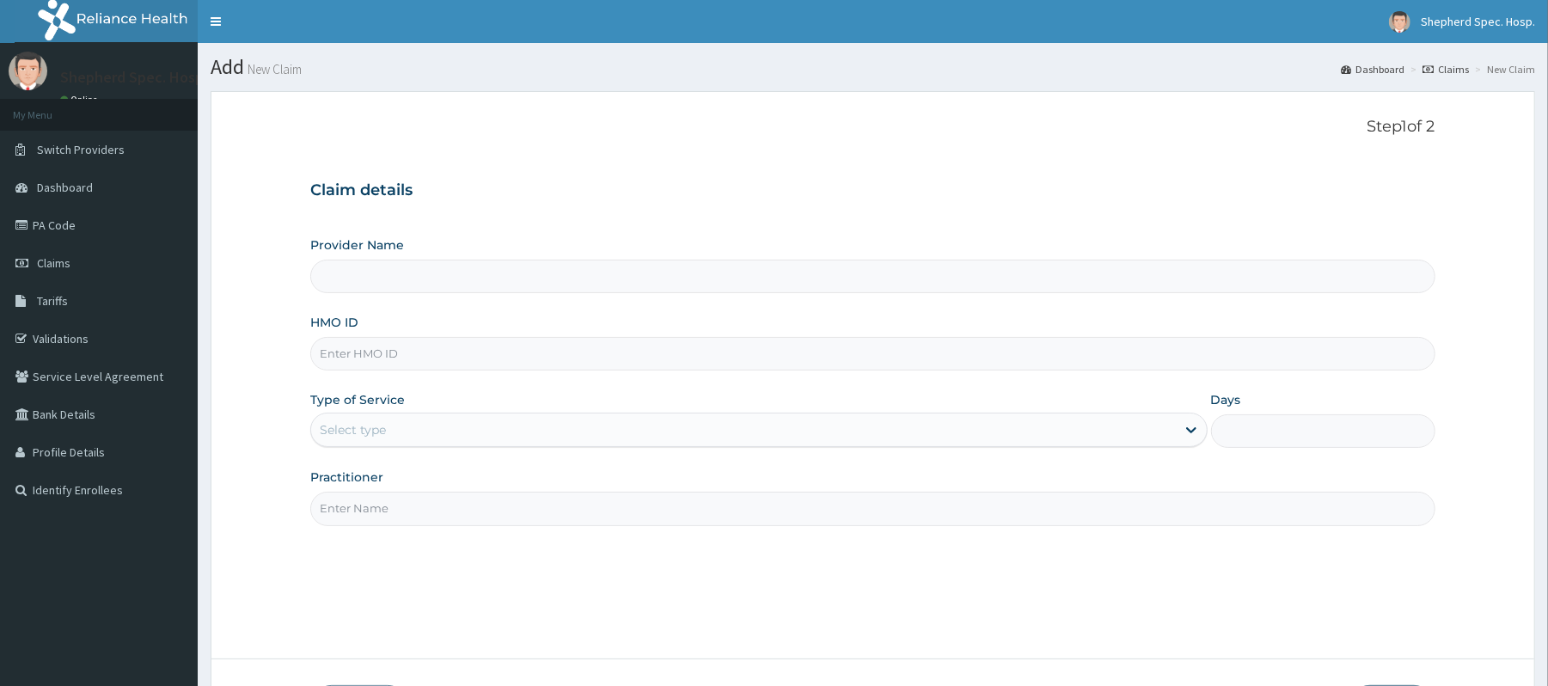
click at [368, 352] on input "HMO ID" at bounding box center [872, 354] width 1124 height 34
paste input "GMT/10491/A"
type input "GMT/10491/A"
type input "Shepherd Specialist Hospital(festac)"
type input "GMT/10491/A"
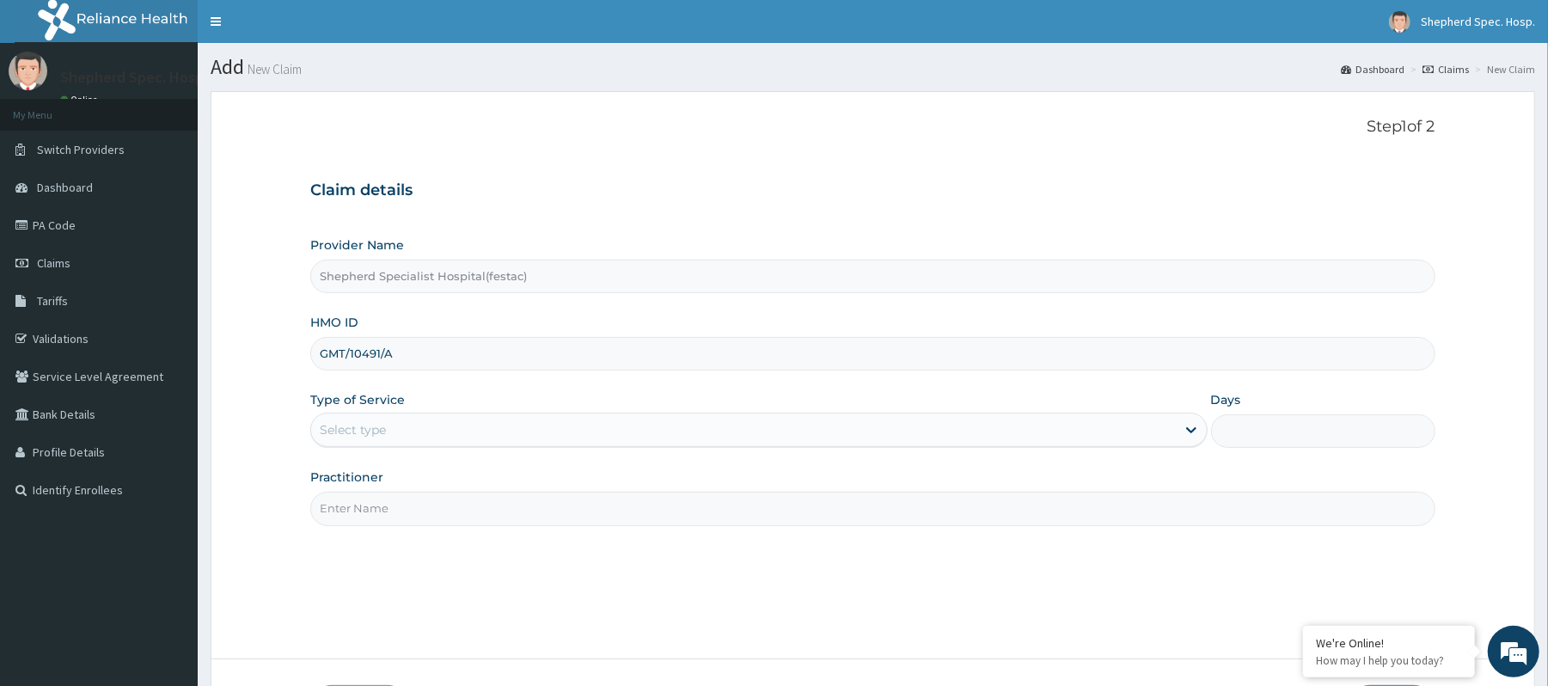
click at [355, 437] on div "Select type" at bounding box center [353, 429] width 66 height 17
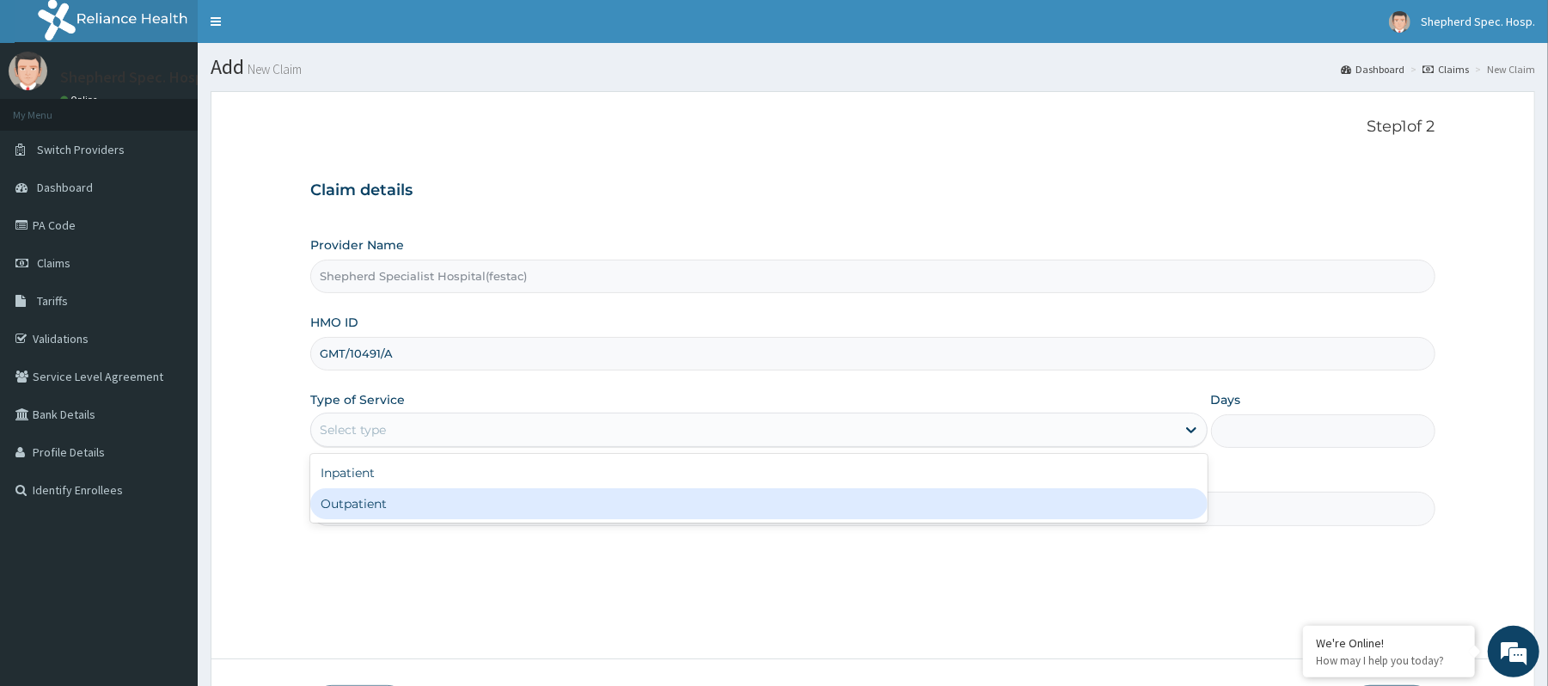
click at [355, 499] on div "Outpatient" at bounding box center [758, 503] width 896 height 31
type input "1"
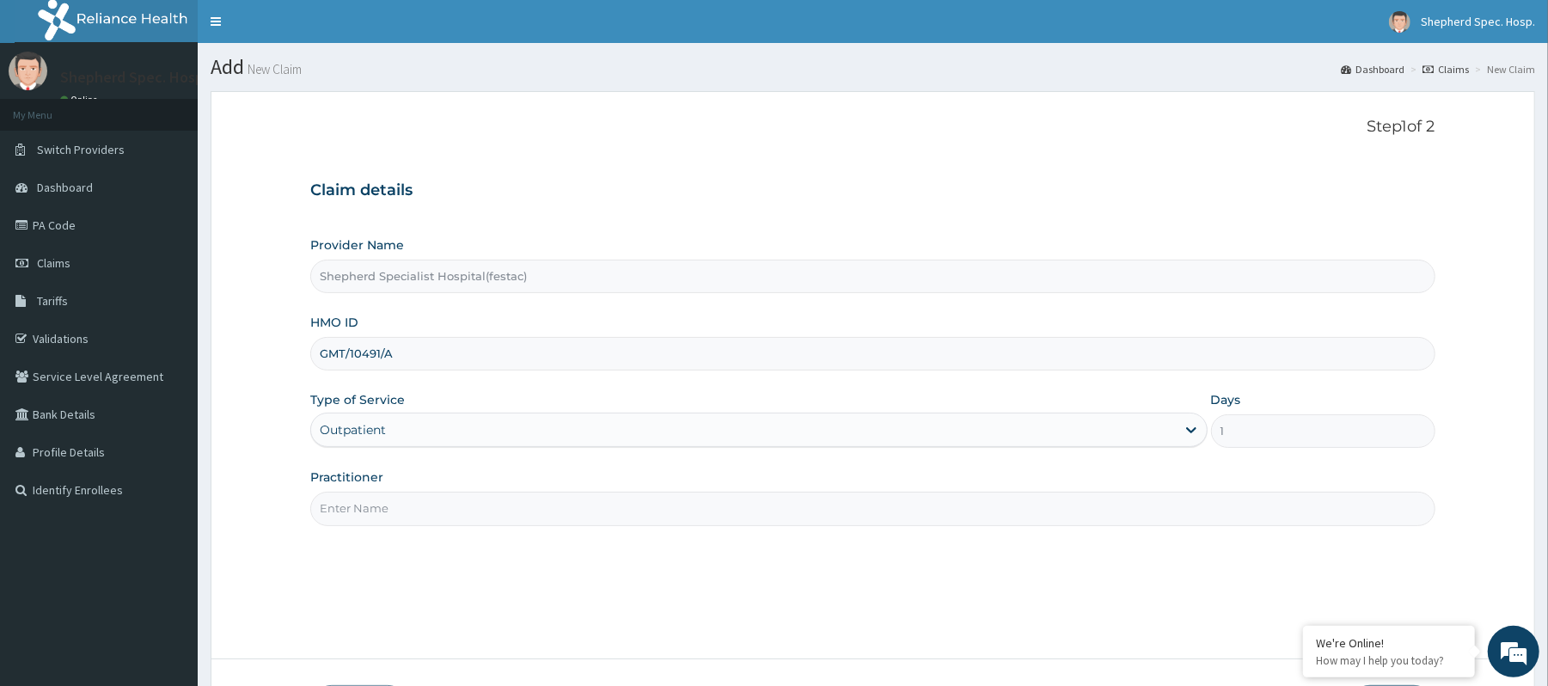
click at [355, 500] on input "Practitioner" at bounding box center [872, 509] width 1124 height 34
click at [603, 509] on input "Practitioner" at bounding box center [872, 509] width 1124 height 34
type input "DR ONAJITE"
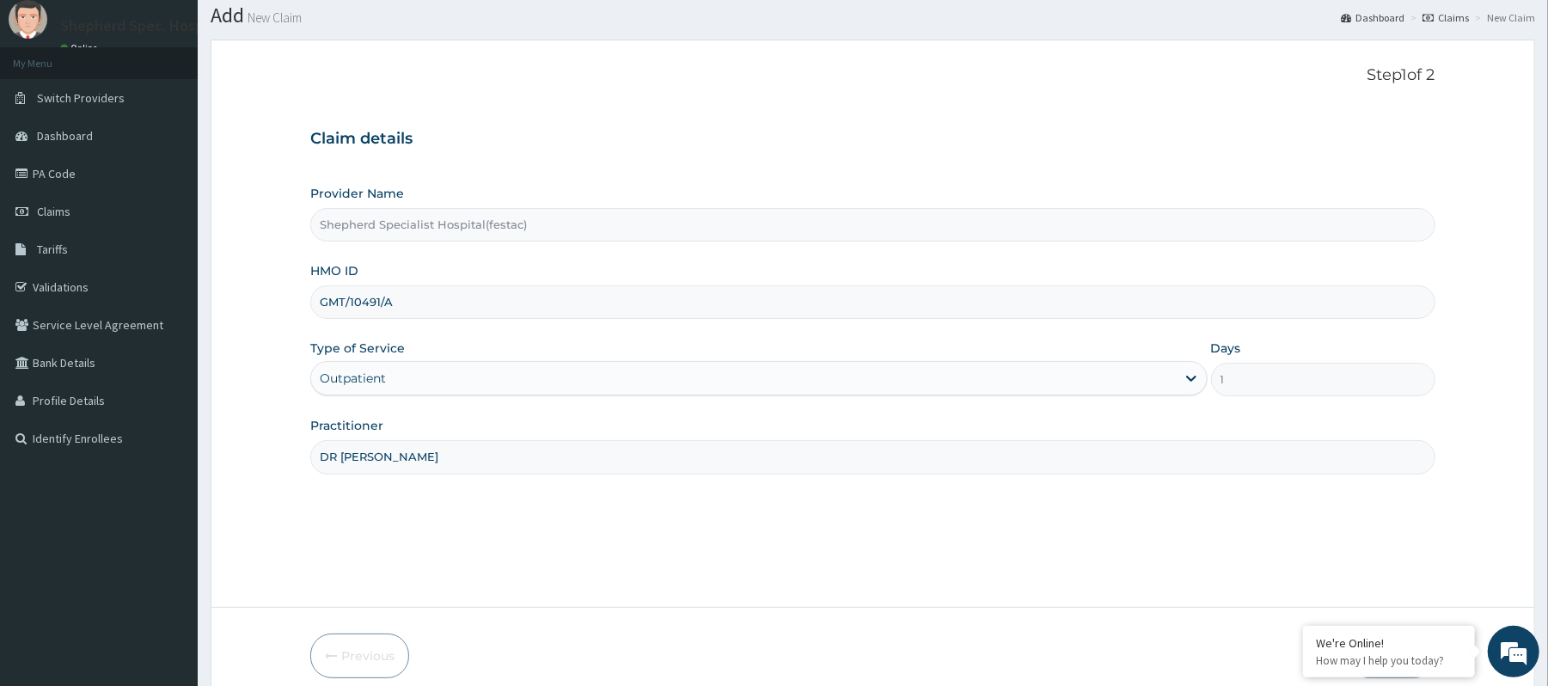
scroll to position [128, 0]
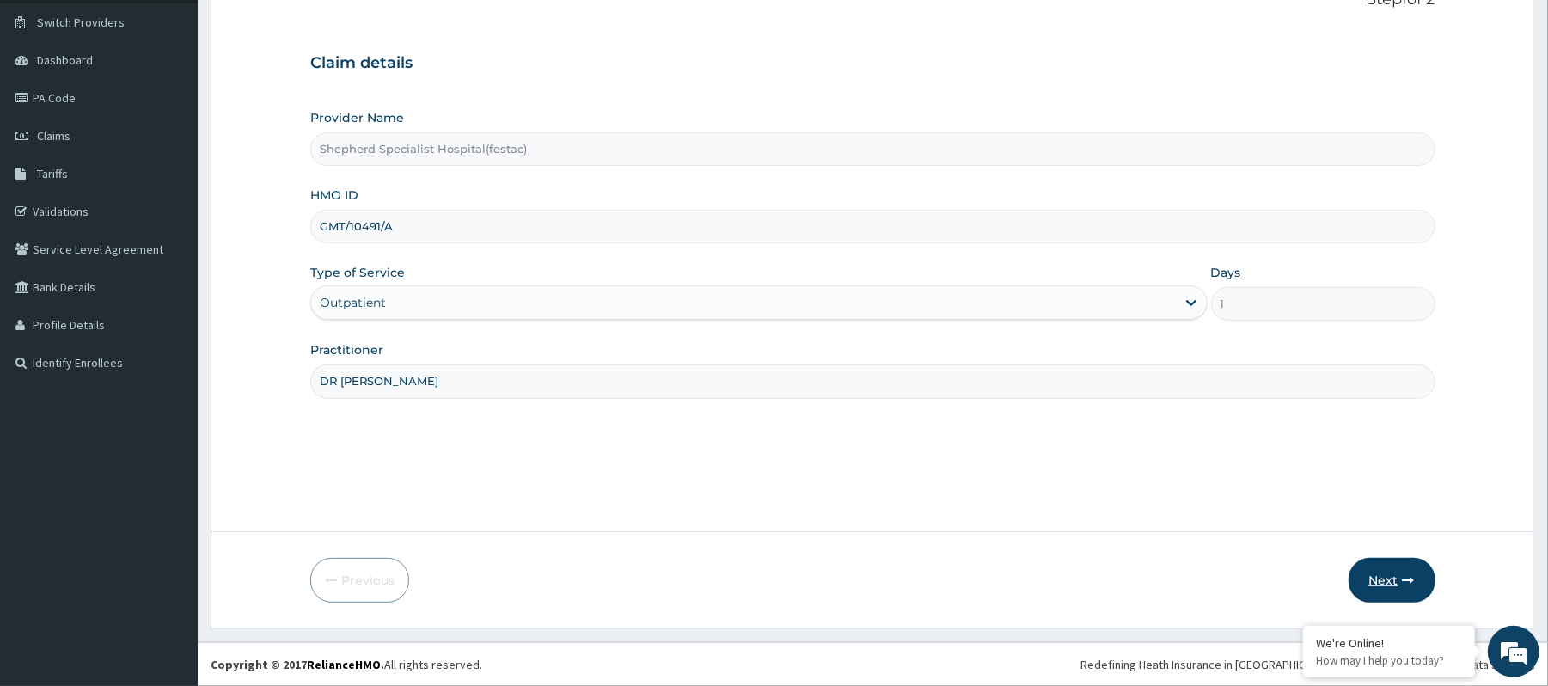
click at [1365, 579] on button "Next" at bounding box center [1392, 580] width 87 height 45
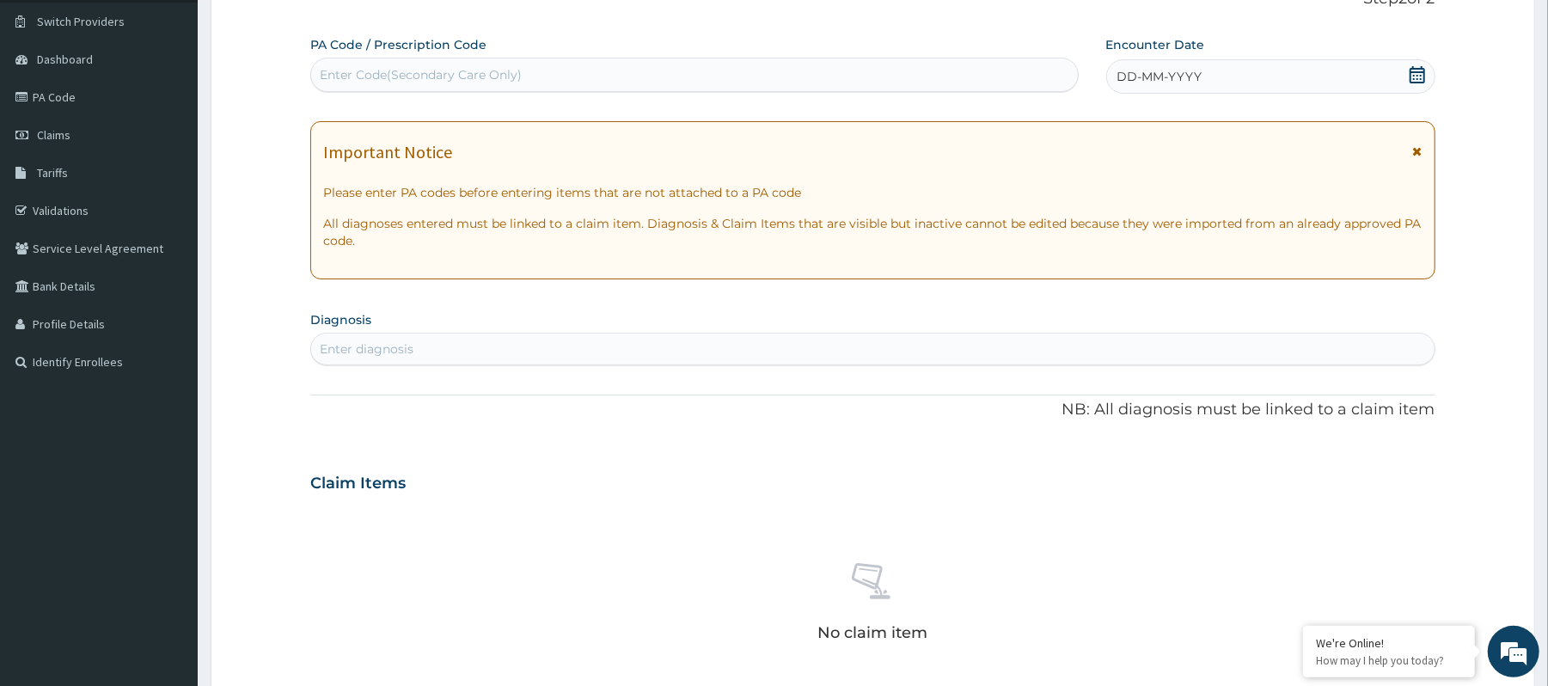
click at [1423, 67] on icon at bounding box center [1417, 74] width 17 height 17
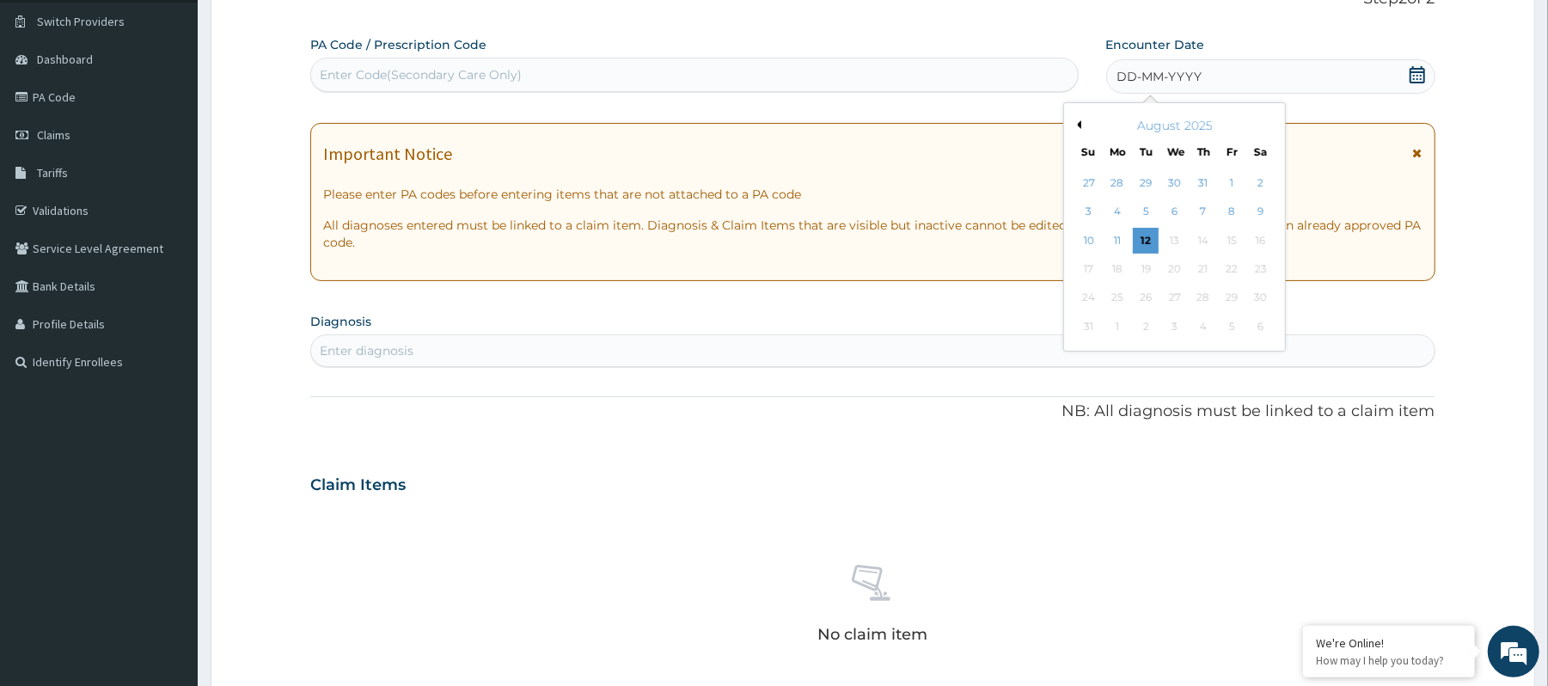
scroll to position [0, 0]
click at [1218, 210] on div "3 4 5 6 7 8 9" at bounding box center [1174, 212] width 200 height 28
click at [1212, 211] on div "7" at bounding box center [1203, 212] width 26 height 26
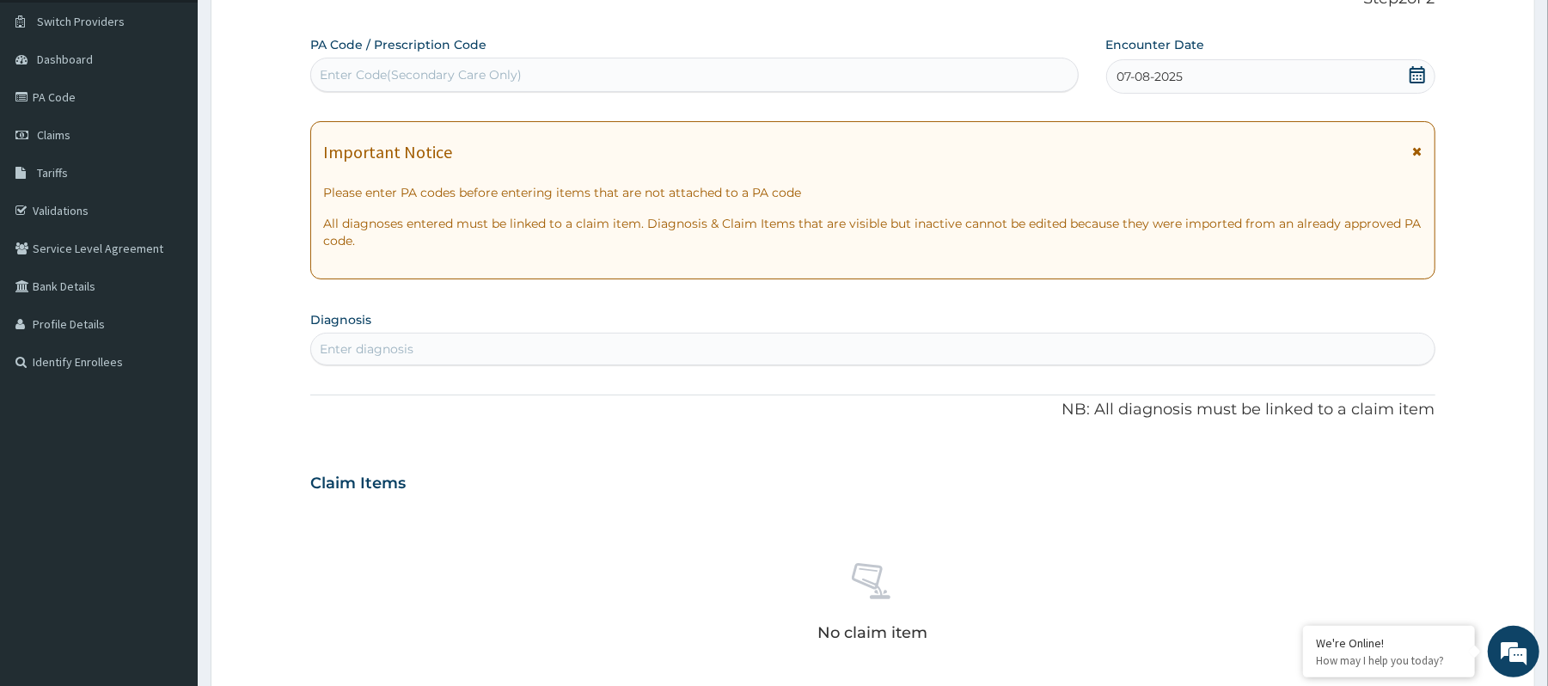
drag, startPoint x: 617, startPoint y: 315, endPoint x: 584, endPoint y: 354, distance: 51.3
click at [614, 321] on section "Diagnosis Enter diagnosis" at bounding box center [872, 336] width 1124 height 58
click at [584, 354] on div "Enter diagnosis" at bounding box center [872, 349] width 1123 height 28
type input "SEPSIS"
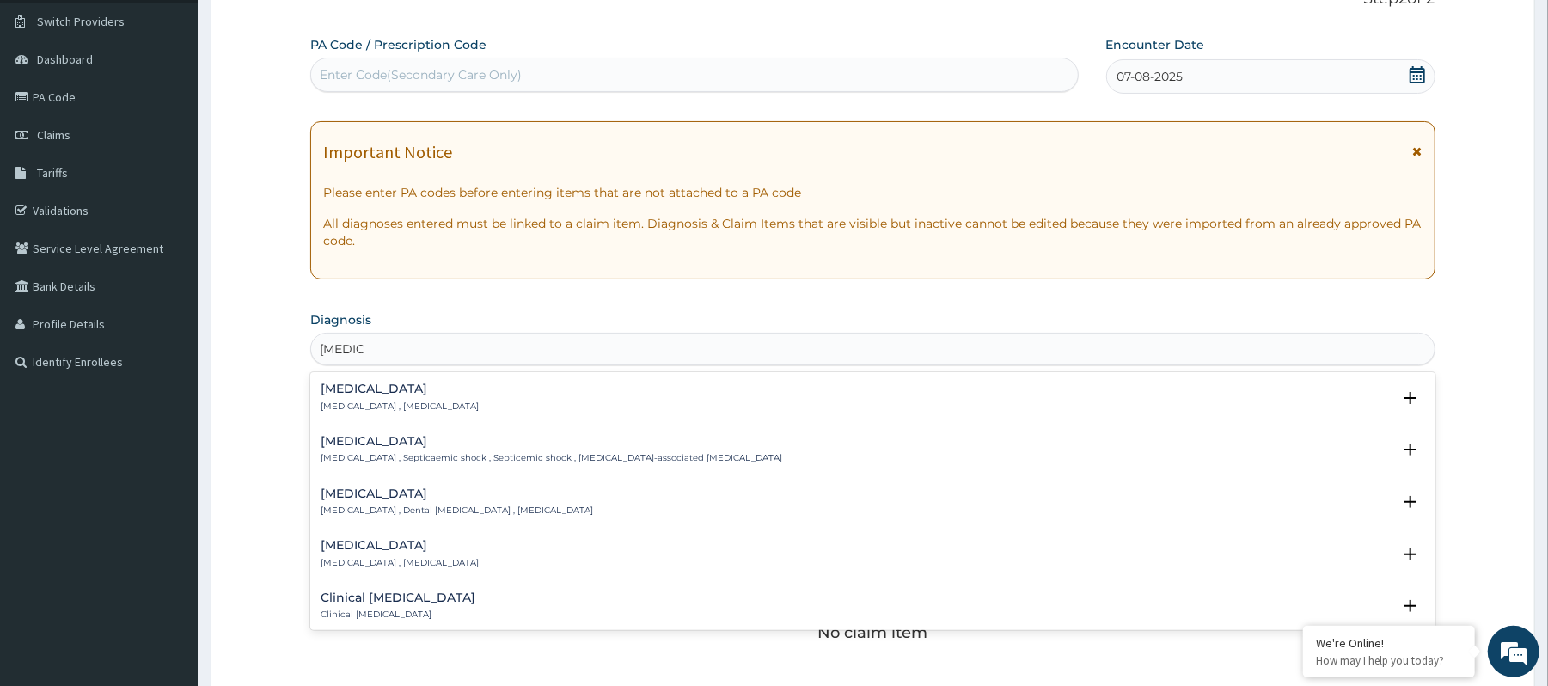
click at [459, 409] on div "Sepsis Systemic infection , Sepsis" at bounding box center [873, 397] width 1104 height 30
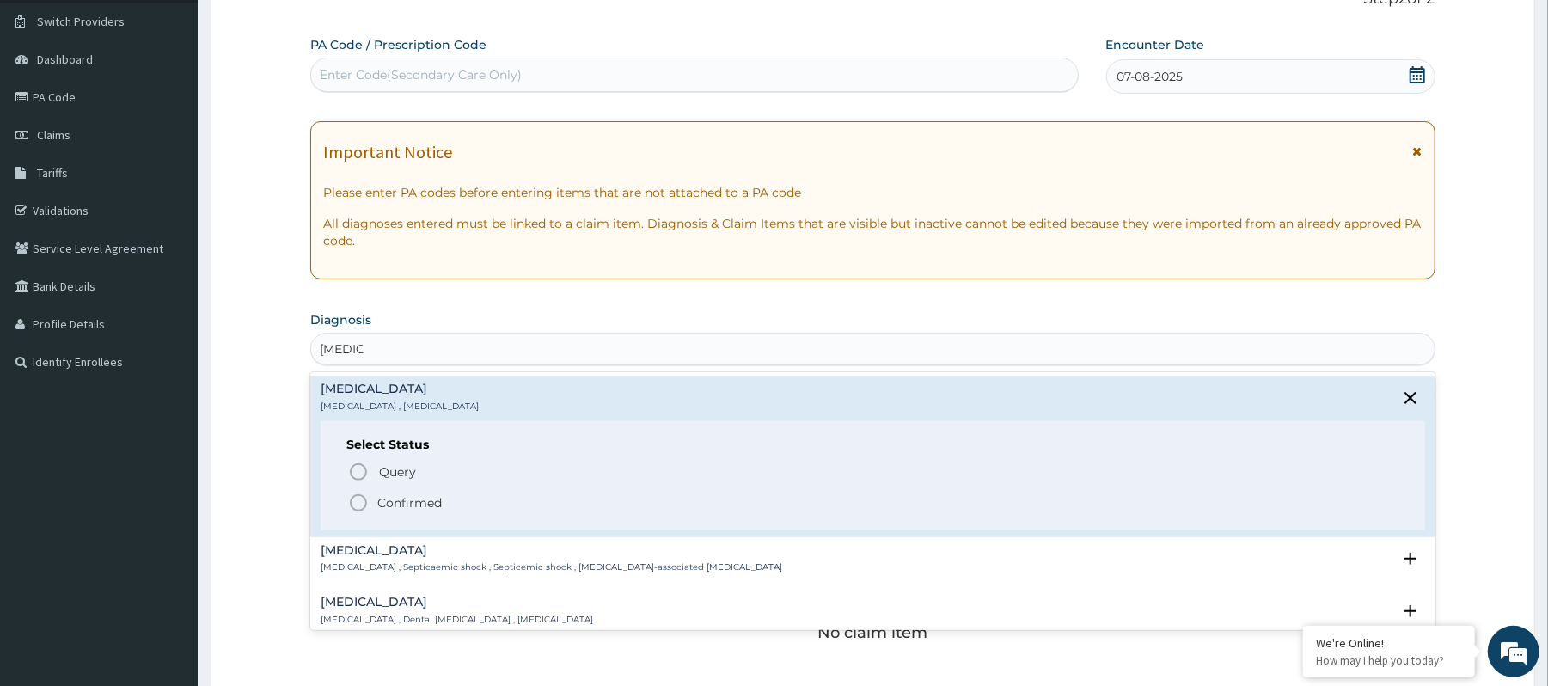
click at [392, 499] on p "Confirmed" at bounding box center [409, 502] width 64 height 17
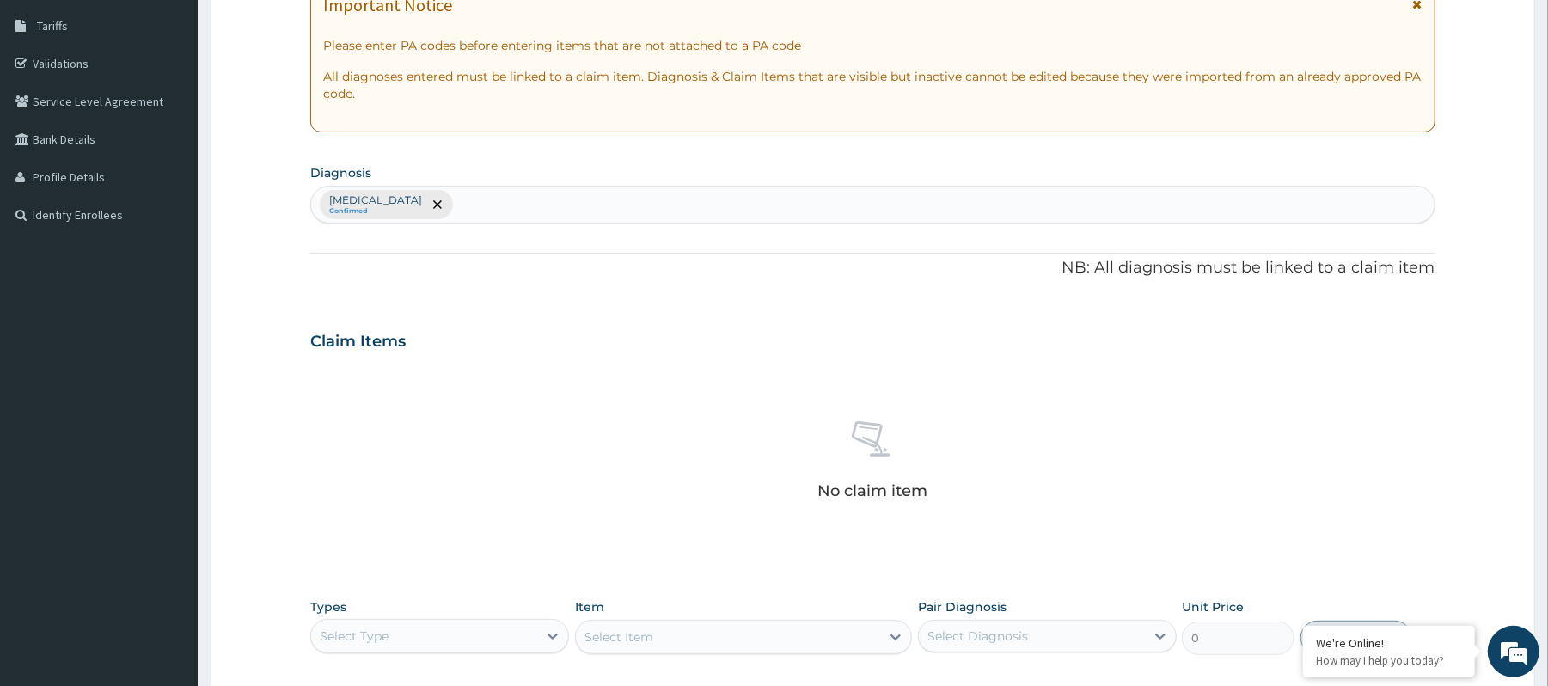
scroll to position [555, 0]
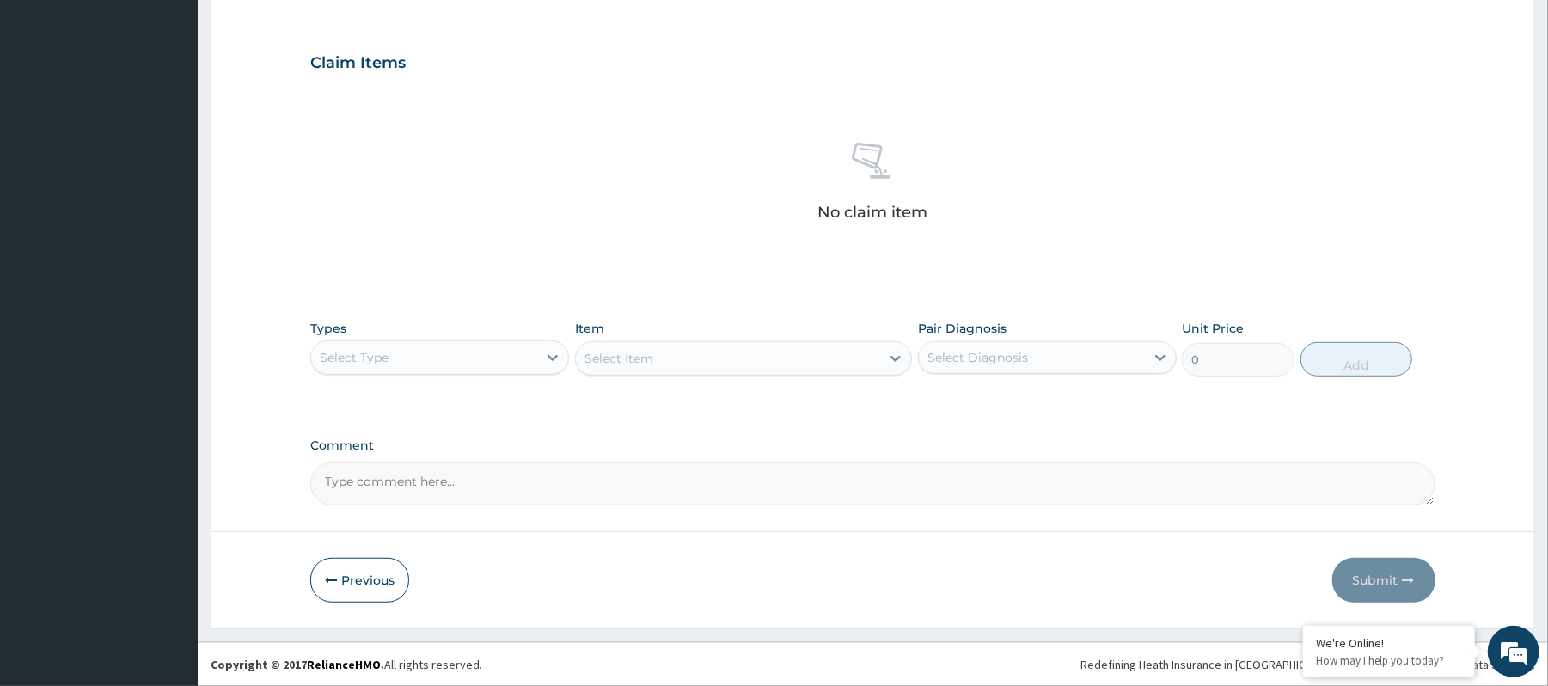
click at [456, 375] on div "Types Select Type" at bounding box center [439, 348] width 259 height 57
click at [462, 364] on div "Select Type" at bounding box center [424, 358] width 226 height 28
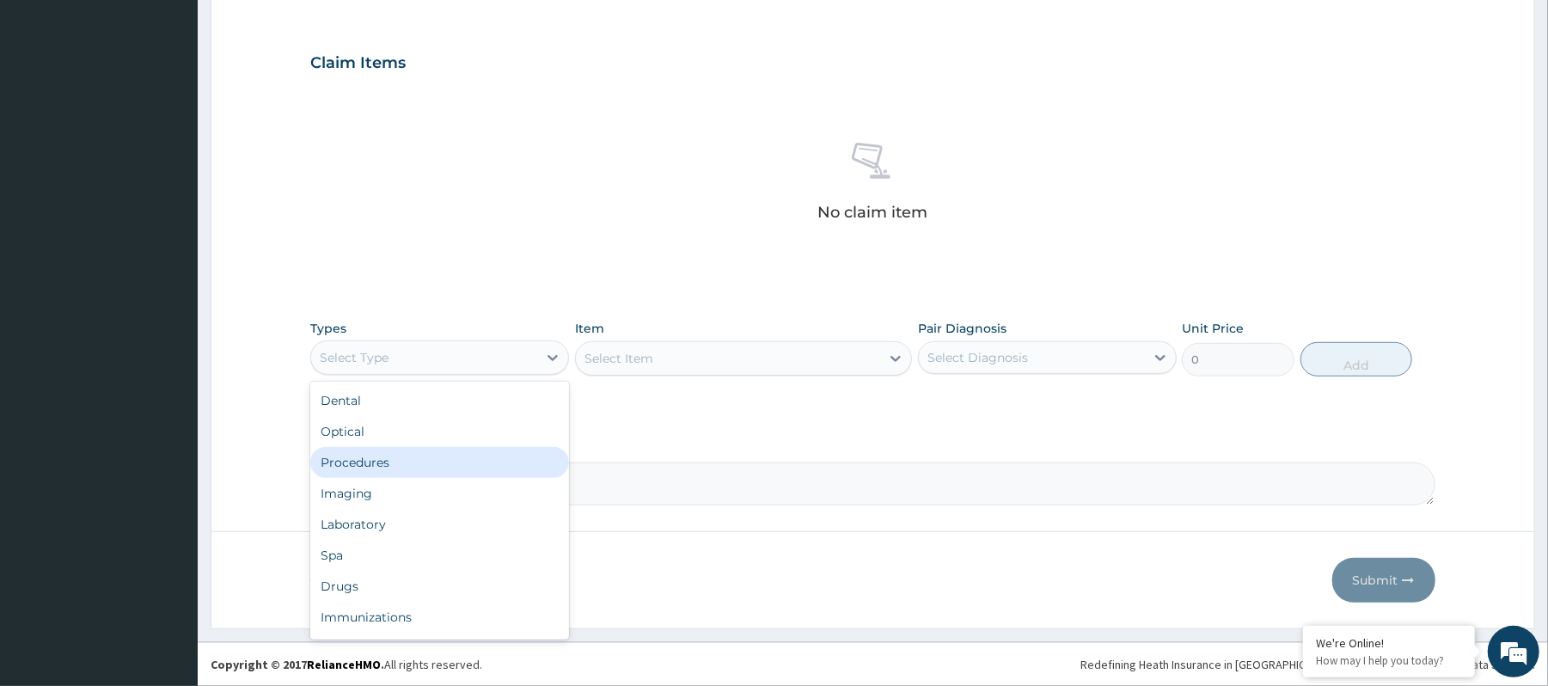
click at [447, 461] on div "Procedures" at bounding box center [439, 462] width 259 height 31
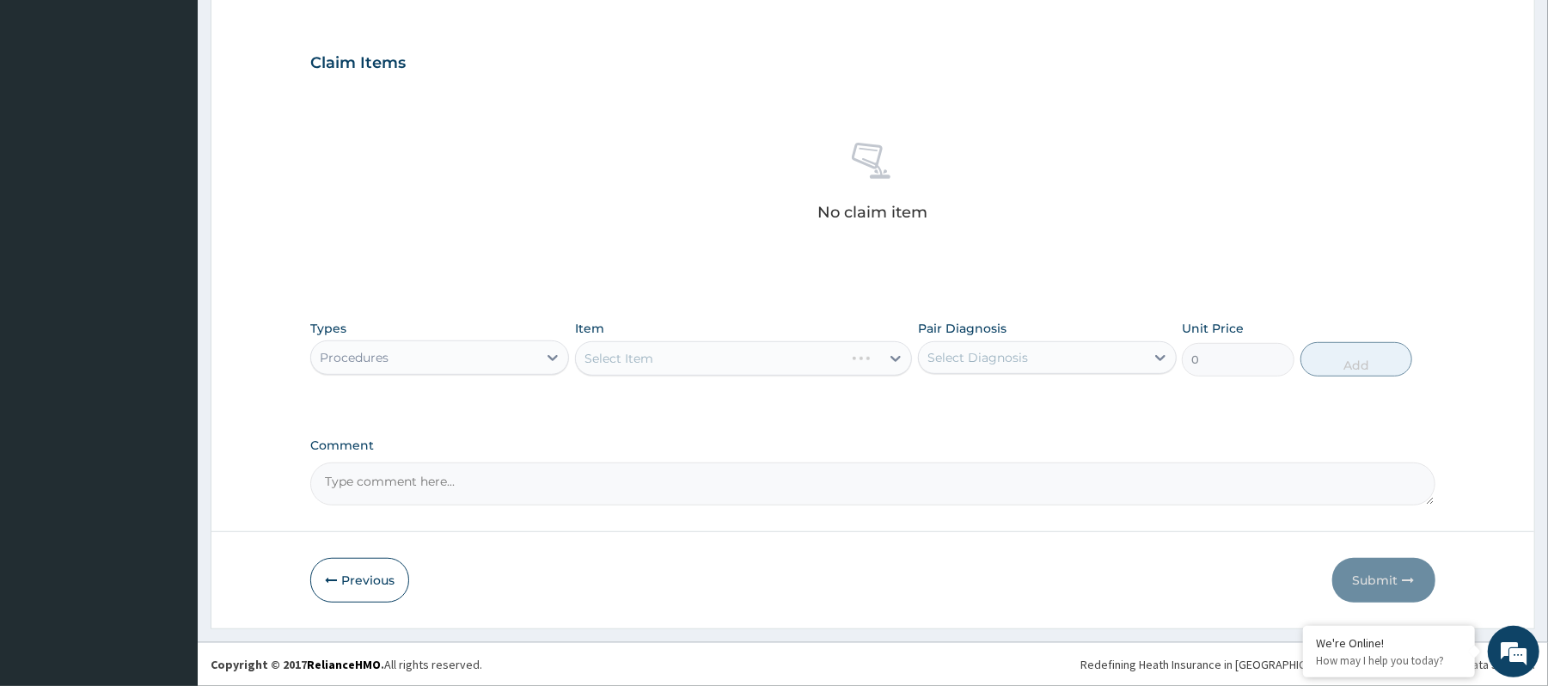
click at [488, 375] on div "Types Procedures" at bounding box center [439, 348] width 259 height 57
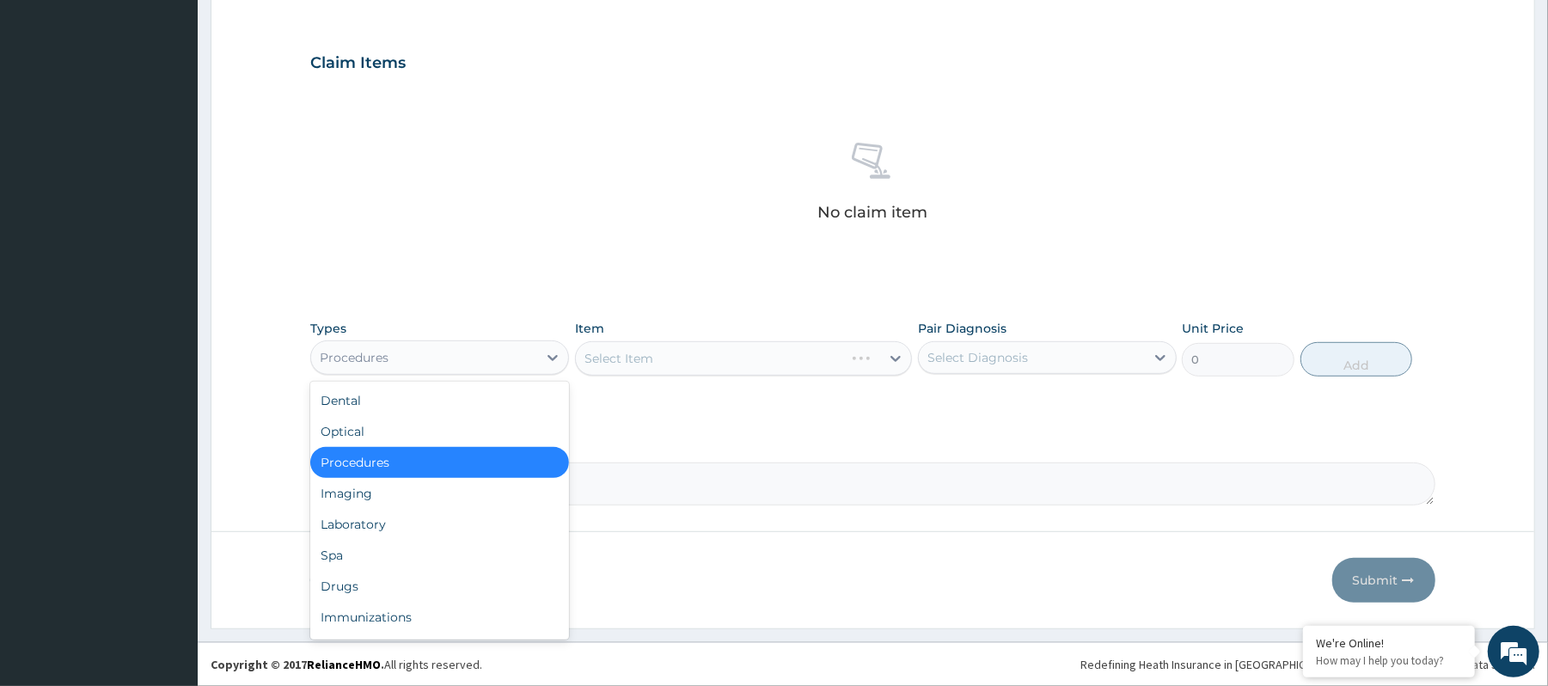
click at [489, 363] on div "Procedures" at bounding box center [424, 358] width 226 height 28
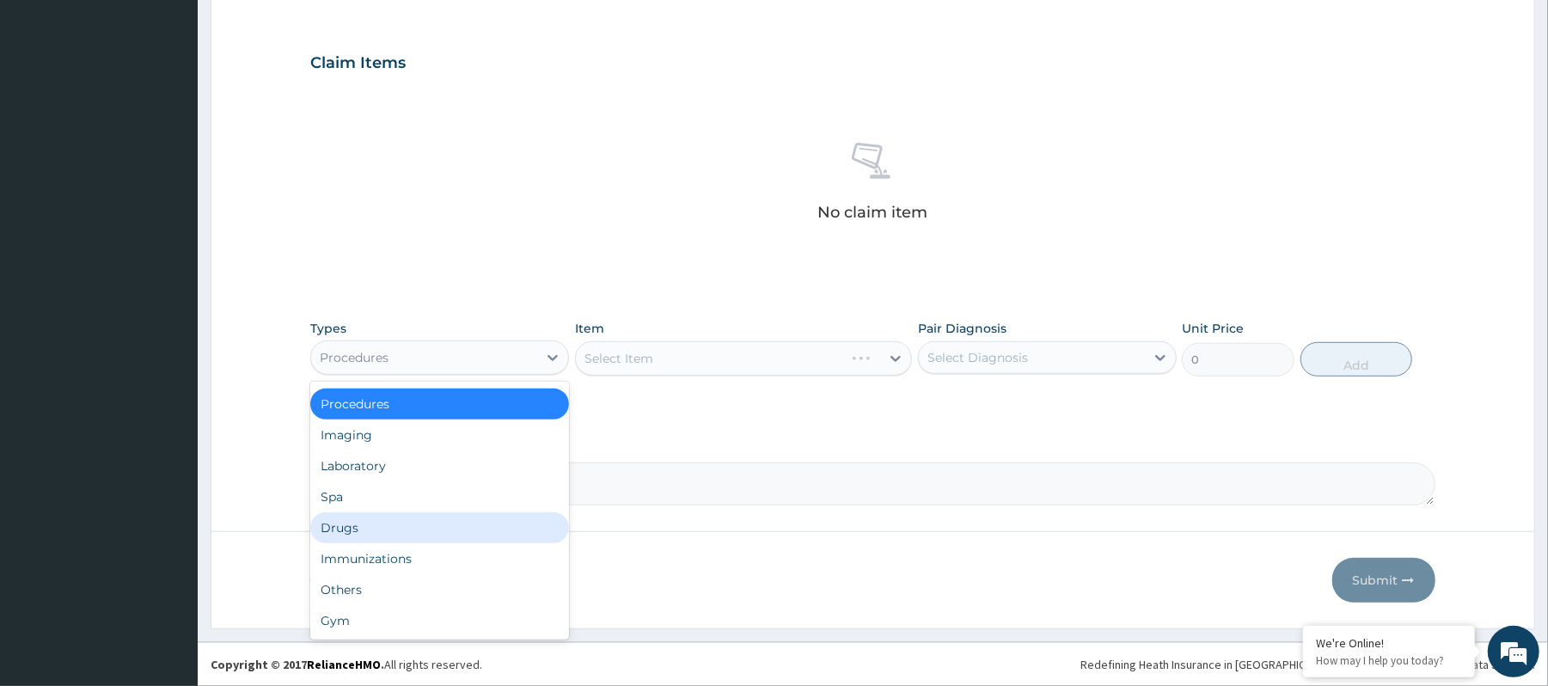
drag, startPoint x: 397, startPoint y: 597, endPoint x: 397, endPoint y: 521, distance: 75.6
click at [397, 521] on div "Dental Optical Procedures Imaging Laboratory Spa Drugs Immunizations Others Gym" at bounding box center [439, 511] width 259 height 258
click at [397, 520] on div "Drugs" at bounding box center [439, 527] width 259 height 31
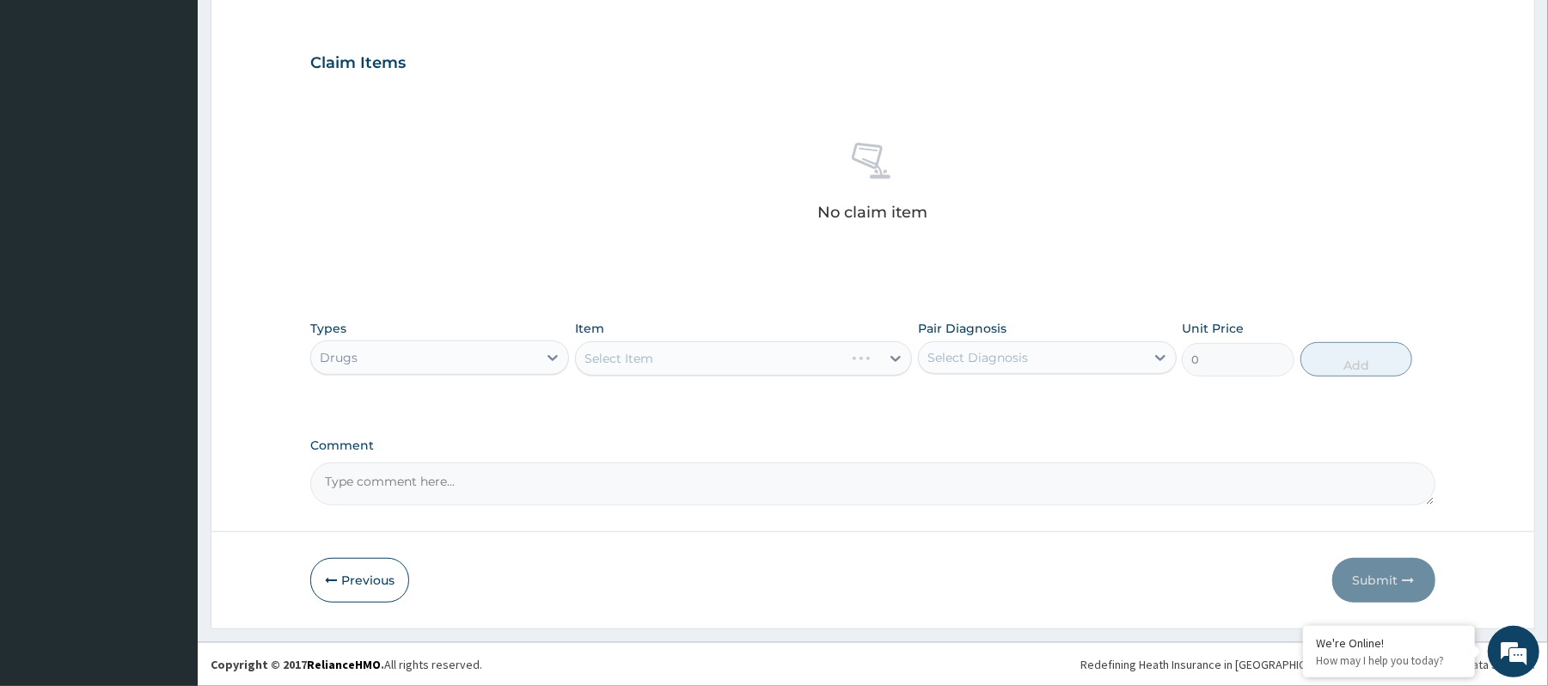
click at [641, 372] on div "Select Item" at bounding box center [743, 358] width 337 height 34
click at [645, 359] on div "Select Item" at bounding box center [743, 358] width 337 height 34
click at [645, 359] on div "Select Item" at bounding box center [618, 358] width 69 height 17
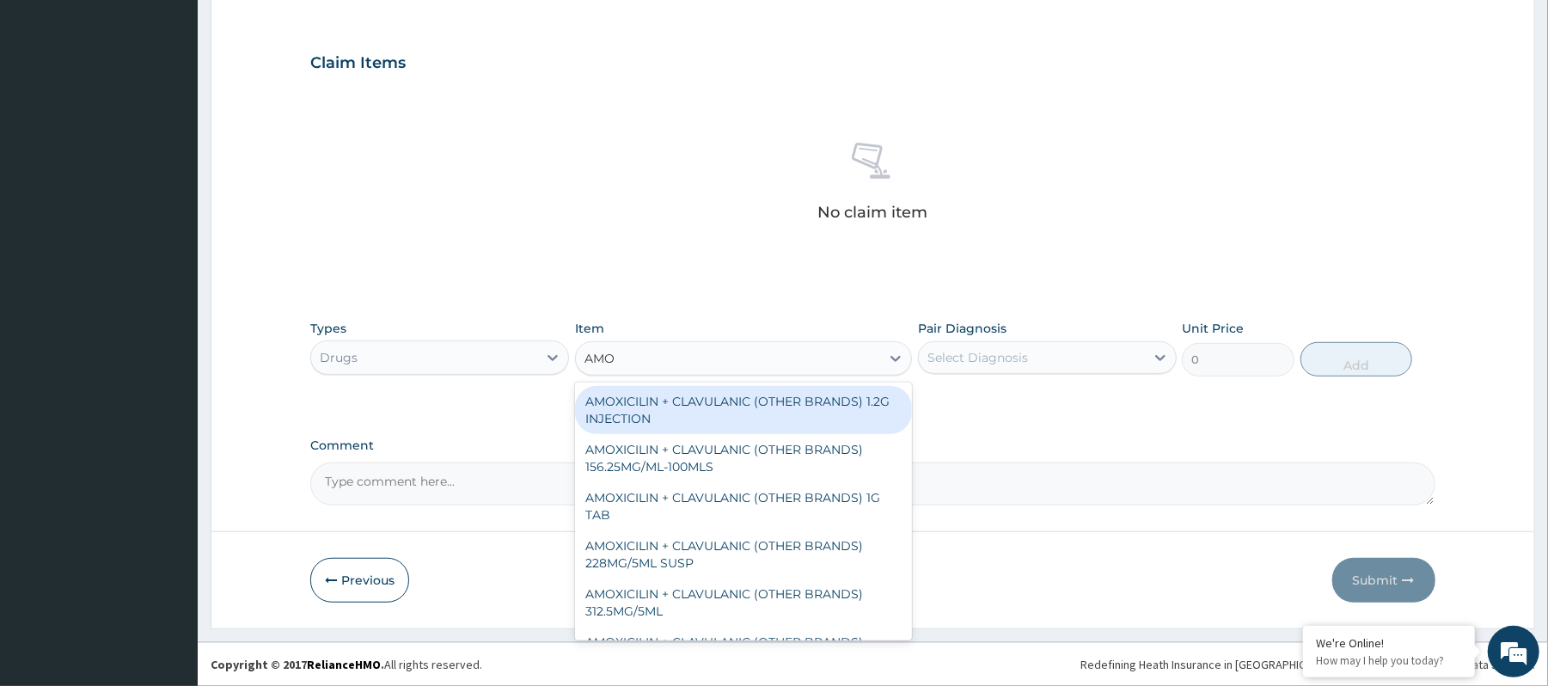
type input "AMOX"
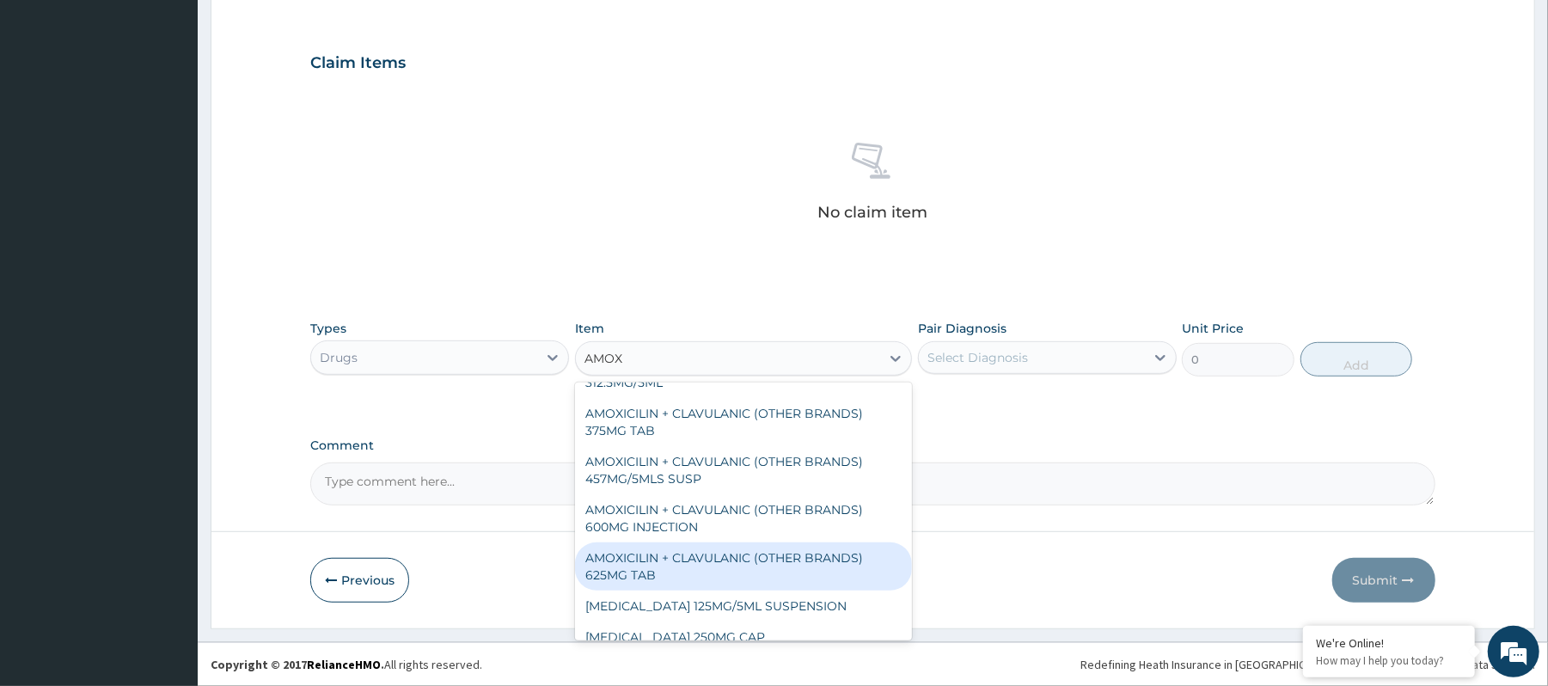
scroll to position [368, 0]
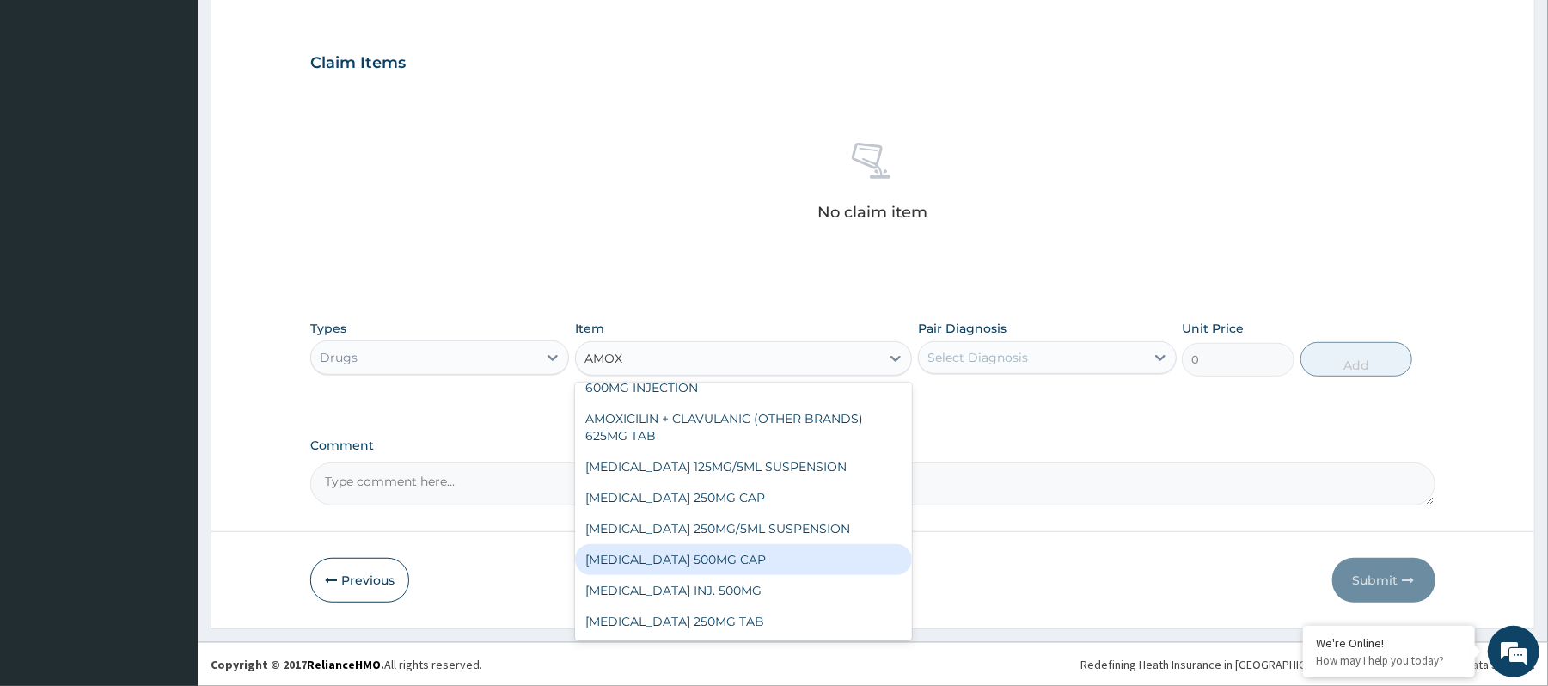
click at [691, 572] on div "AMOXYCILLIN 500MG CAP" at bounding box center [743, 559] width 337 height 31
type input "46.75"
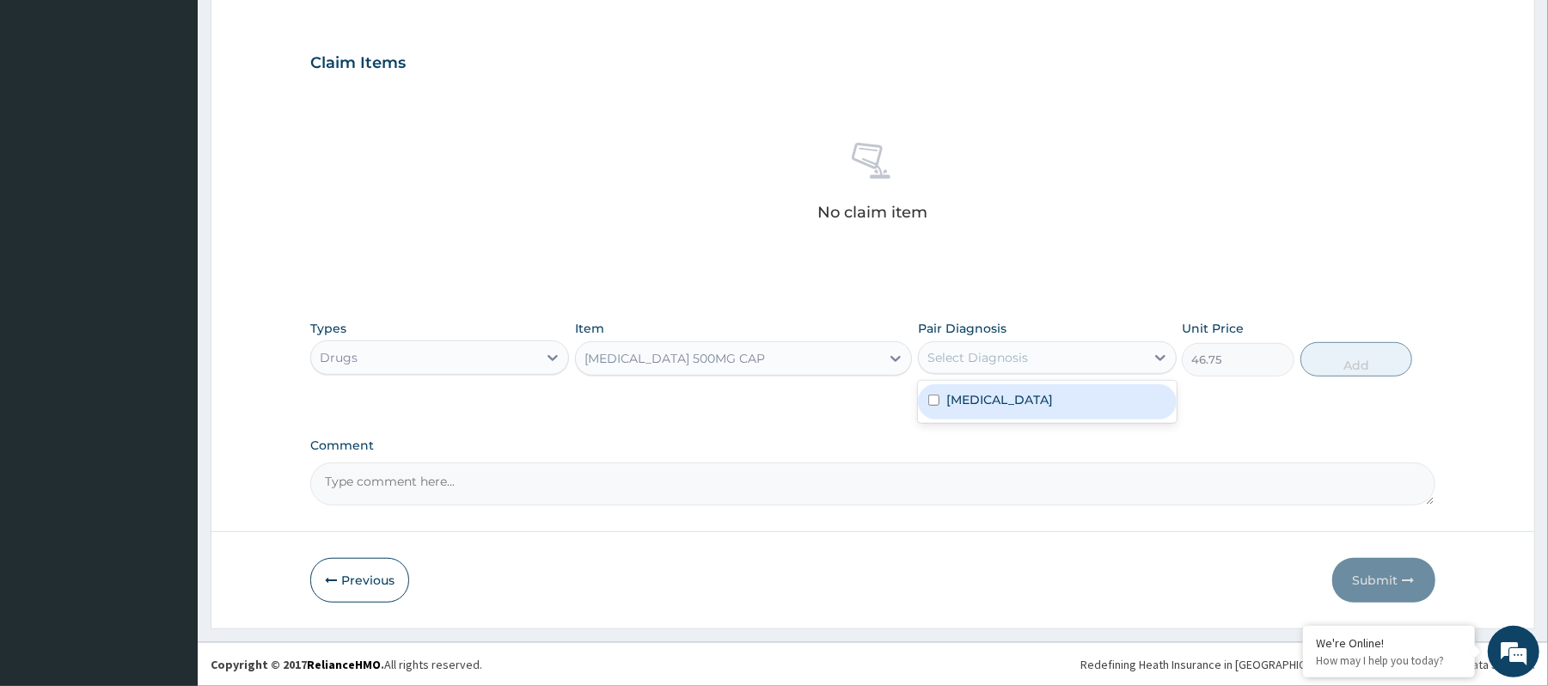
click at [1007, 352] on div "Select Diagnosis" at bounding box center [977, 357] width 101 height 17
click at [997, 397] on div "Sepsis" at bounding box center [1047, 401] width 259 height 35
checkbox input "true"
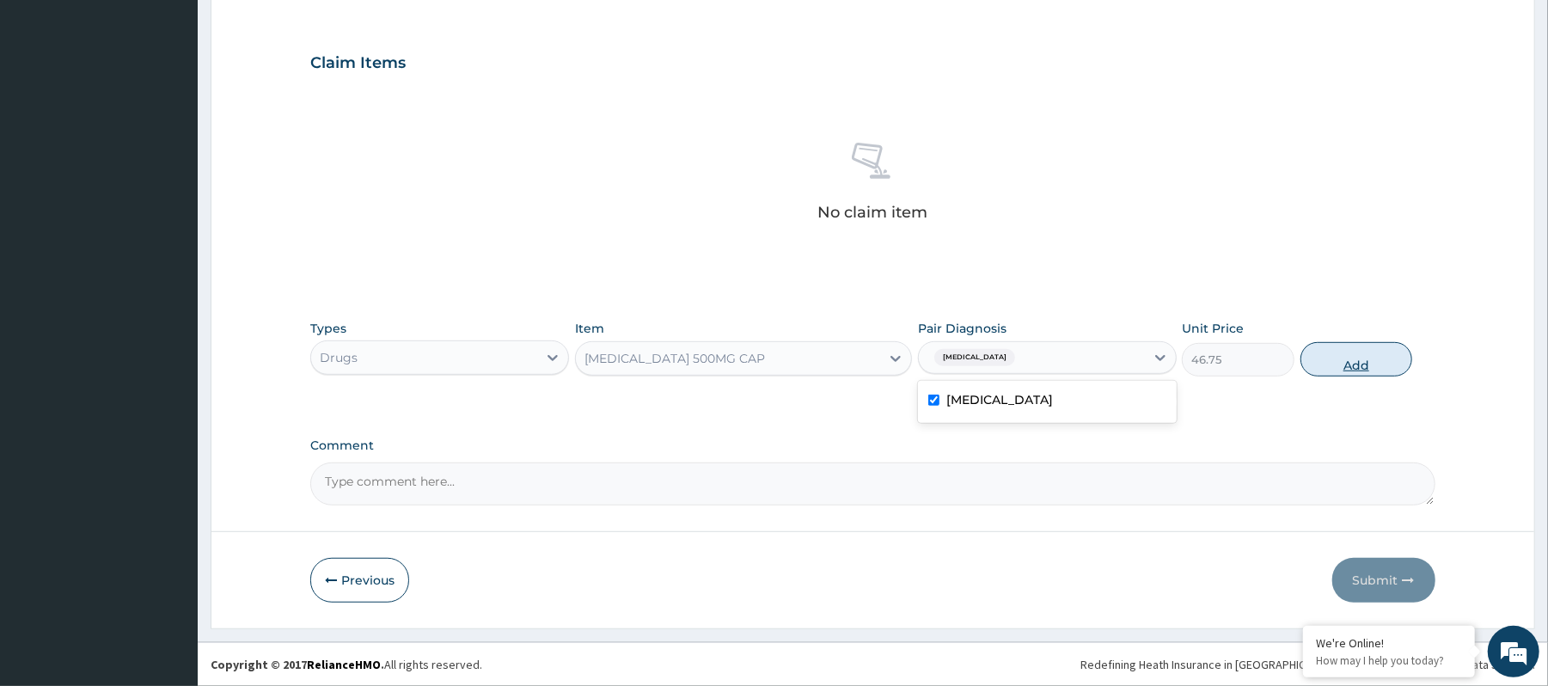
click at [1327, 361] on button "Add" at bounding box center [1356, 359] width 113 height 34
type input "0"
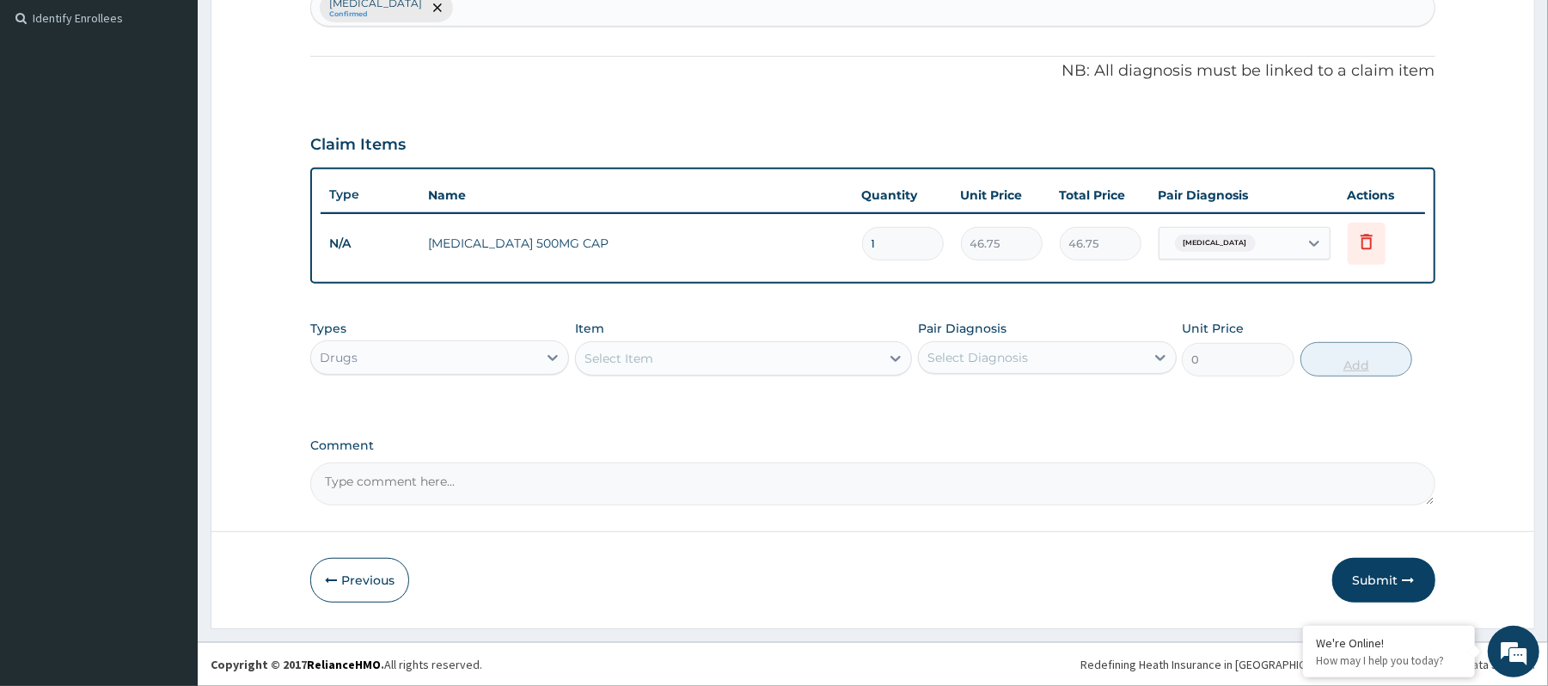
scroll to position [472, 0]
click at [892, 254] on input "1" at bounding box center [903, 244] width 82 height 34
type input "15"
type input "701.25"
type input "15"
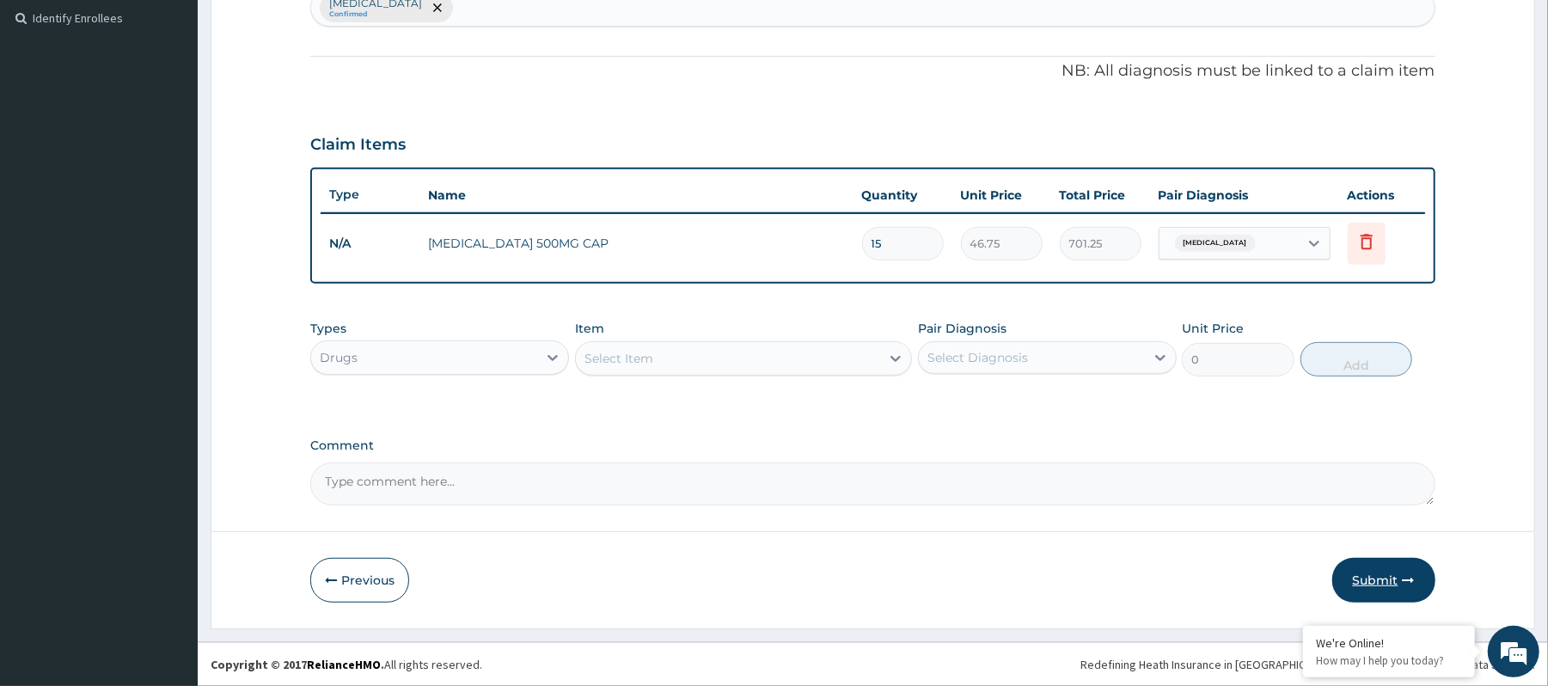
click at [1403, 565] on button "Submit" at bounding box center [1383, 580] width 103 height 45
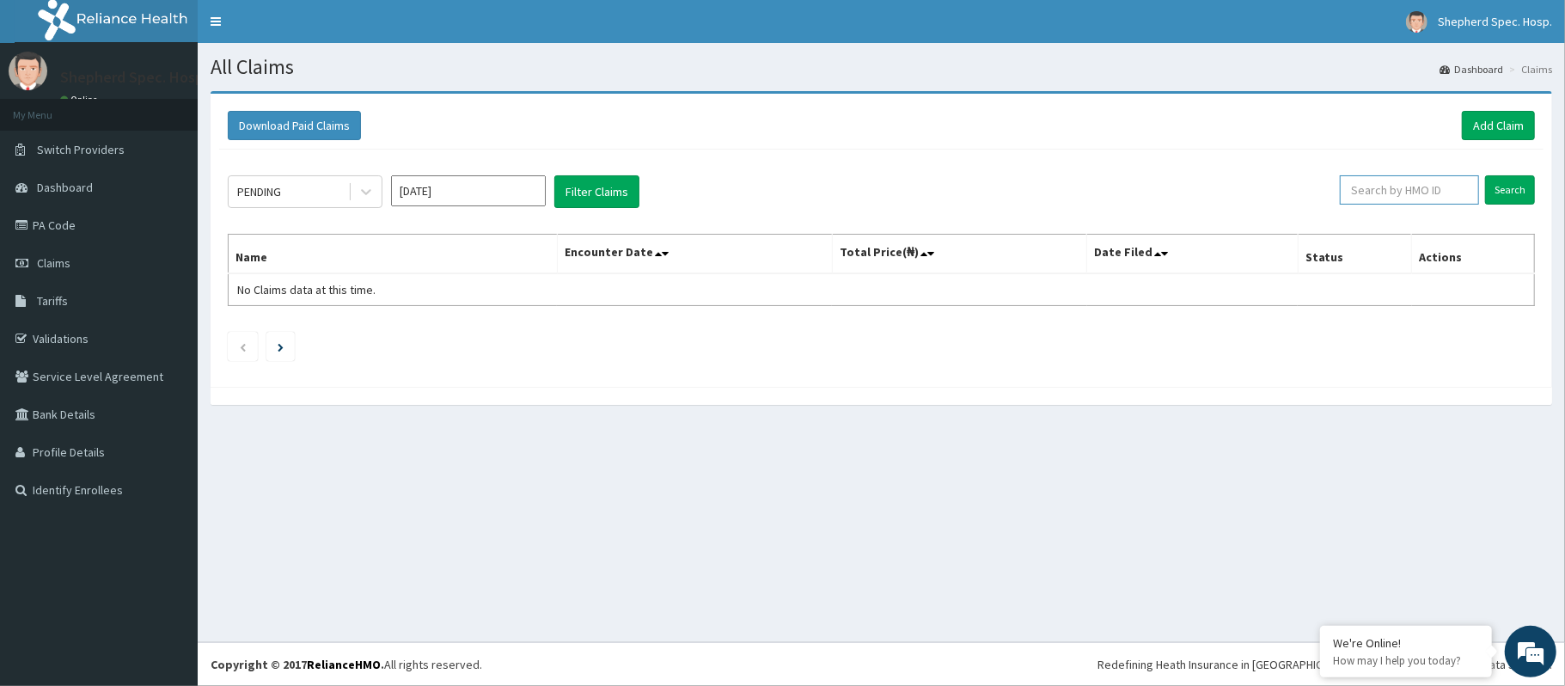
paste input "GMT/10491/B"
type input "GMT/10491/B"
click at [1499, 184] on div "PENDING [DATE] Filter Claims GMT/10491/B Search Name Encounter Date Total Price…" at bounding box center [881, 264] width 1325 height 229
click at [1499, 184] on input "Search" at bounding box center [1510, 189] width 50 height 29
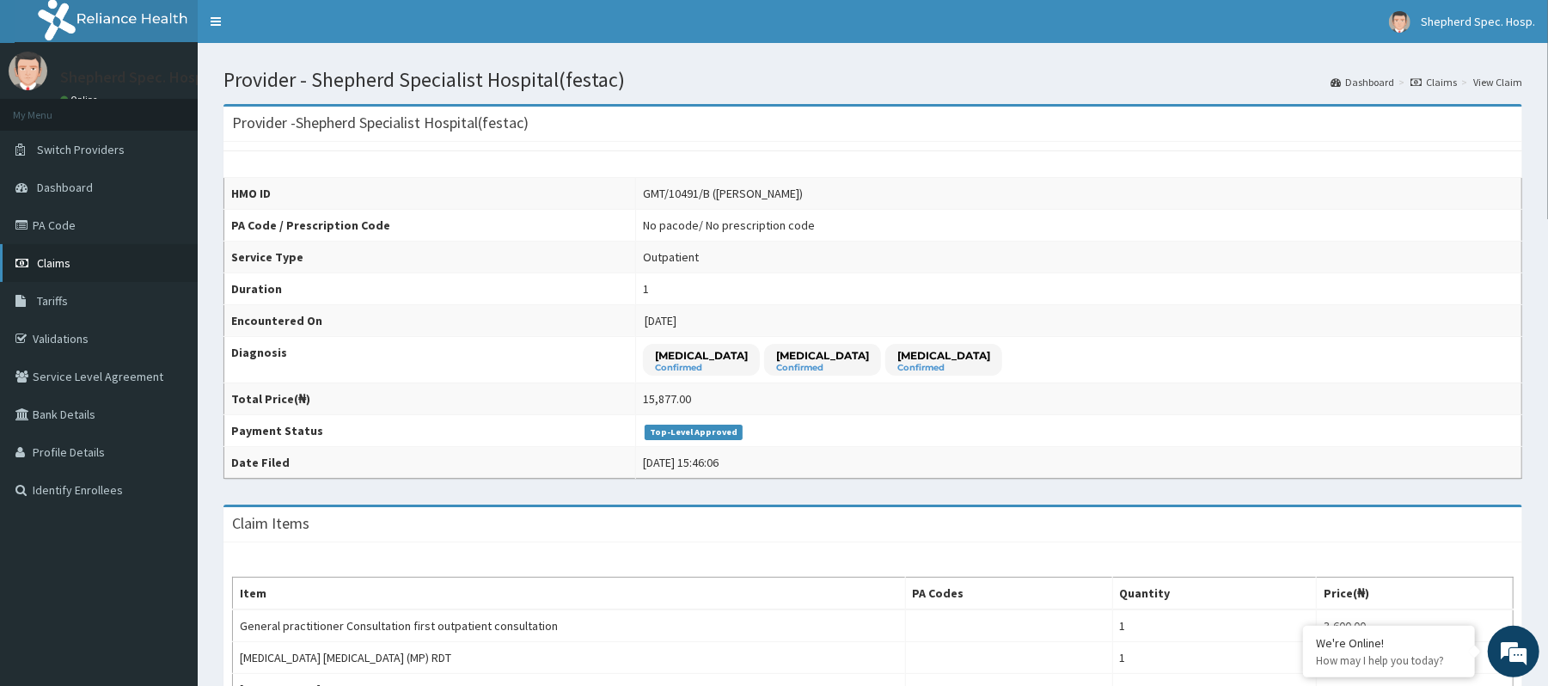
click at [59, 261] on span "Claims" at bounding box center [54, 262] width 34 height 15
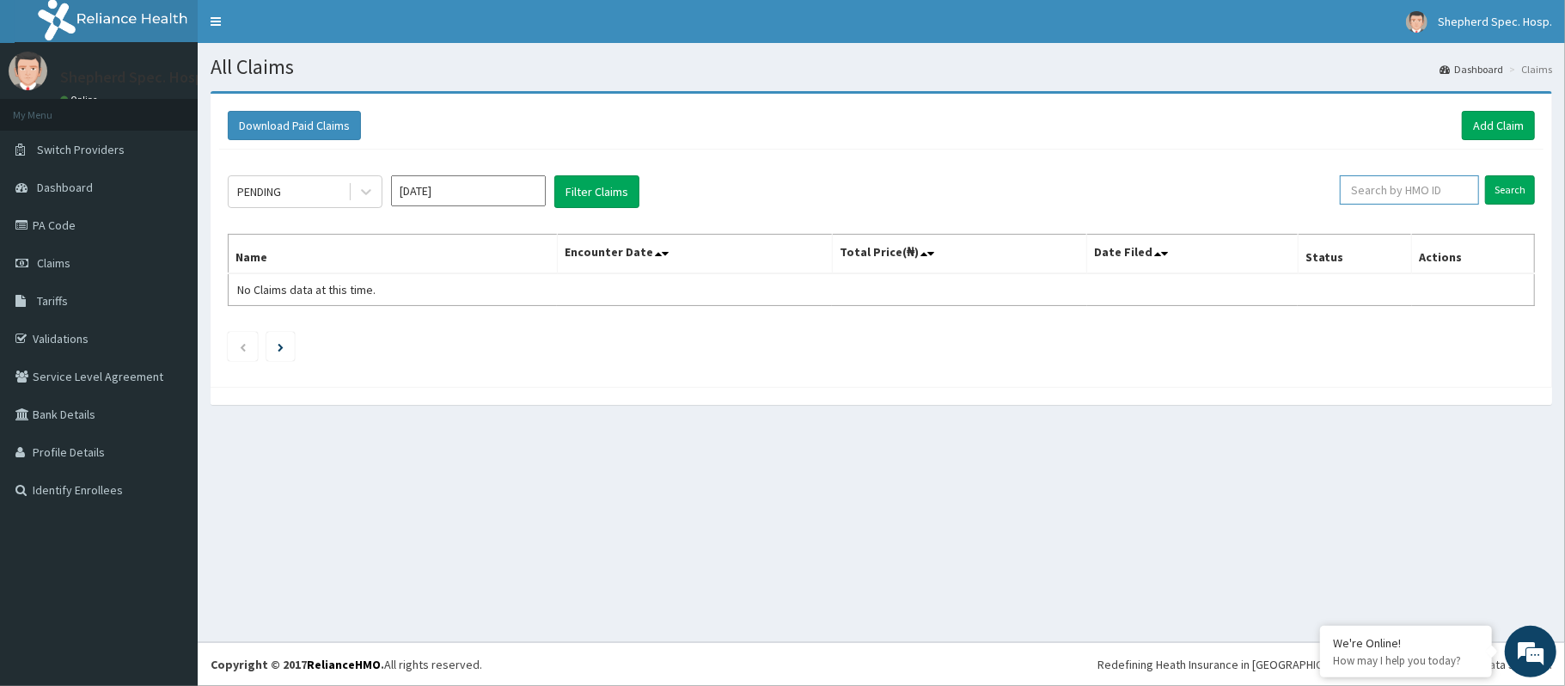
paste input "HIA/10754/A"
click at [1510, 204] on input "Search" at bounding box center [1510, 189] width 50 height 29
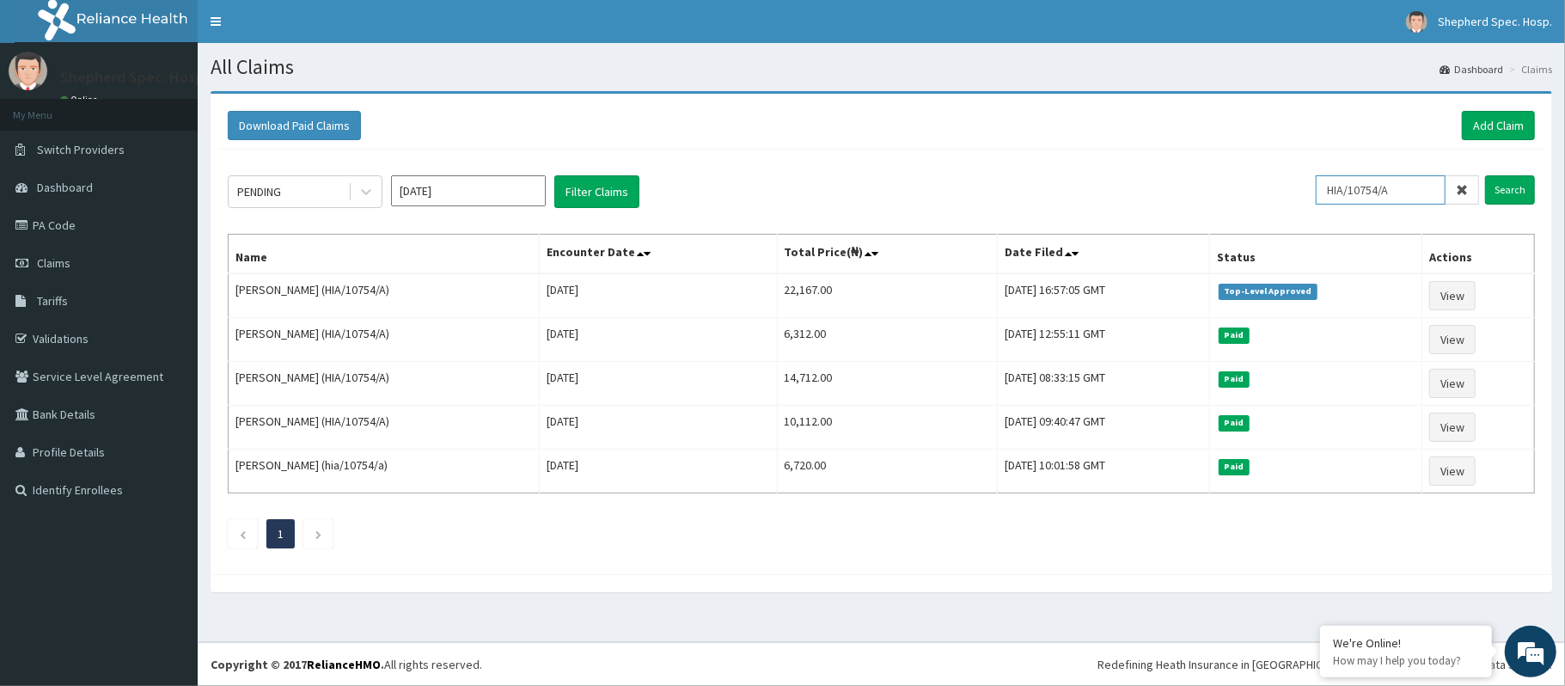
drag, startPoint x: 1413, startPoint y: 187, endPoint x: 1296, endPoint y: 186, distance: 116.9
click at [1296, 186] on div "PENDING [DATE] Filter Claims HIA/10754/A Search" at bounding box center [881, 191] width 1307 height 33
paste input "RUY/10036/E"
click at [1513, 198] on input "Search" at bounding box center [1510, 189] width 50 height 29
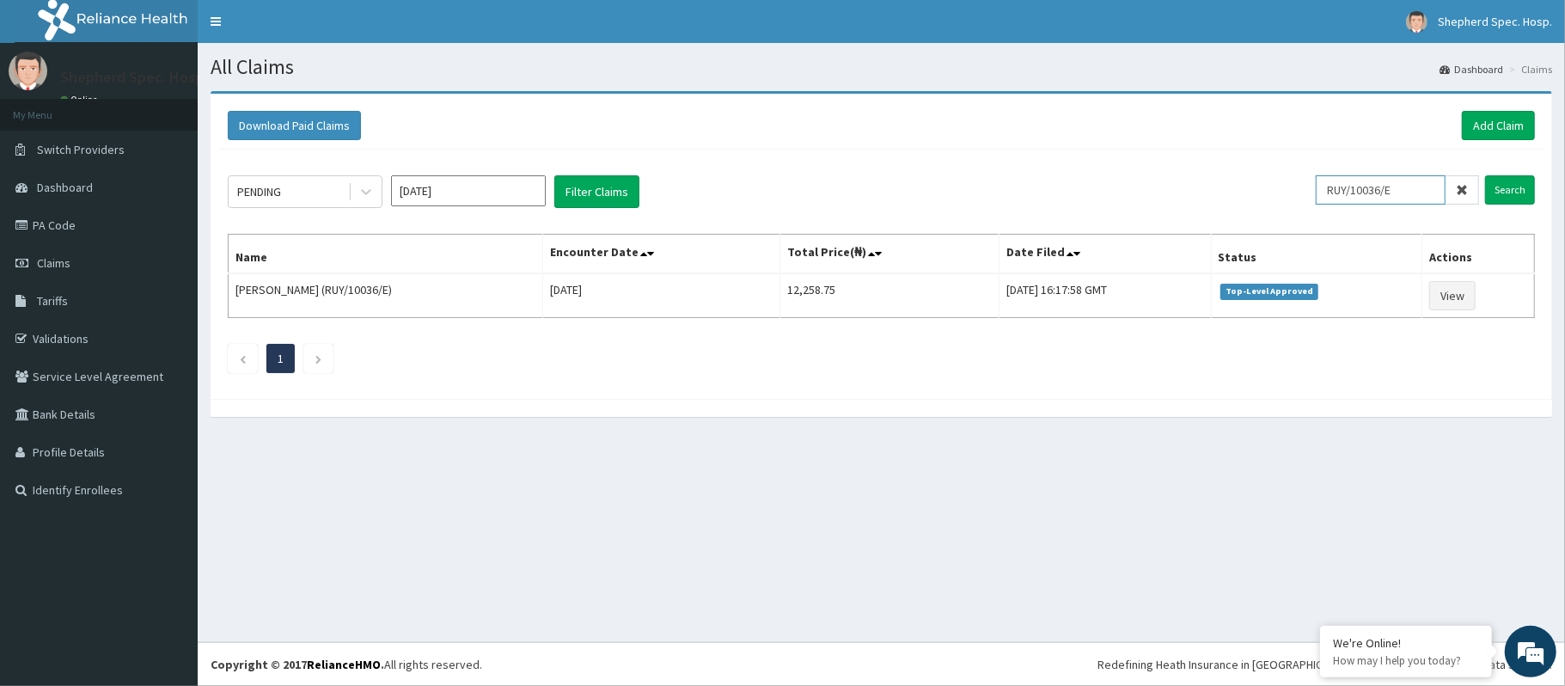
drag, startPoint x: 1418, startPoint y: 196, endPoint x: 1322, endPoint y: 190, distance: 96.5
click at [1322, 190] on div "PENDING Aug 2025 Filter Claims RUY/10036/E Search" at bounding box center [881, 191] width 1307 height 33
drag, startPoint x: 1352, startPoint y: 172, endPoint x: 1410, endPoint y: 191, distance: 60.6
click at [1410, 191] on input "RUY/10036/E" at bounding box center [1381, 189] width 130 height 29
drag, startPoint x: 1410, startPoint y: 191, endPoint x: 1325, endPoint y: 189, distance: 85.1
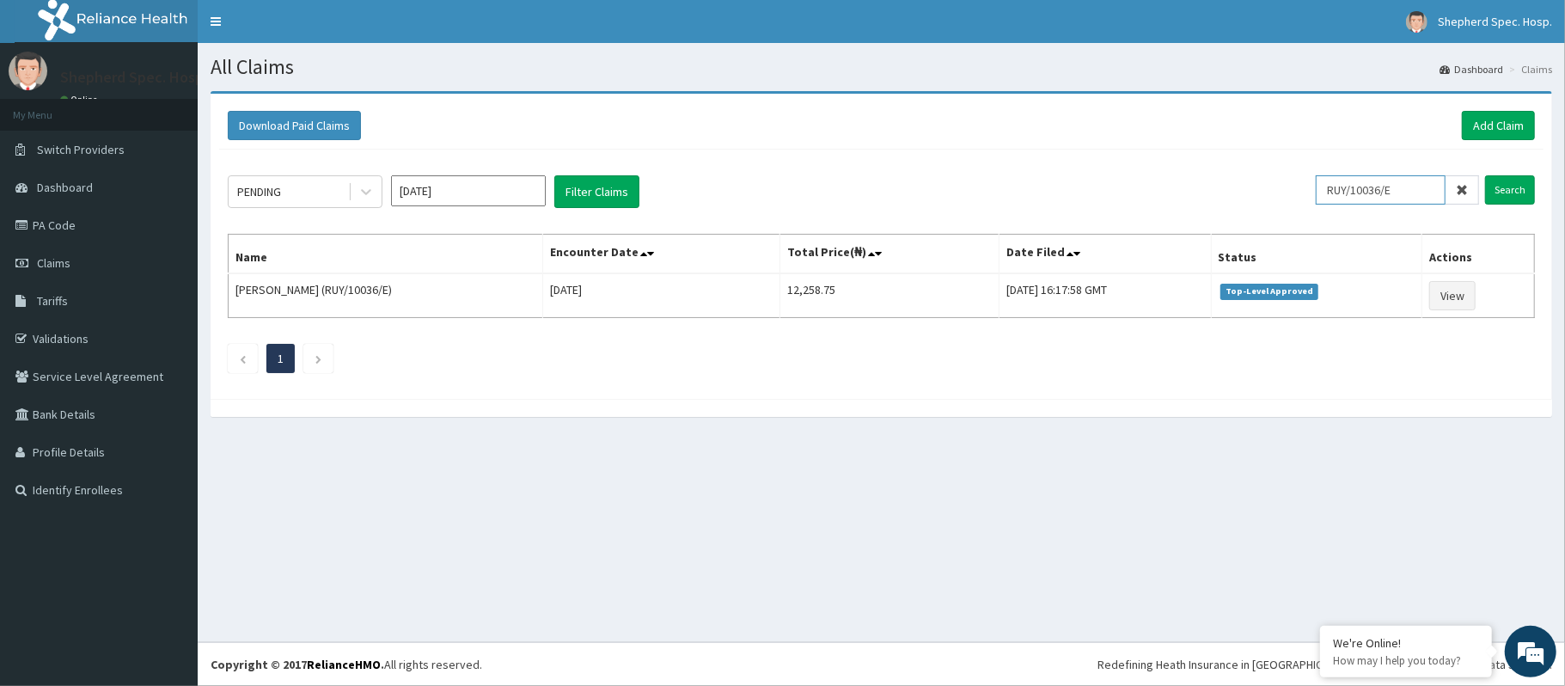
click at [1325, 189] on input "RUY/10036/E" at bounding box center [1381, 189] width 130 height 29
paste input "F"
click at [1525, 191] on input "Search" at bounding box center [1510, 189] width 50 height 29
drag, startPoint x: 1420, startPoint y: 200, endPoint x: 1276, endPoint y: 197, distance: 144.4
click at [1276, 197] on div "PENDING Aug 2025 Filter Claims RUY/10036/F Search" at bounding box center [881, 191] width 1307 height 33
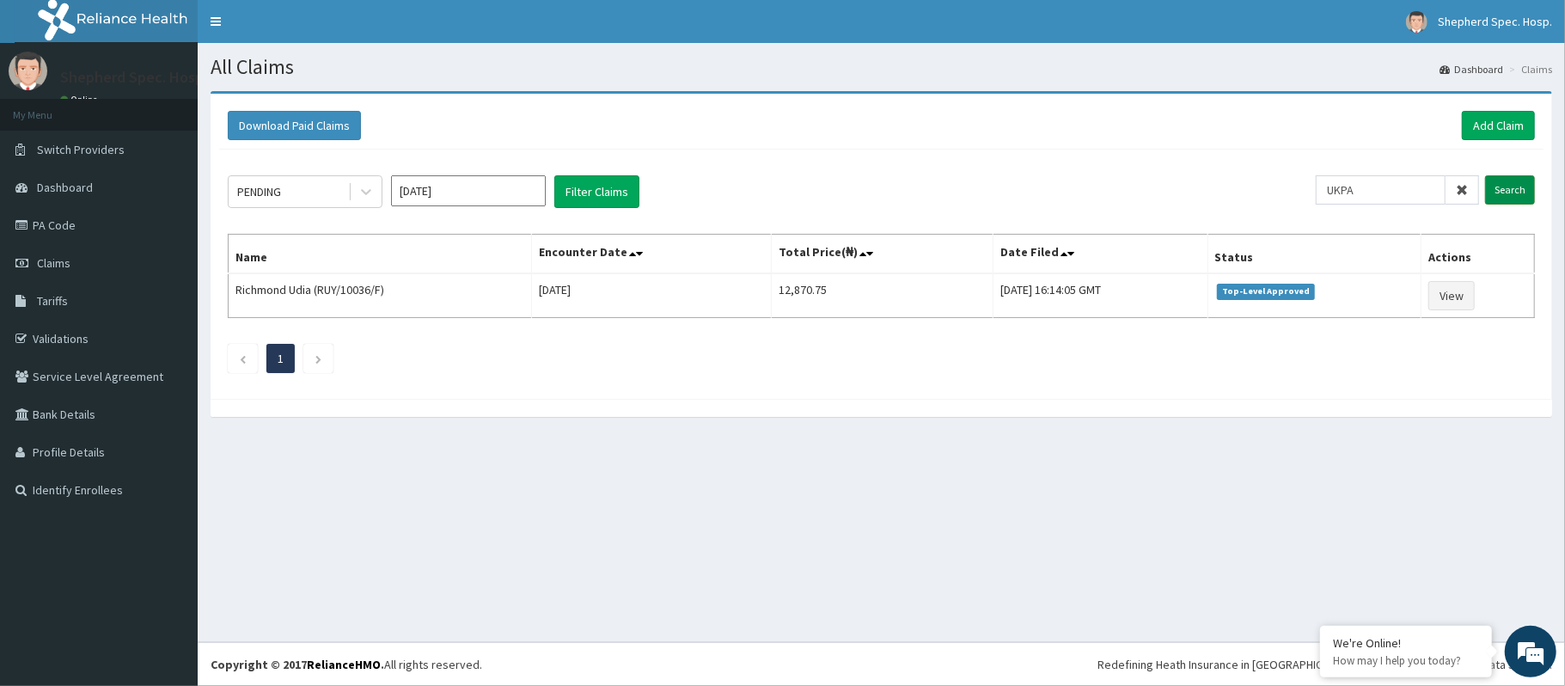
click at [1530, 180] on input "Search" at bounding box center [1510, 189] width 50 height 29
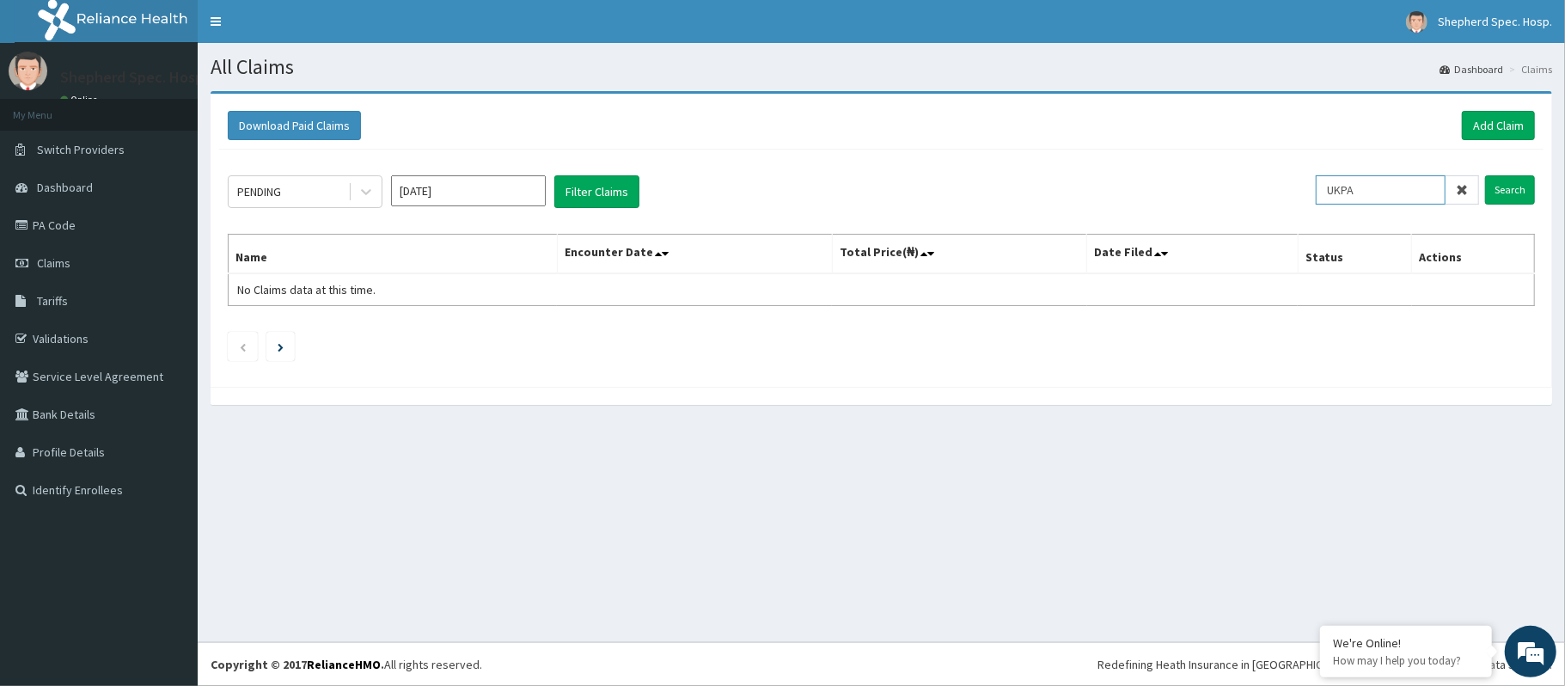
click at [1377, 191] on input "UKPA" at bounding box center [1381, 189] width 130 height 29
click at [1521, 197] on input "Search" at bounding box center [1510, 189] width 50 height 29
drag, startPoint x: 1374, startPoint y: 193, endPoint x: 1329, endPoint y: 193, distance: 44.7
click at [1329, 193] on input "UKP" at bounding box center [1381, 189] width 130 height 29
paste input "BLK/10001/A"
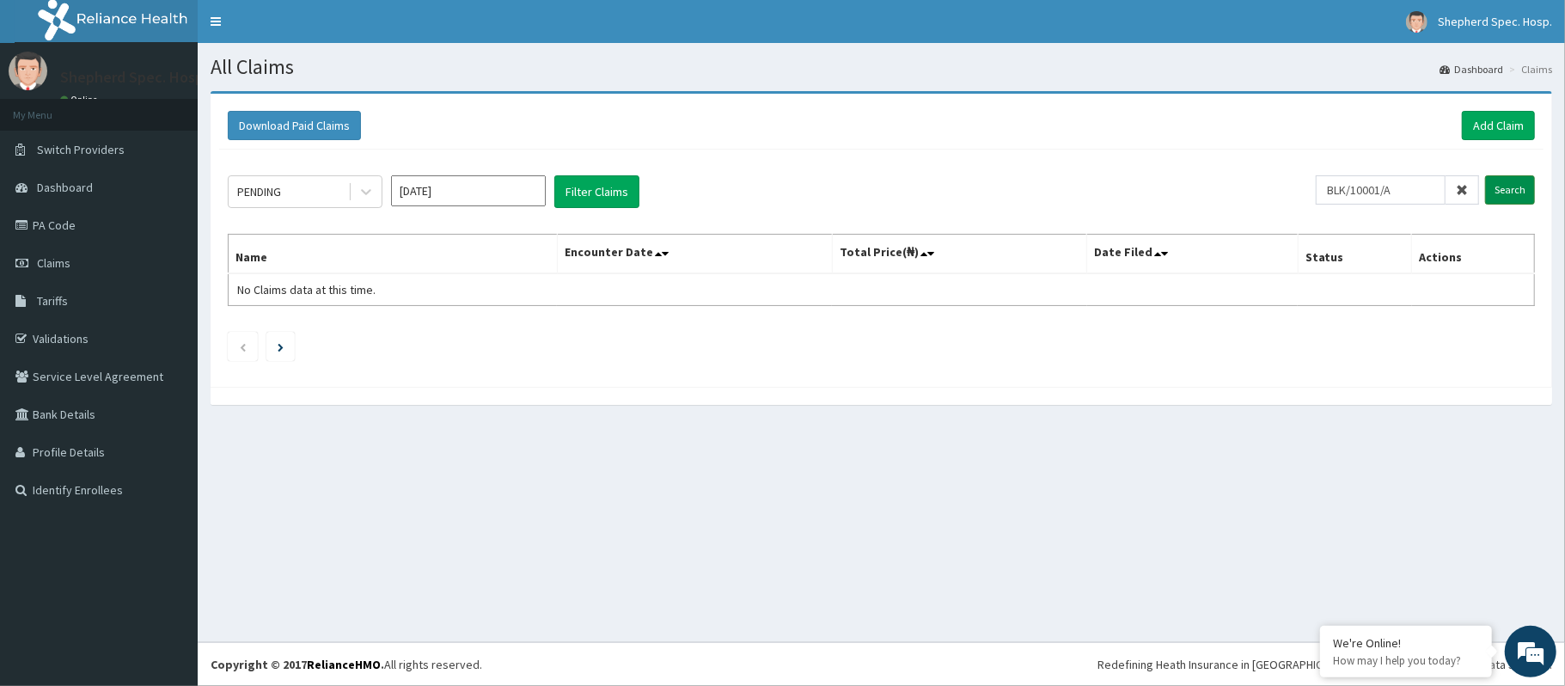
click at [1502, 193] on input "Search" at bounding box center [1510, 189] width 50 height 29
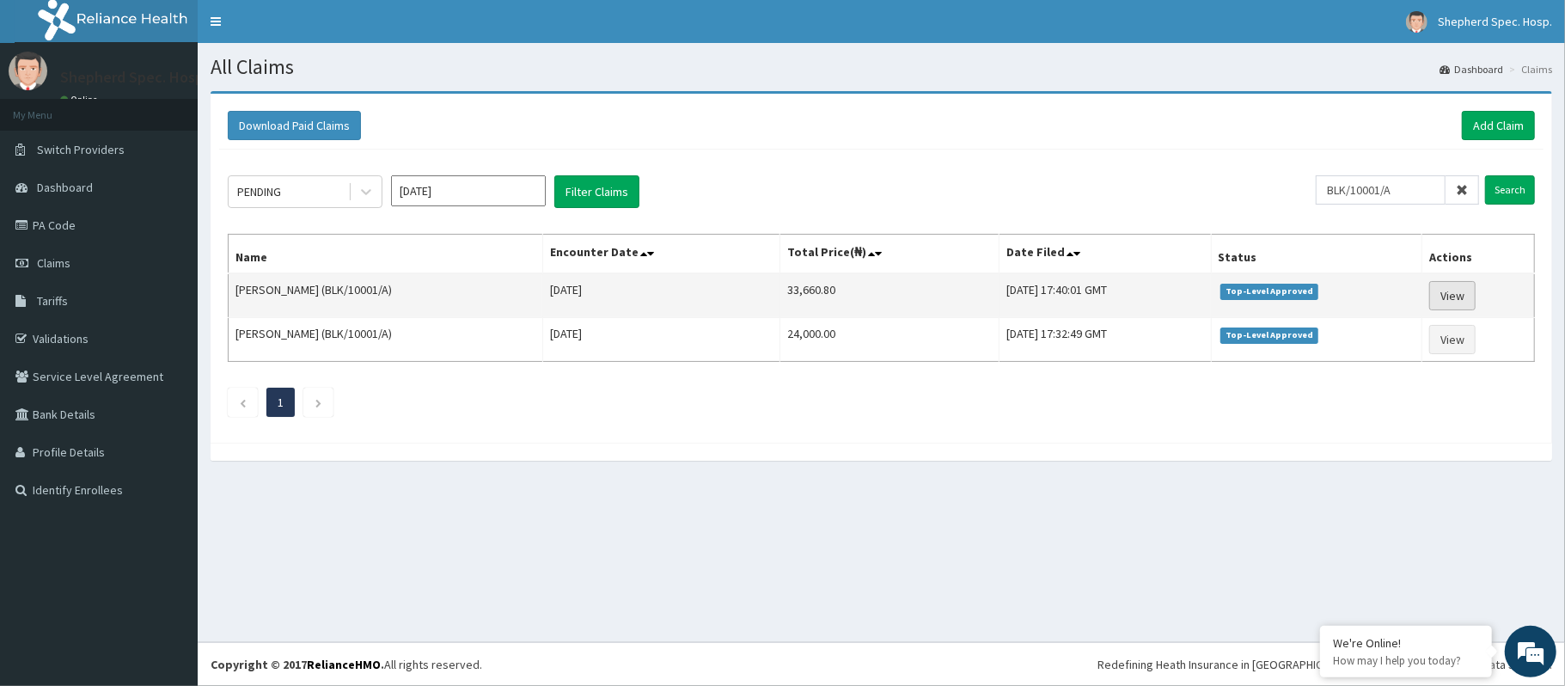
drag, startPoint x: 1447, startPoint y: 277, endPoint x: 1447, endPoint y: 292, distance: 15.5
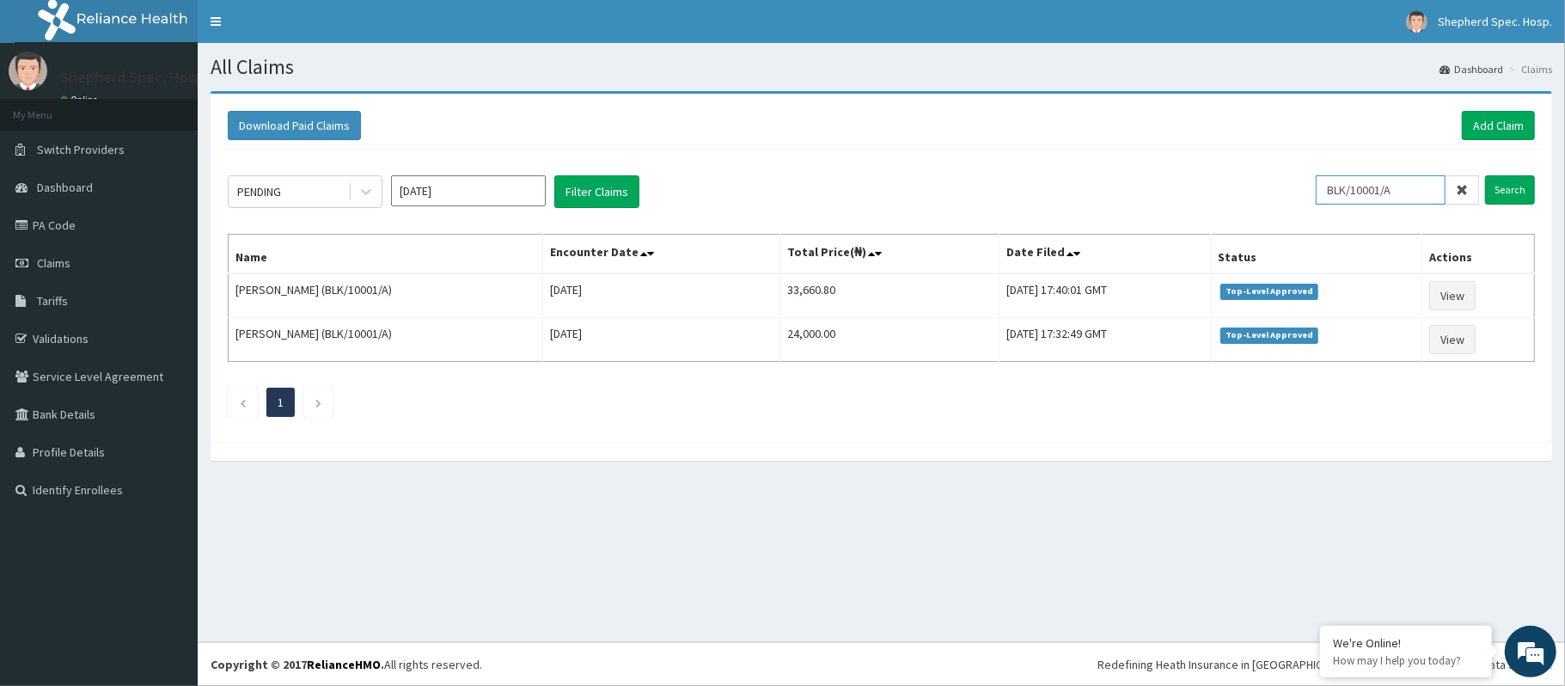
drag, startPoint x: 1404, startPoint y: 191, endPoint x: 1262, endPoint y: 187, distance: 142.7
click at [1262, 187] on div "PENDING Aug 2025 Filter Claims BLK/10001/A Search" at bounding box center [881, 191] width 1307 height 33
click at [1485, 175] on input "Search" at bounding box center [1510, 189] width 50 height 29
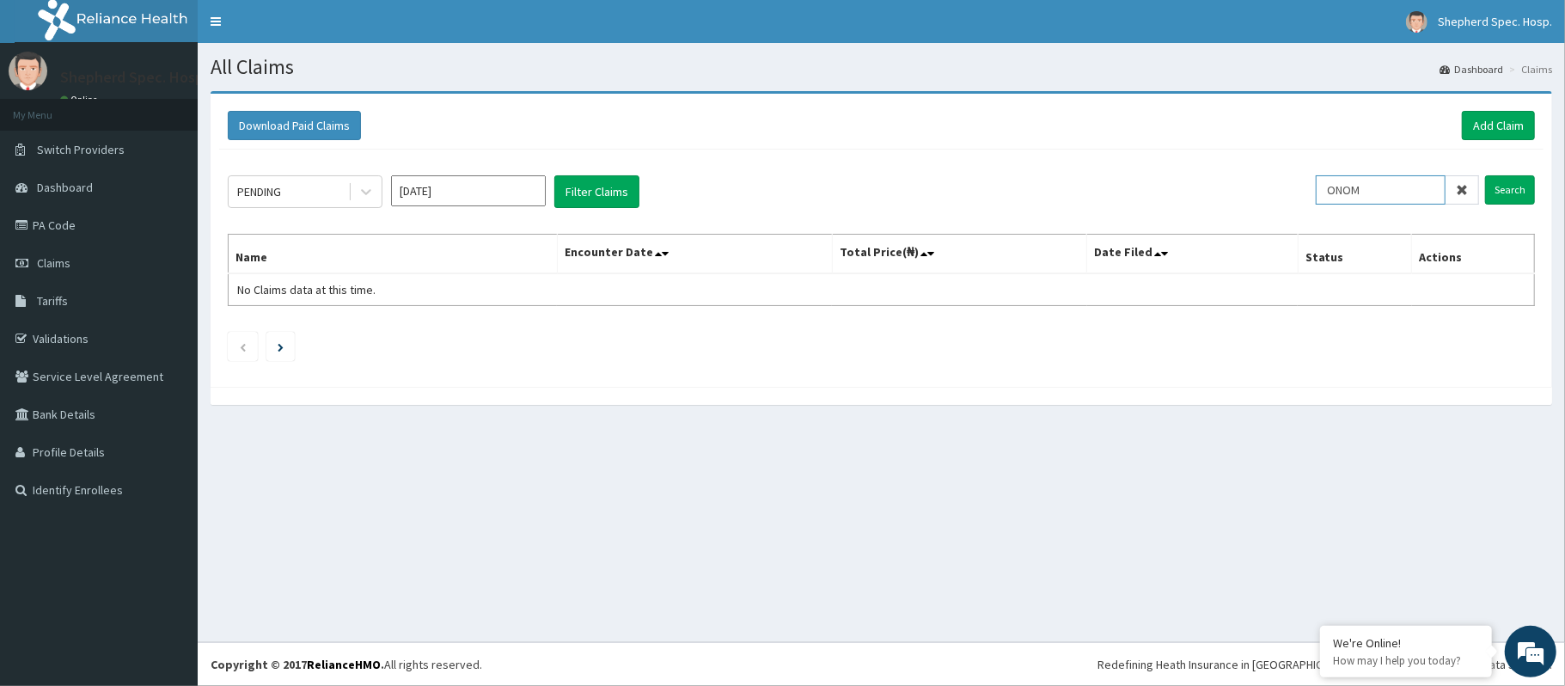
drag, startPoint x: 1410, startPoint y: 190, endPoint x: 1200, endPoint y: 160, distance: 211.9
click at [1200, 160] on div "PENDING Aug 2025 Filter Claims ONOM Search Name Encounter Date Total Price(₦) D…" at bounding box center [881, 264] width 1325 height 229
click at [1389, 193] on input "URI/101218/B" at bounding box center [1381, 189] width 130 height 29
click at [1369, 193] on input "URI/101218/B" at bounding box center [1381, 189] width 130 height 29
type input "URI/10218/B"
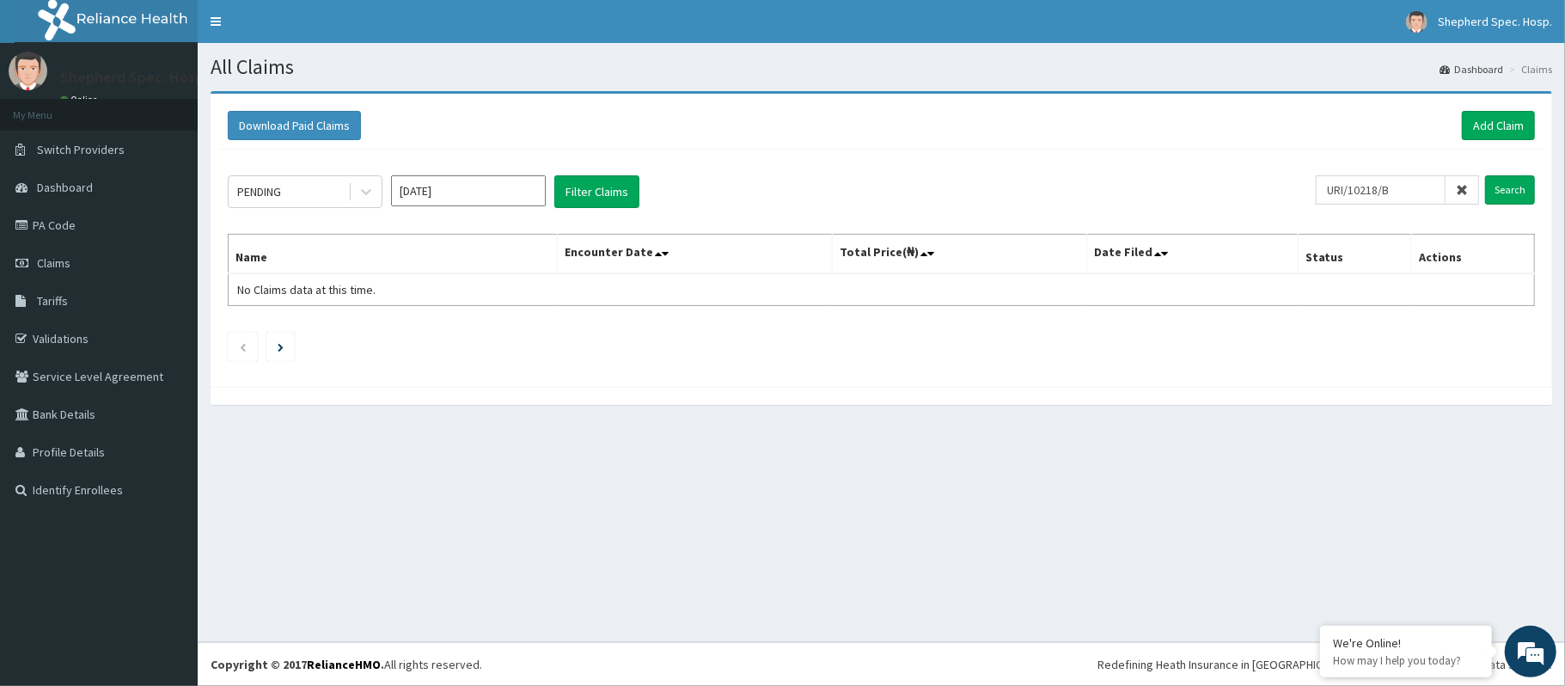
click at [1510, 208] on div "URI/10218/B Search" at bounding box center [1425, 191] width 219 height 33
click at [1516, 193] on input "Search" at bounding box center [1510, 189] width 50 height 29
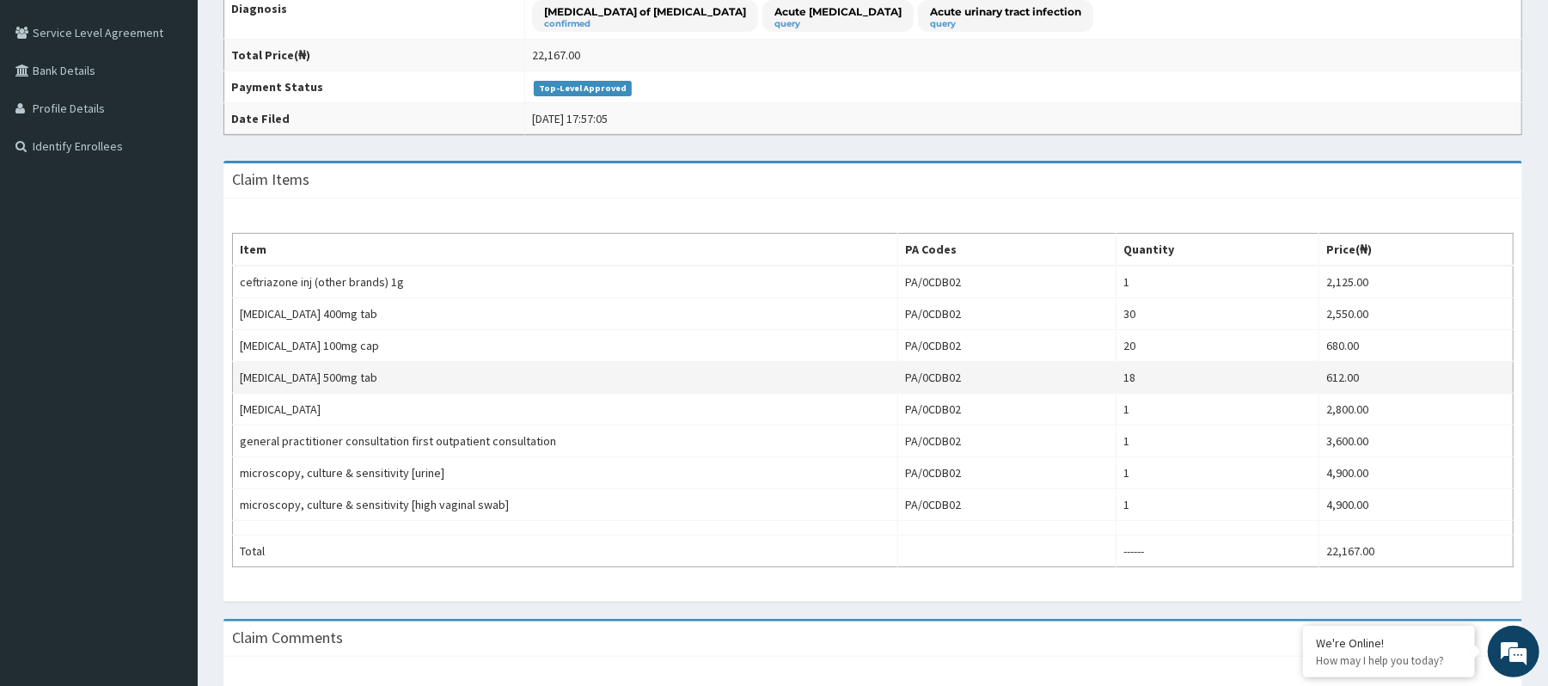
click at [351, 385] on td "[MEDICAL_DATA] 500mg tab" at bounding box center [565, 378] width 665 height 32
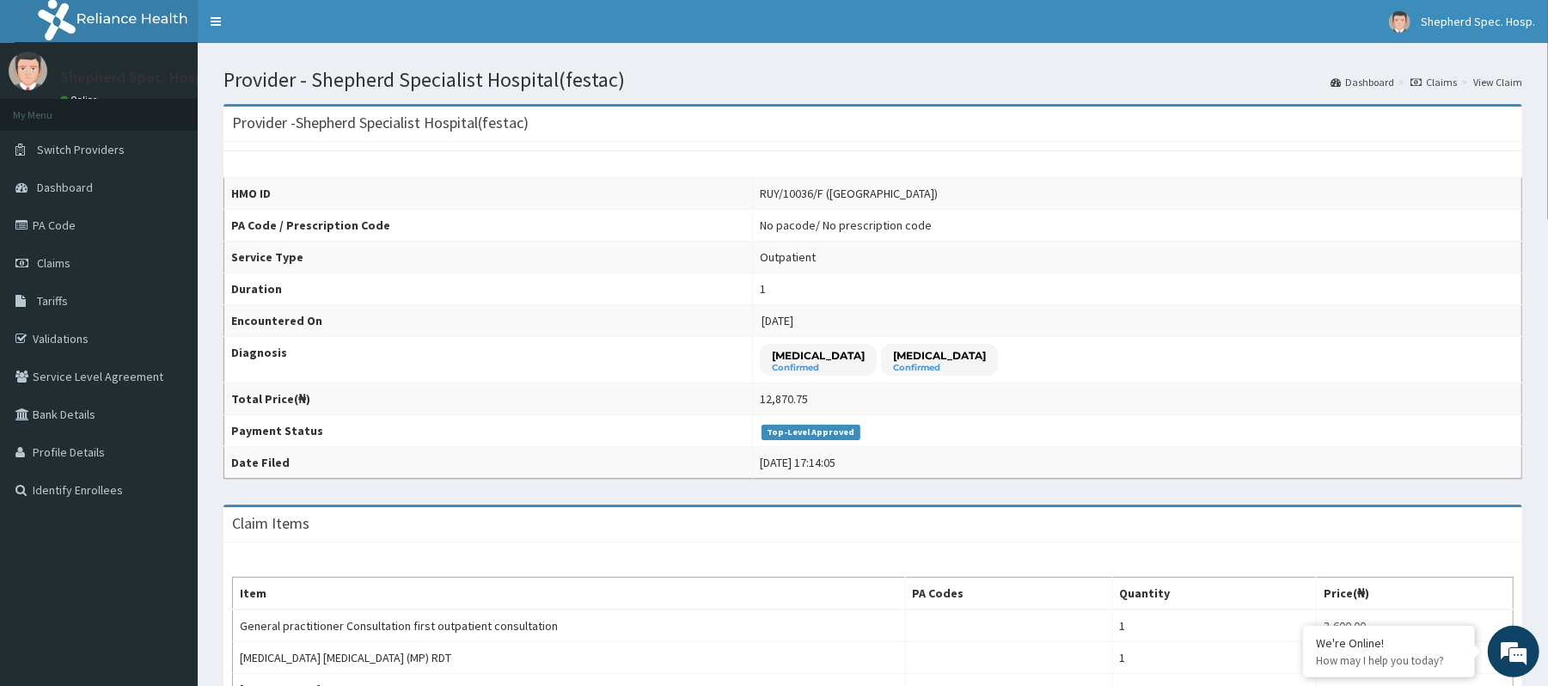
click at [1434, 80] on link "Claims" at bounding box center [1433, 82] width 46 height 15
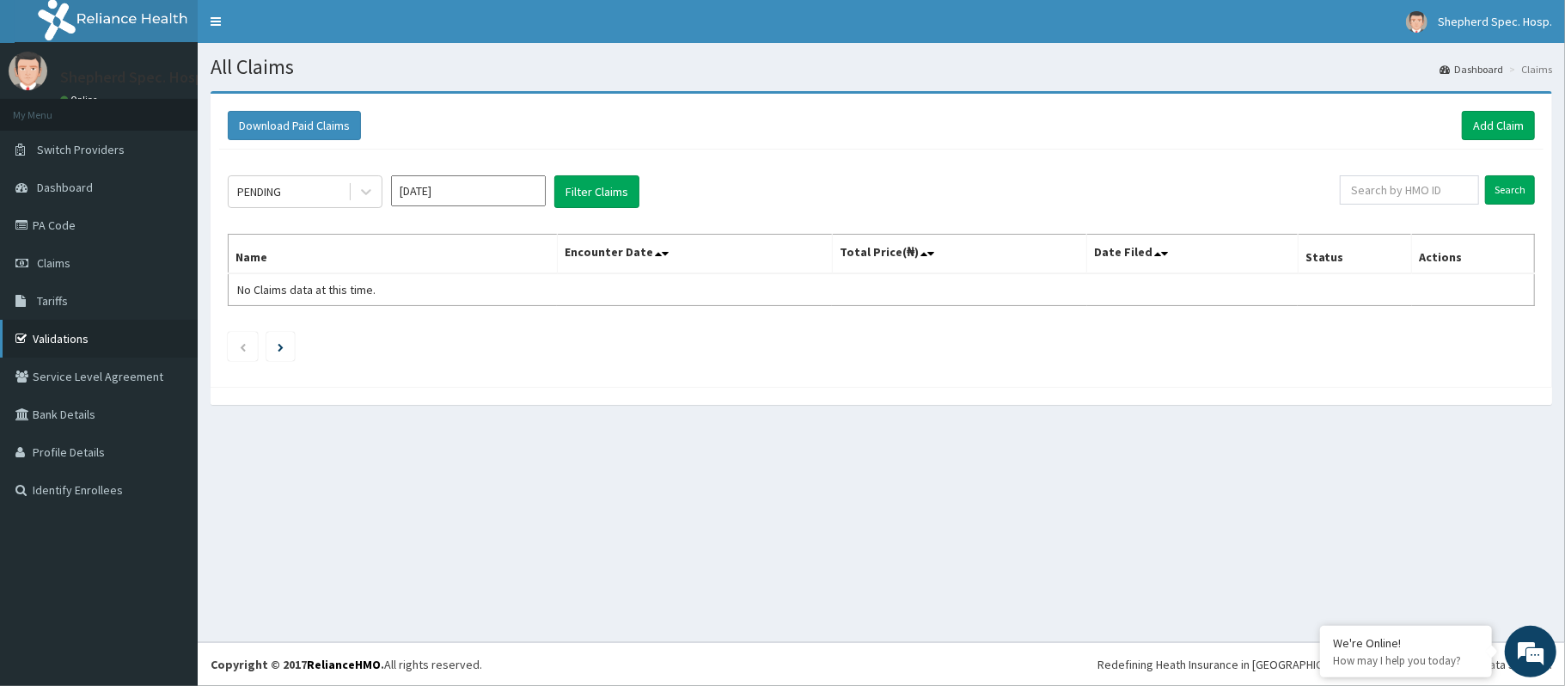
click at [55, 332] on link "Validations" at bounding box center [99, 339] width 198 height 38
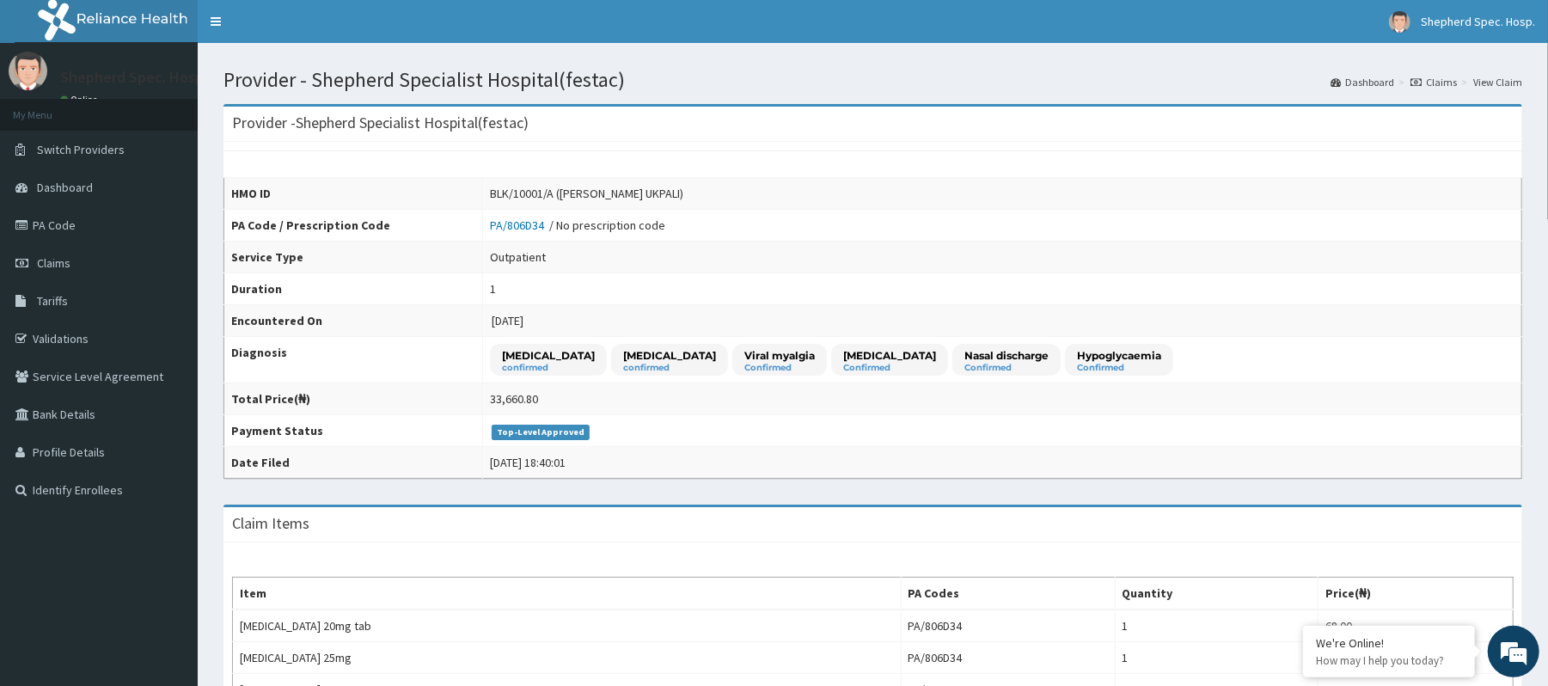
click at [528, 193] on div "BLK/10001/A (JACKSON UKPALI)" at bounding box center [586, 193] width 193 height 17
drag, startPoint x: 520, startPoint y: 194, endPoint x: 456, endPoint y: 198, distance: 64.6
click at [490, 198] on div "BLK/10001/A (JACKSON UKPALI)" at bounding box center [586, 193] width 193 height 17
copy div "BLK/10001/A"
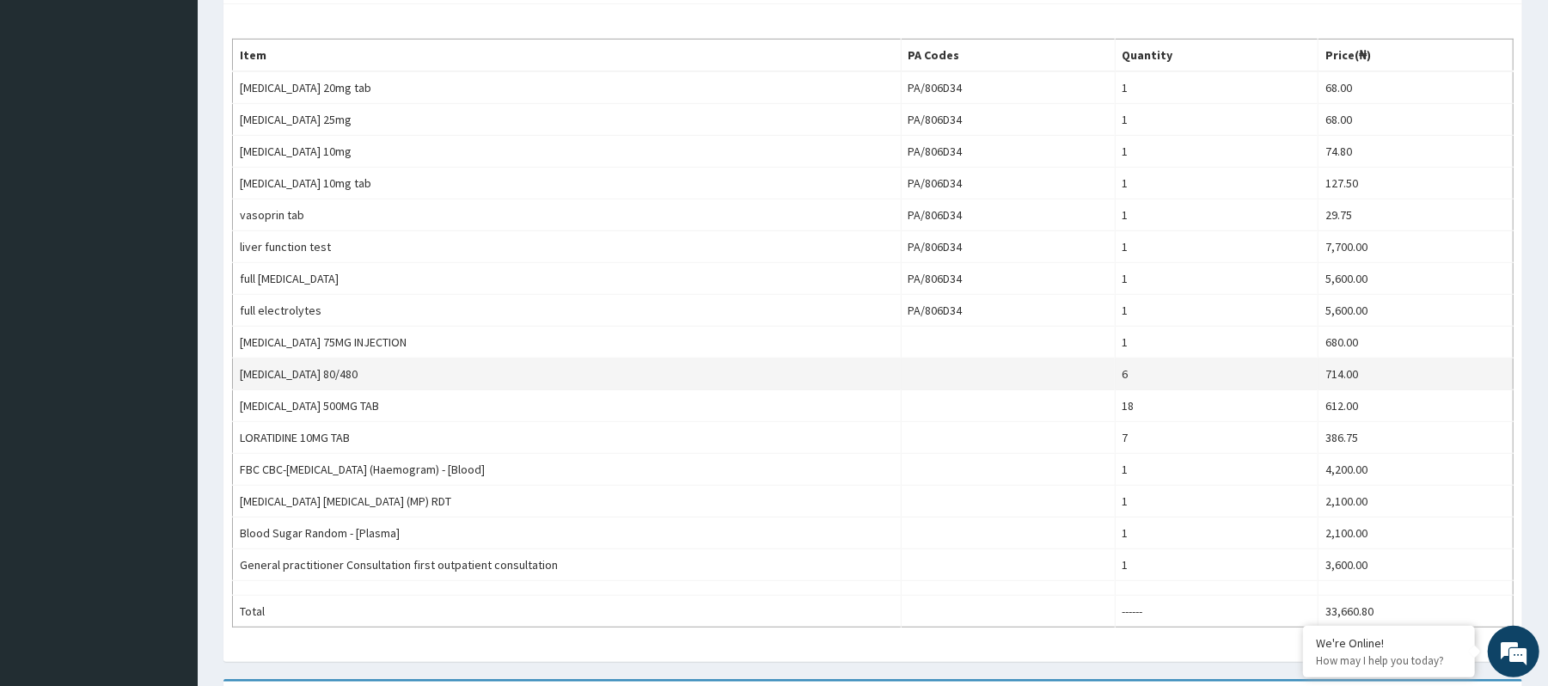
scroll to position [572, 0]
